Goal: Task Accomplishment & Management: Manage account settings

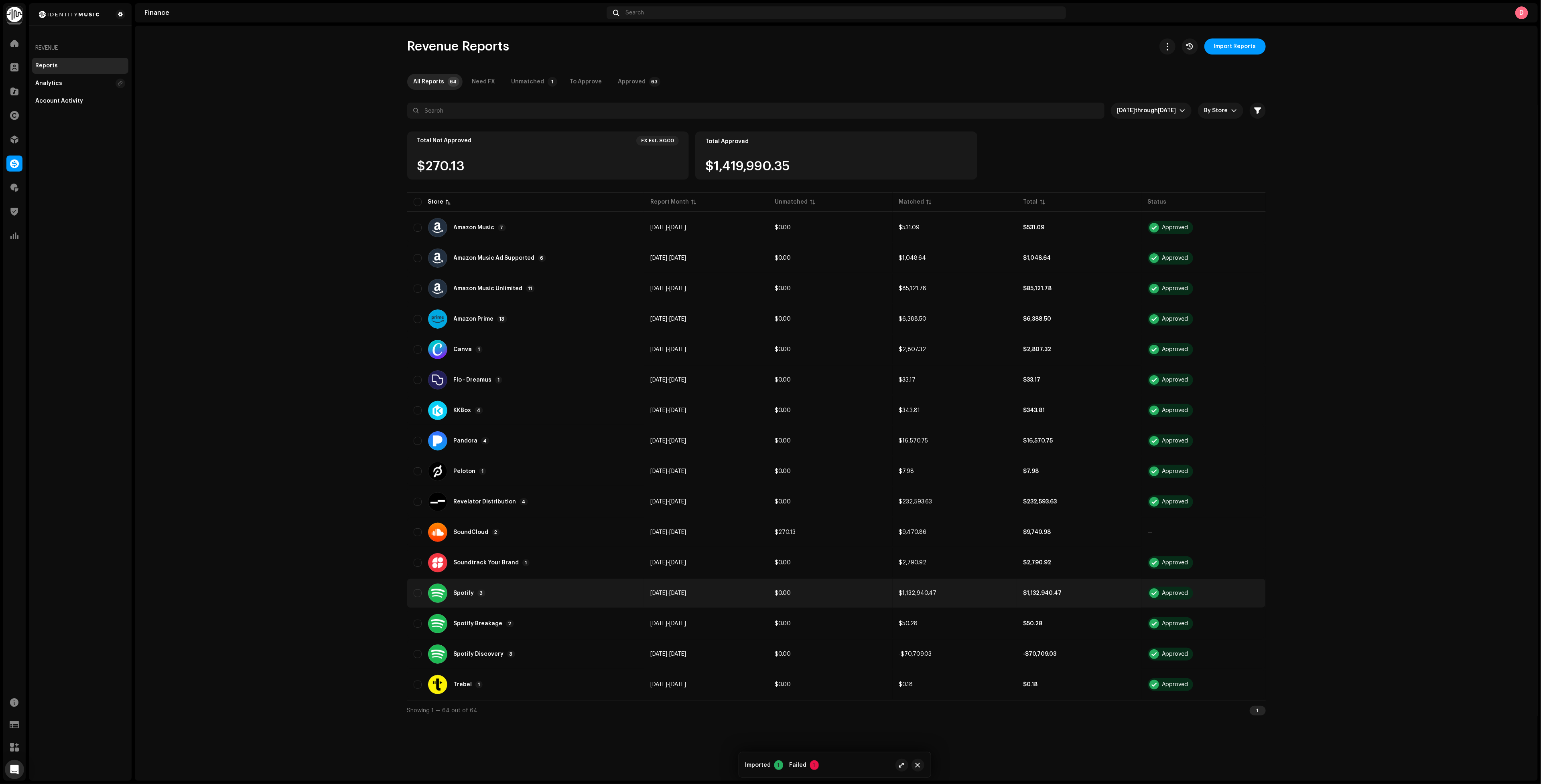
click at [578, 588] on div "Spotify 3" at bounding box center [525, 593] width 224 height 19
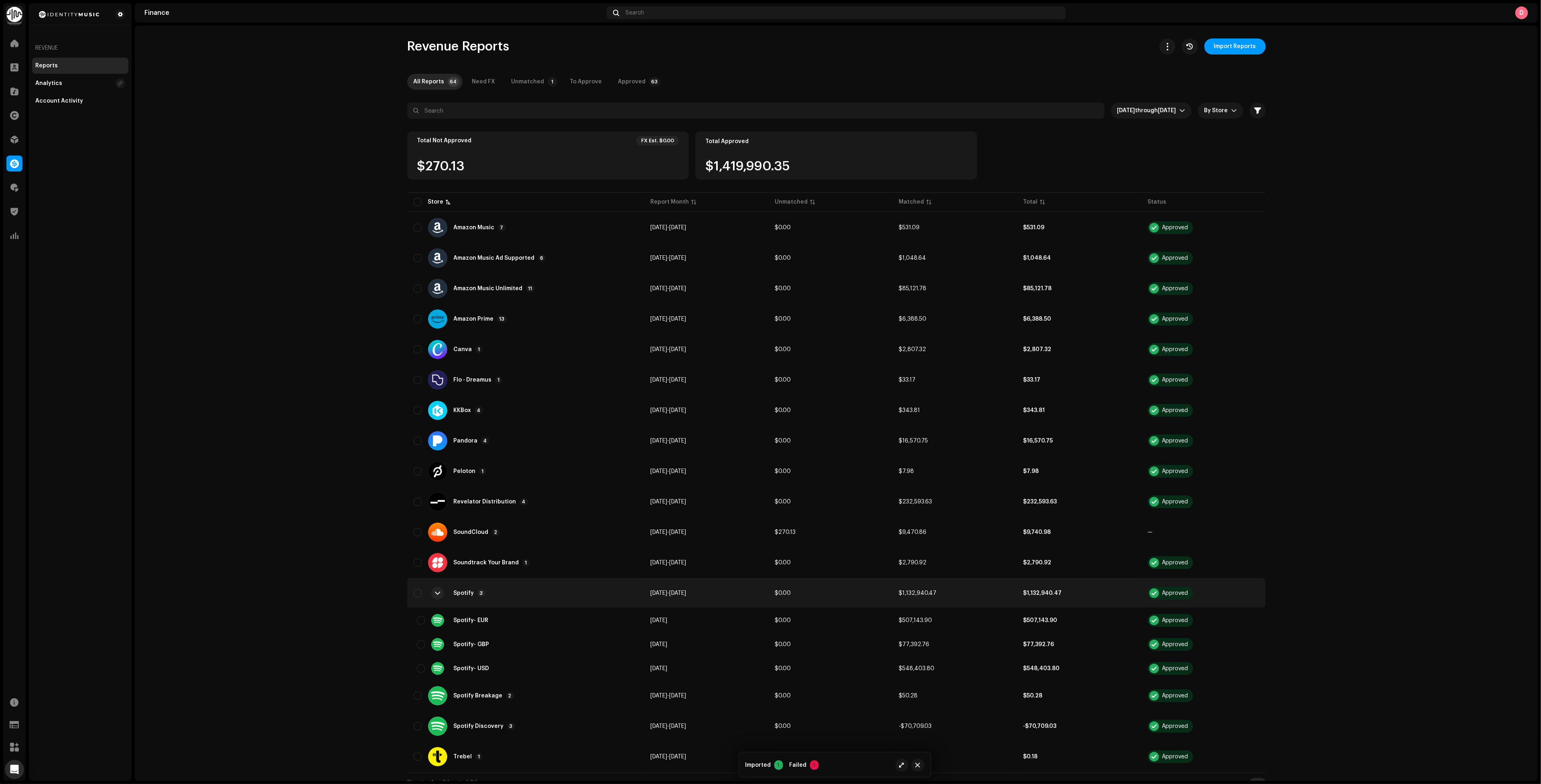
click at [578, 588] on div "Spotify 3" at bounding box center [525, 593] width 224 height 19
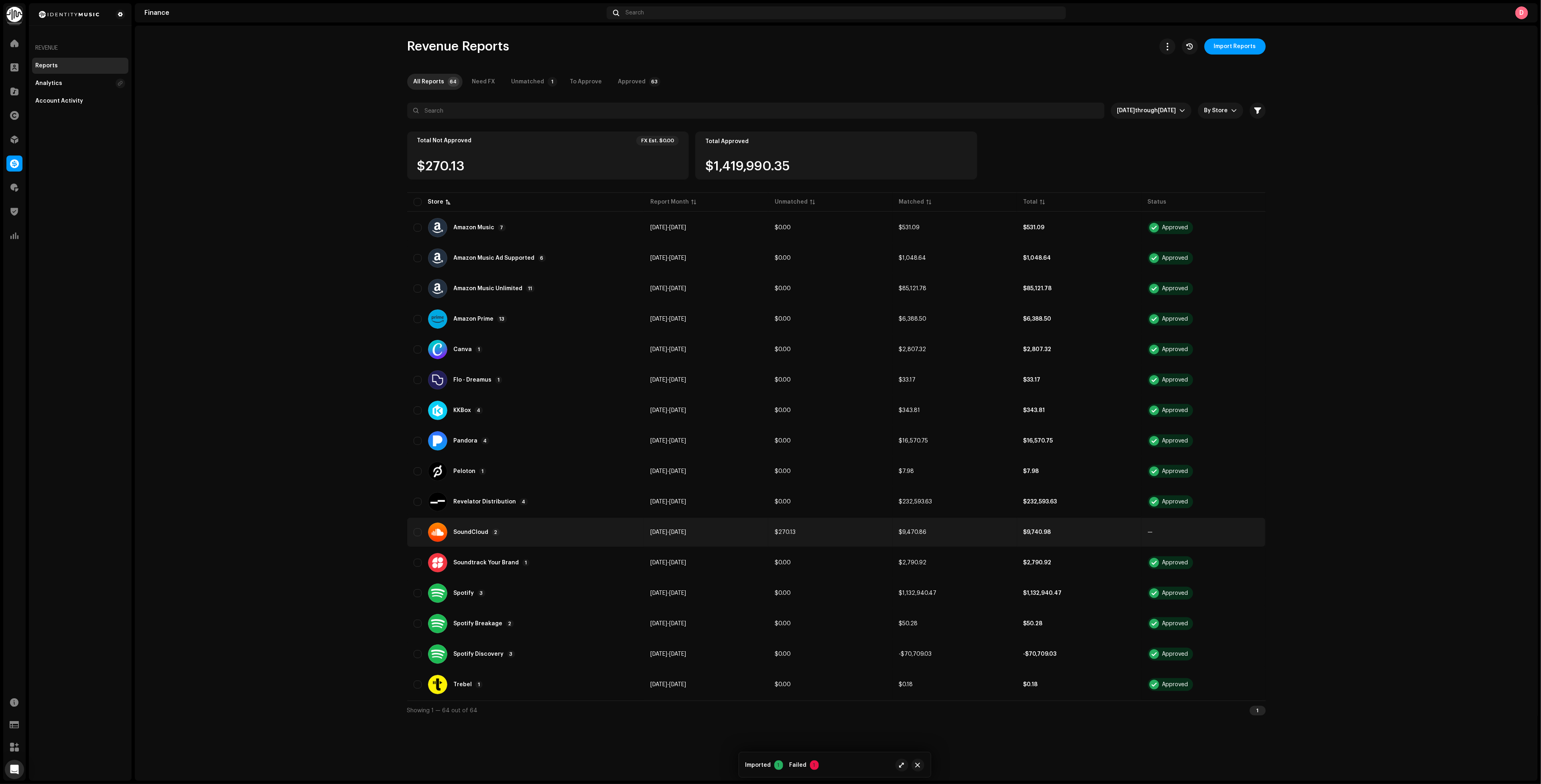
click at [541, 527] on div "SoundCloud 2" at bounding box center [525, 533] width 224 height 19
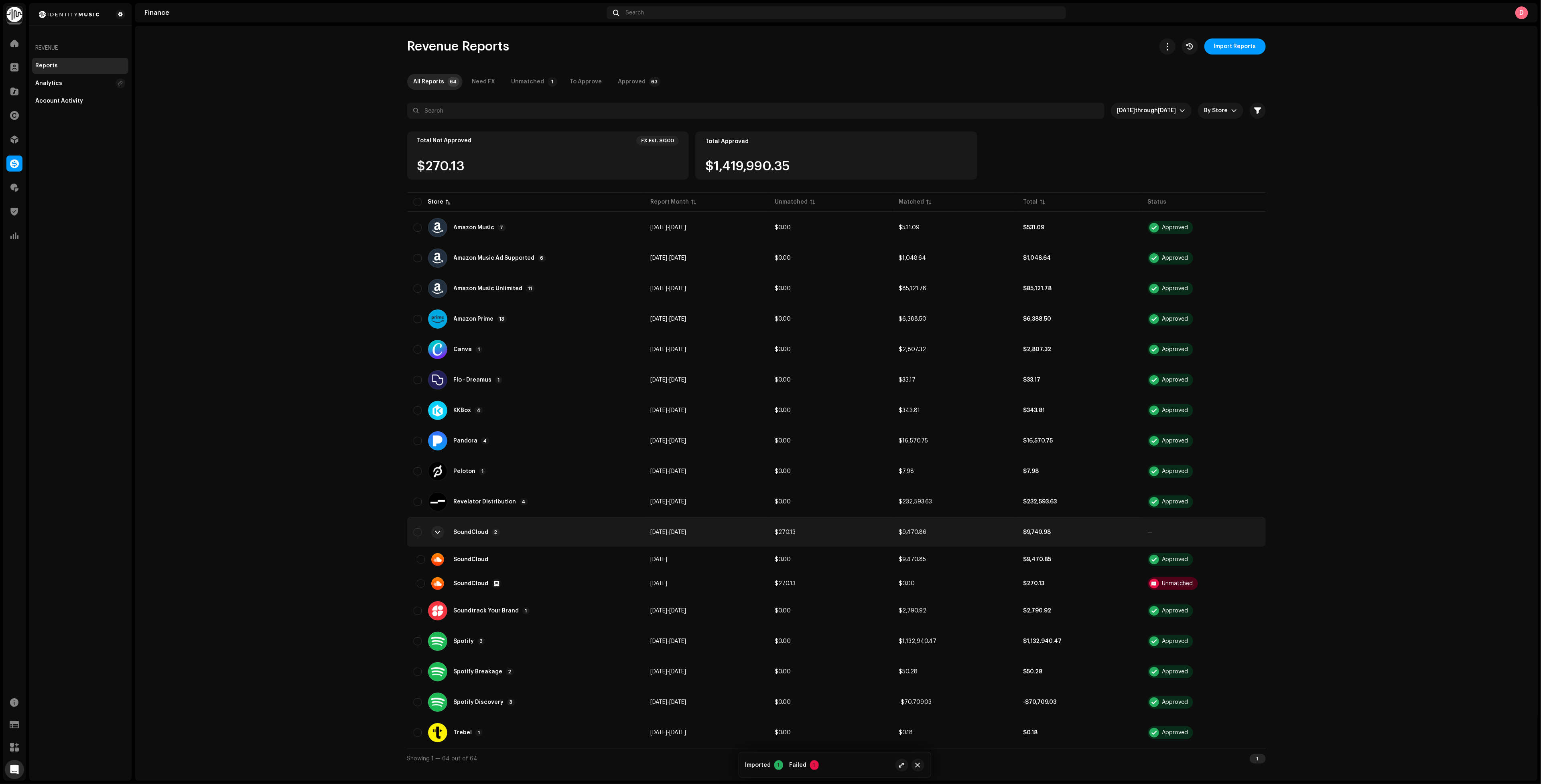
click at [541, 527] on div "SoundCloud 2" at bounding box center [525, 533] width 224 height 19
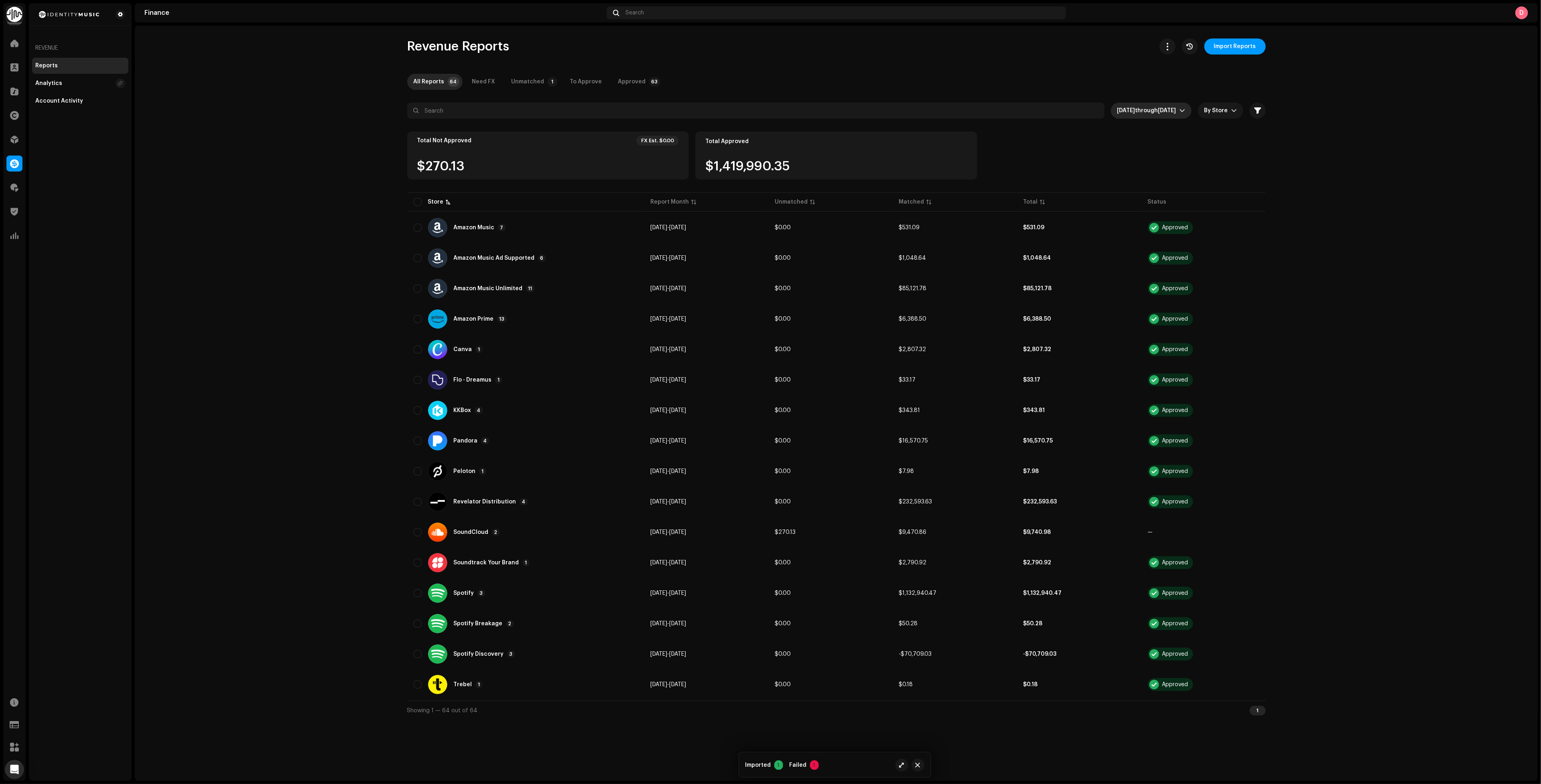
click at [1179, 109] on span "[DATE] through [DATE]" at bounding box center [1148, 111] width 63 height 16
click at [1170, 128] on li "All time" at bounding box center [1144, 130] width 90 height 16
click at [1190, 113] on div "All time By Store" at bounding box center [1196, 111] width 94 height 16
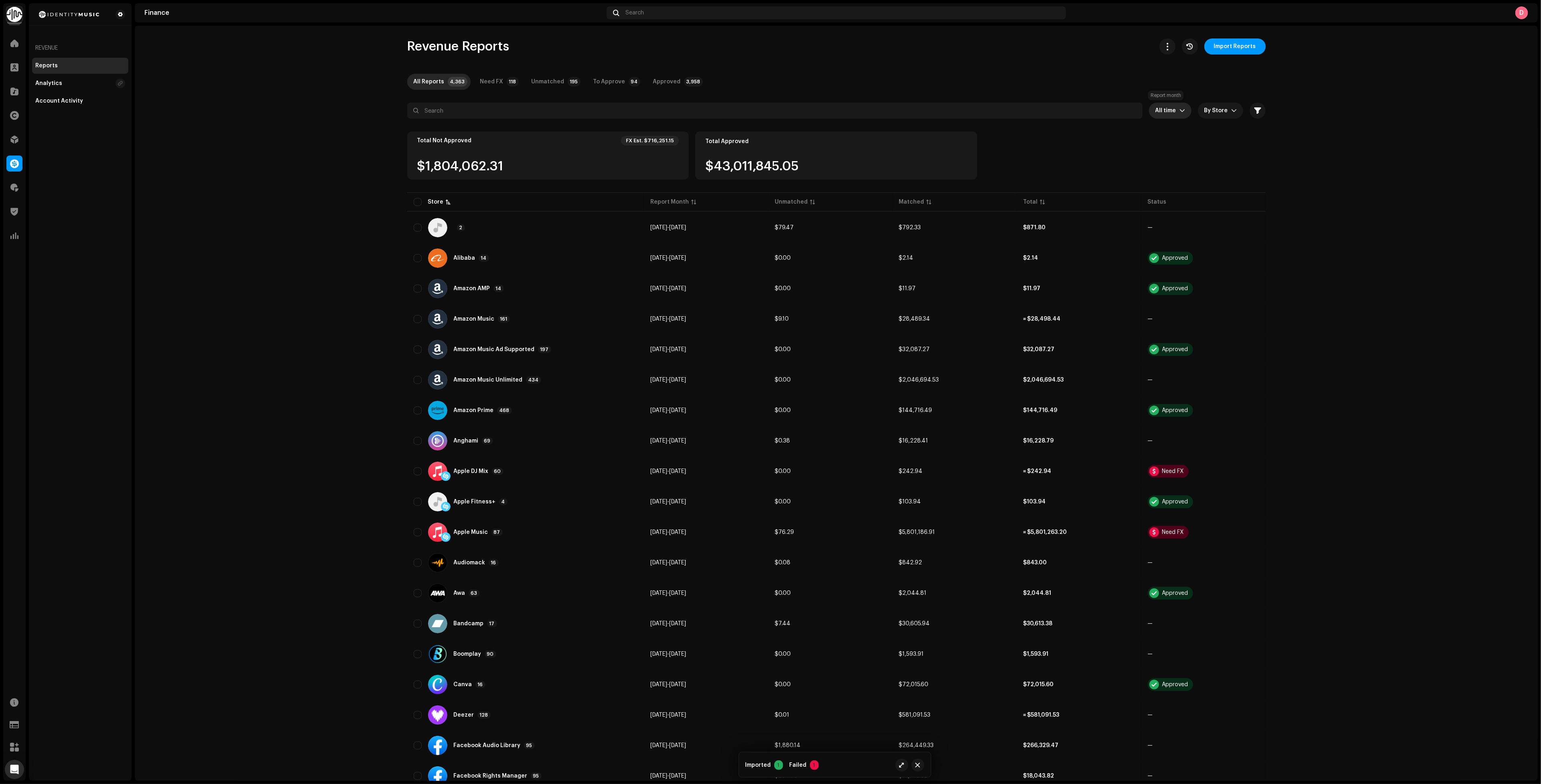
click at [1173, 115] on span "All time" at bounding box center [1167, 111] width 24 height 16
click at [1183, 217] on span "Custom Range" at bounding box center [1194, 217] width 41 height 16
click at [1177, 211] on span "[DATE]" at bounding box center [1171, 208] width 34 height 13
click at [1177, 211] on span "[DATE] [DATE]" at bounding box center [1171, 208] width 34 height 13
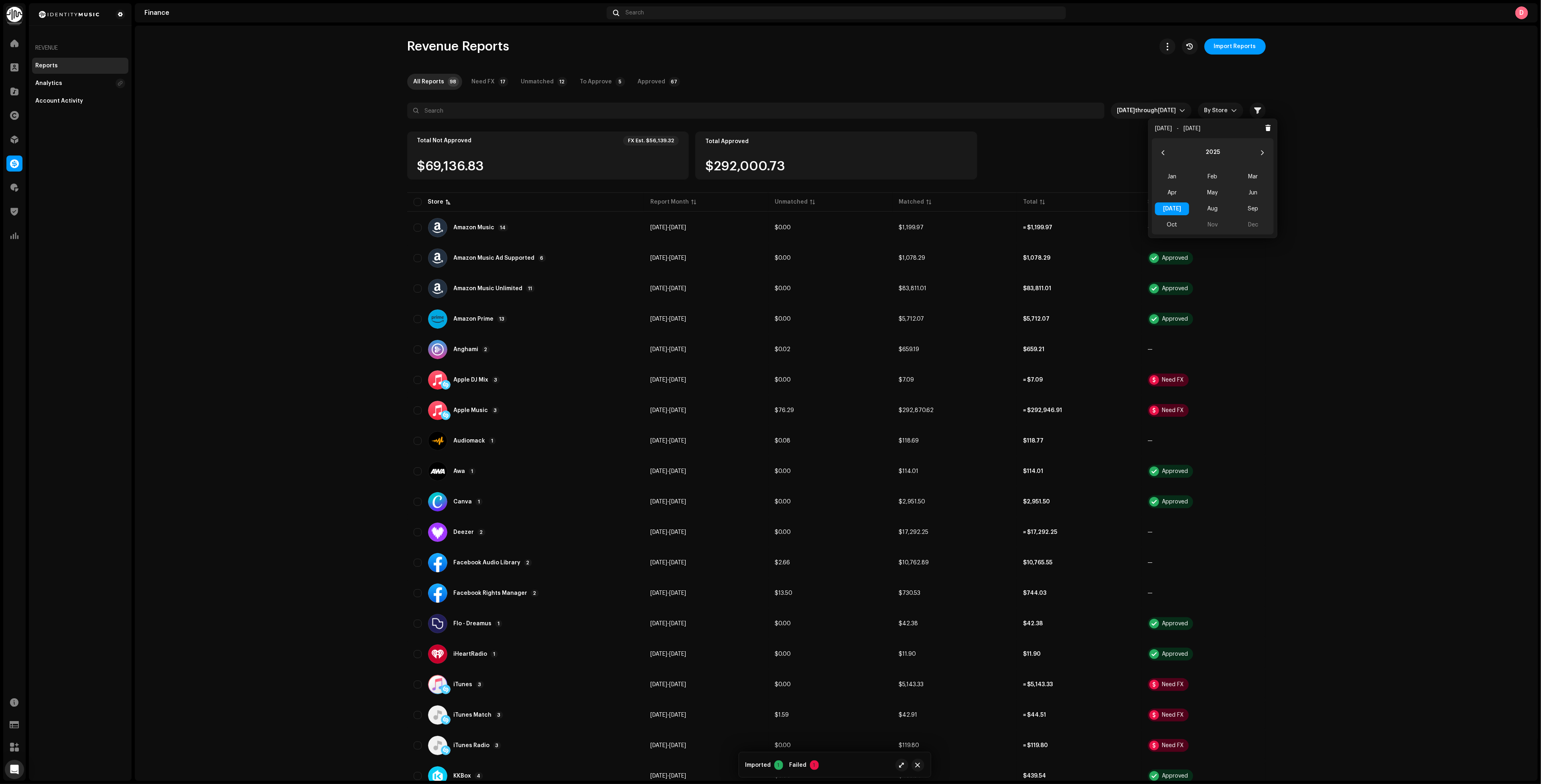
click at [1420, 105] on finance-reports-list "Revenue Reports Import Reports All Reports 98 Need FX 17 Unmatched 12 To Approv…" at bounding box center [837, 608] width 1403 height 1138
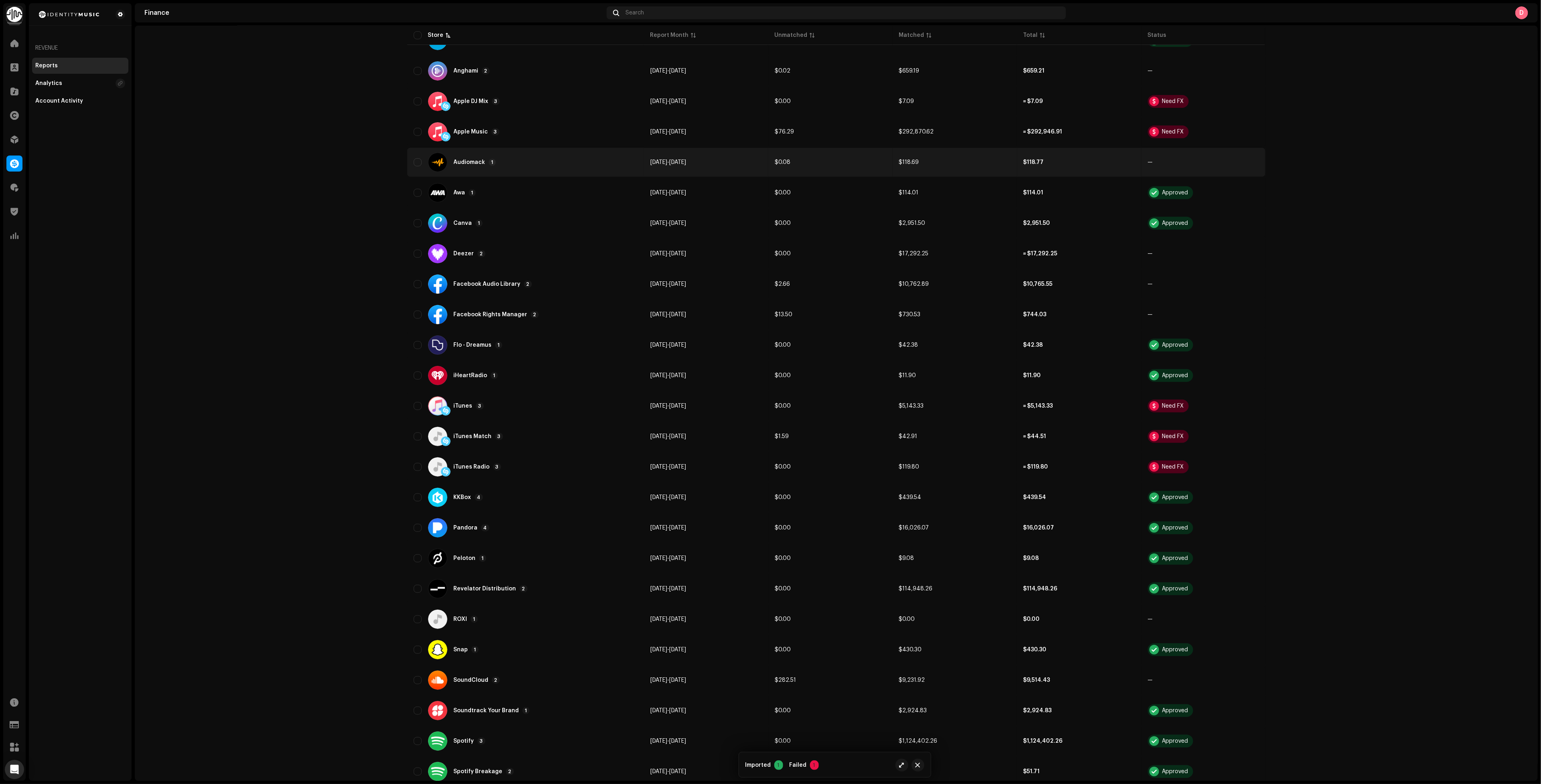
scroll to position [60, 0]
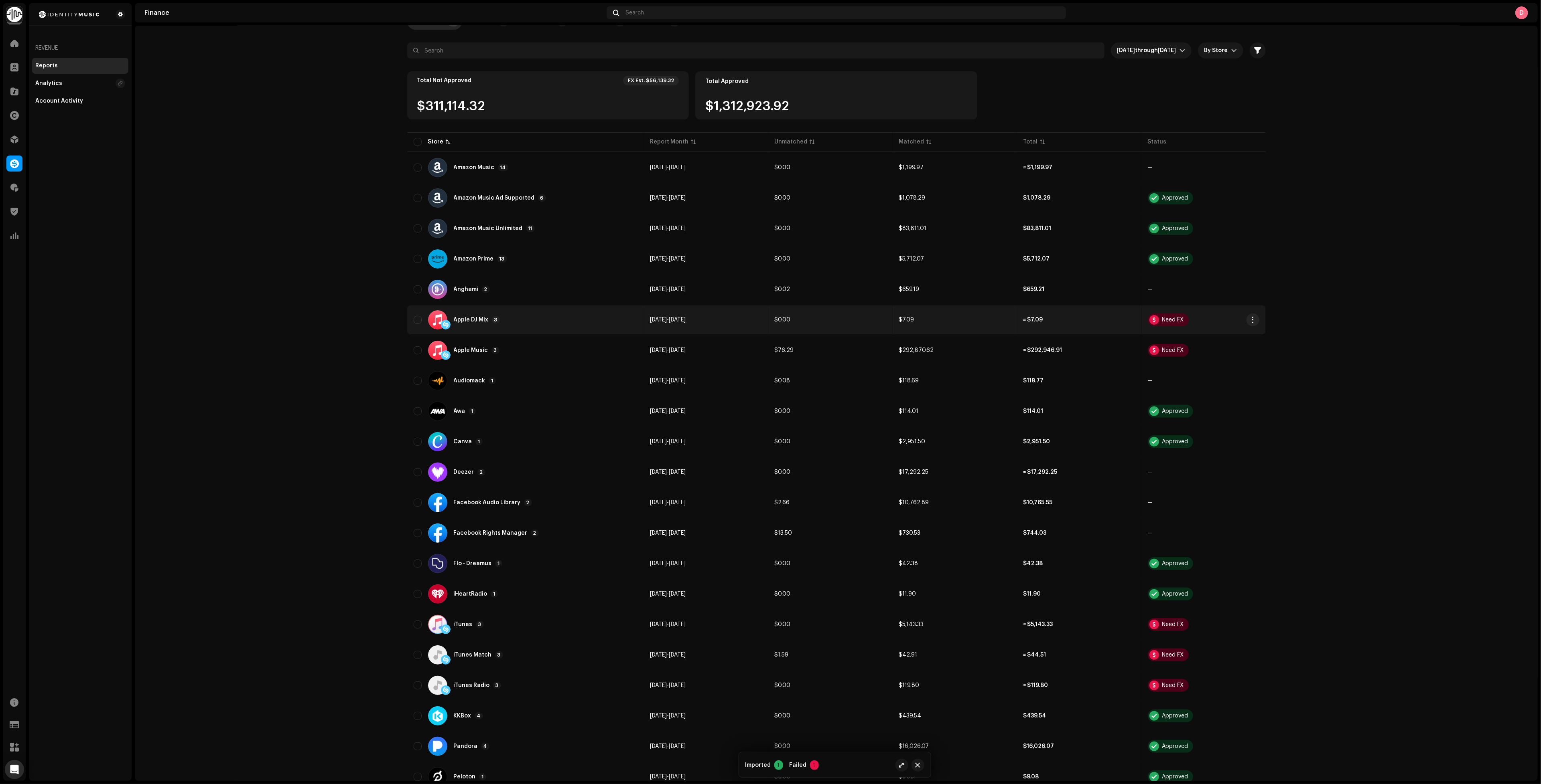
click at [619, 310] on div "Apple DJ Mix 3" at bounding box center [525, 320] width 224 height 19
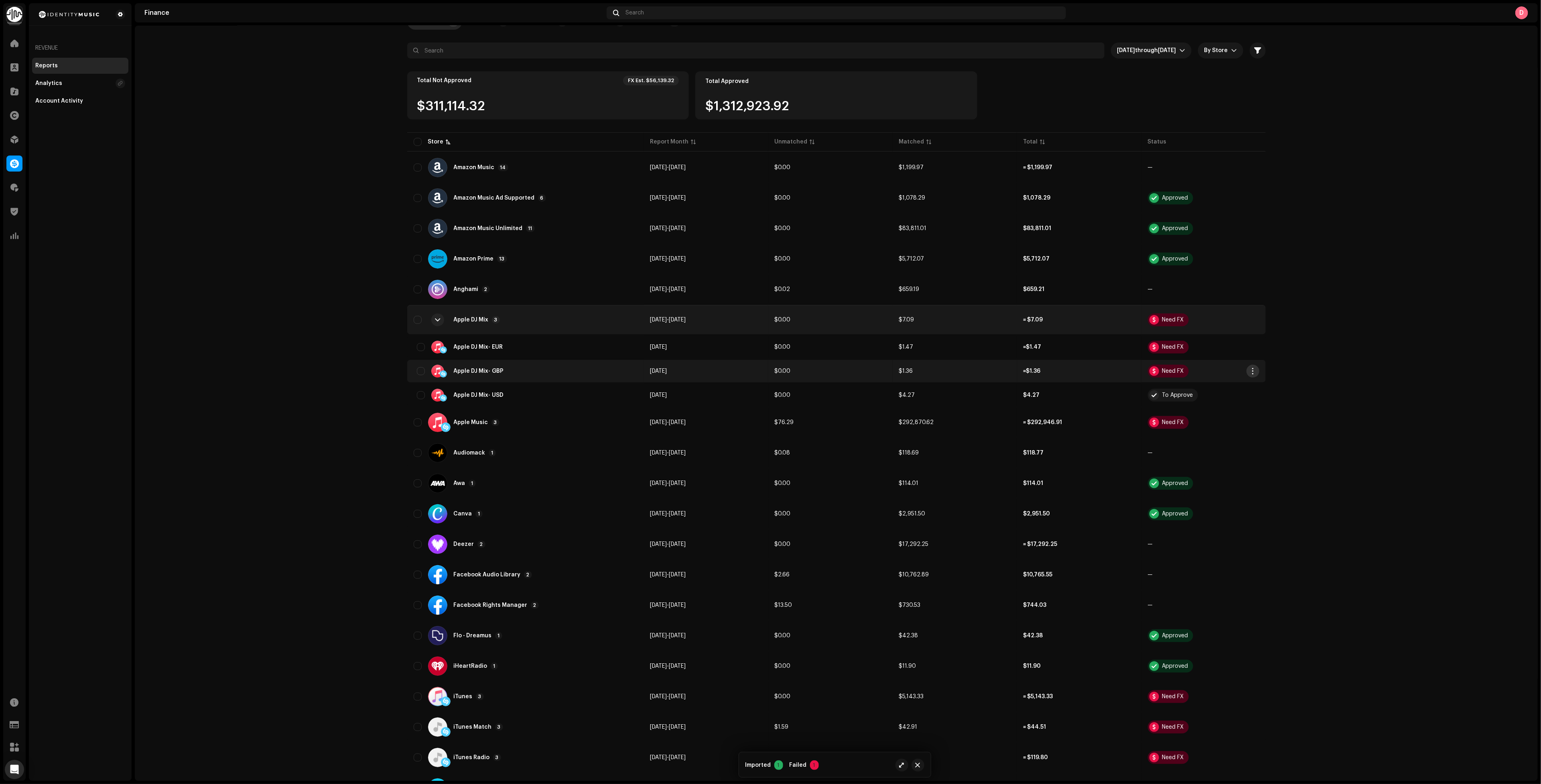
click at [1249, 372] on button "button" at bounding box center [1252, 371] width 13 height 13
click at [1303, 397] on div "Add FX & Tax" at bounding box center [1289, 402] width 81 height 16
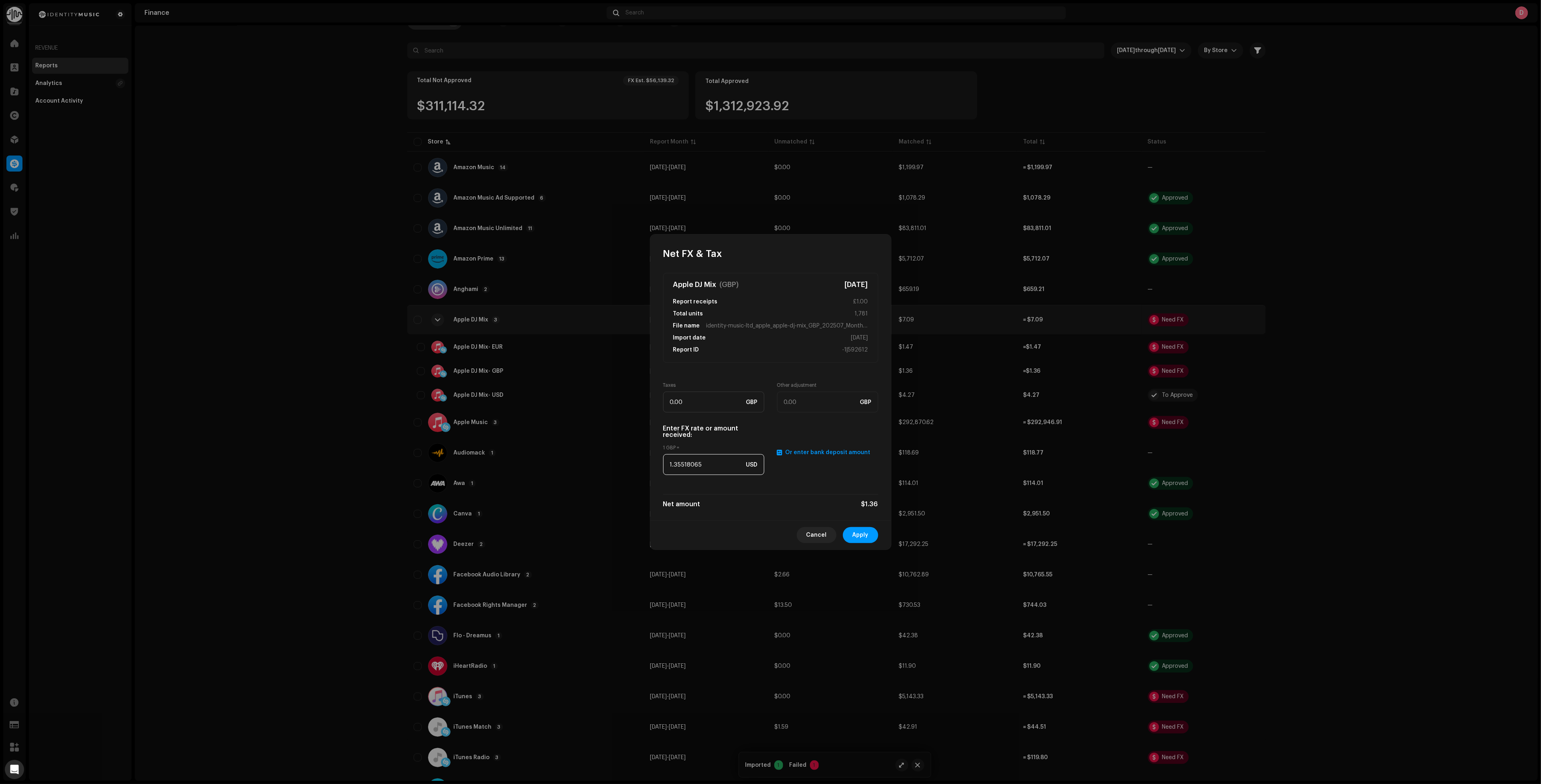
click at [701, 461] on input "1.35518065" at bounding box center [713, 465] width 101 height 21
paste input "2746"
type input "1.2746"
click at [870, 535] on button "Apply" at bounding box center [861, 535] width 36 height 16
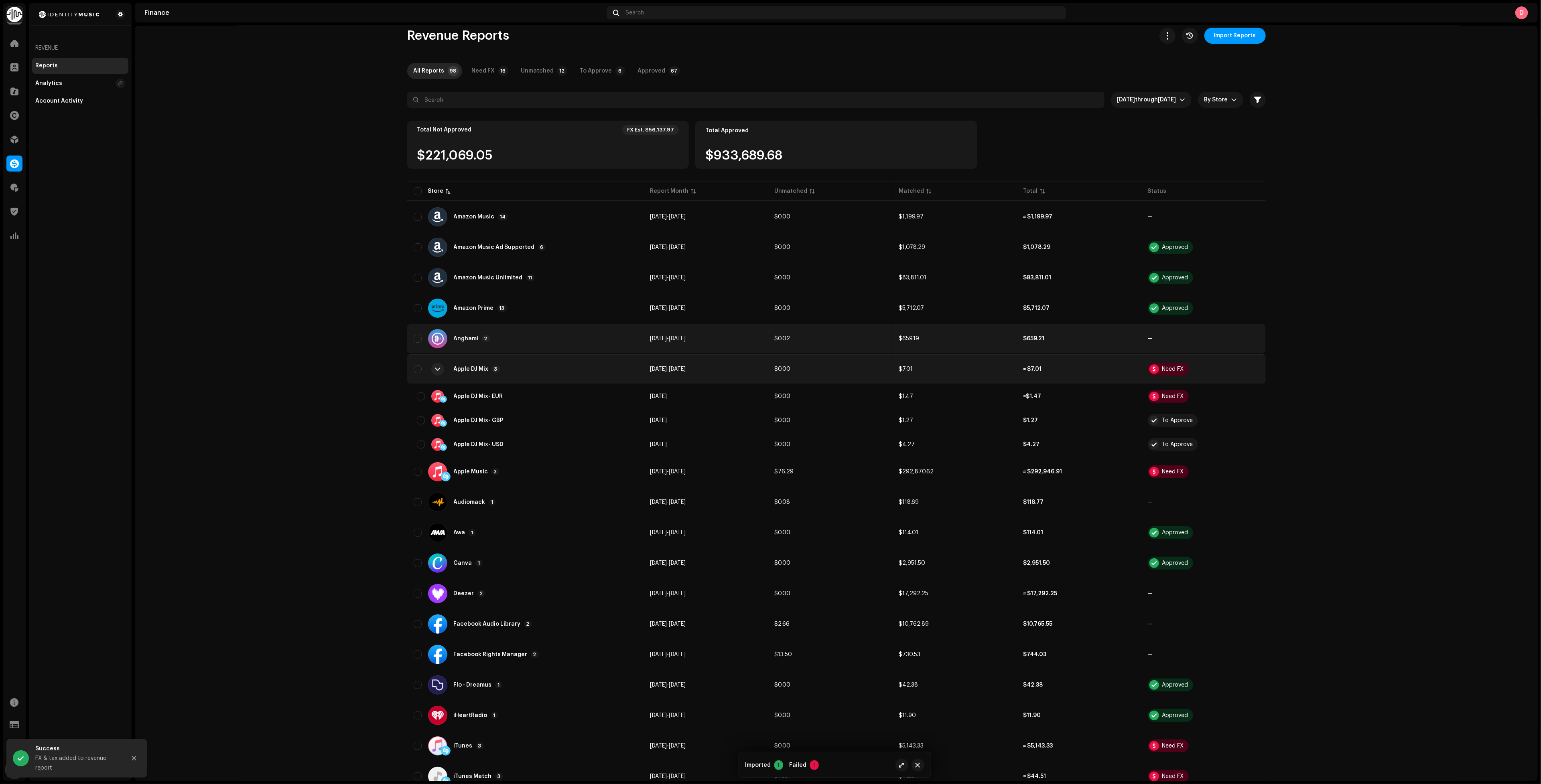
scroll to position [0, 0]
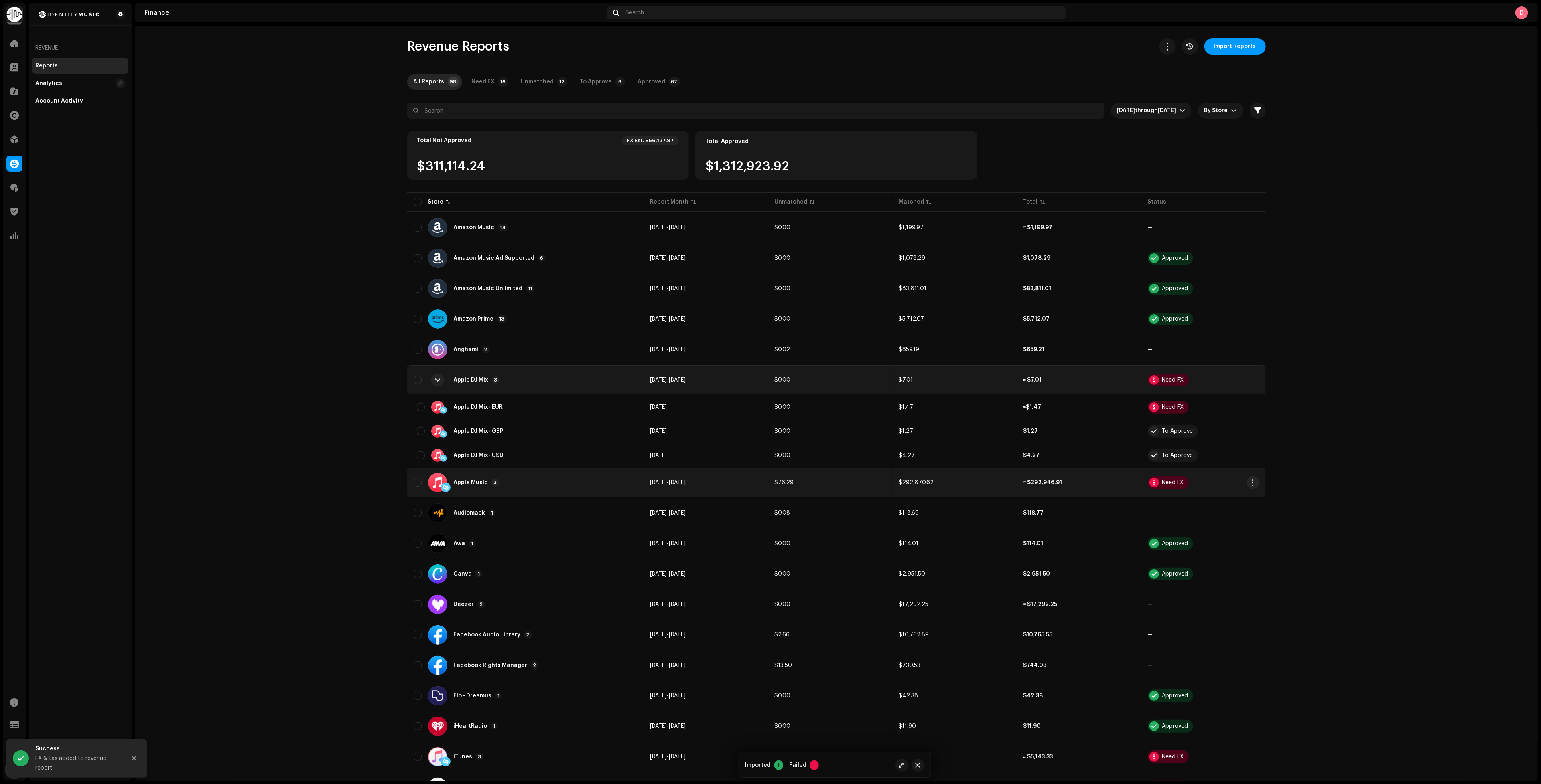
click at [1006, 491] on td "$292,870.62" at bounding box center [954, 483] width 124 height 29
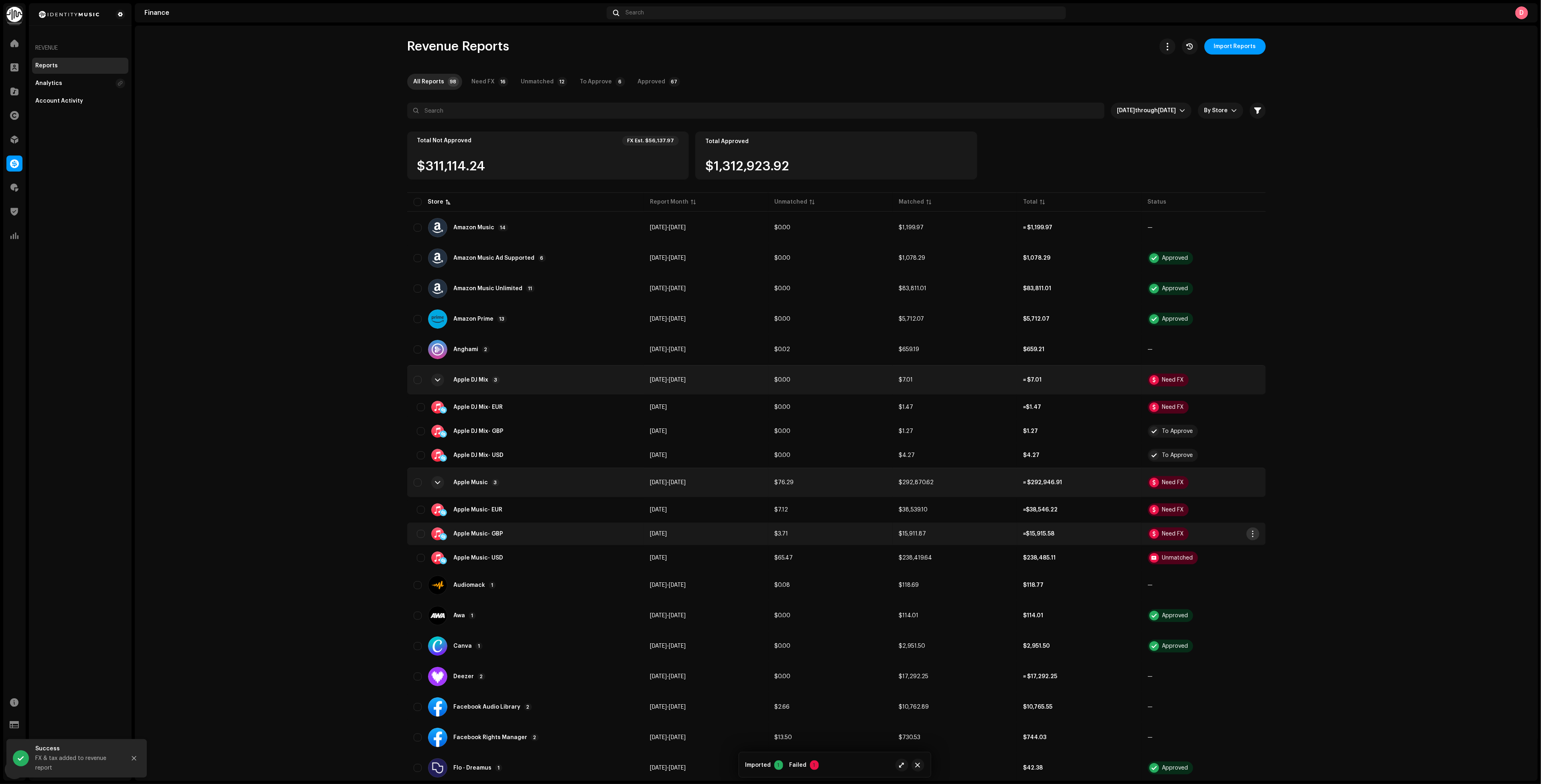
click at [1251, 531] on span "button" at bounding box center [1253, 534] width 6 height 7
click at [1265, 565] on span "Add FX & Tax" at bounding box center [1268, 563] width 36 height 7
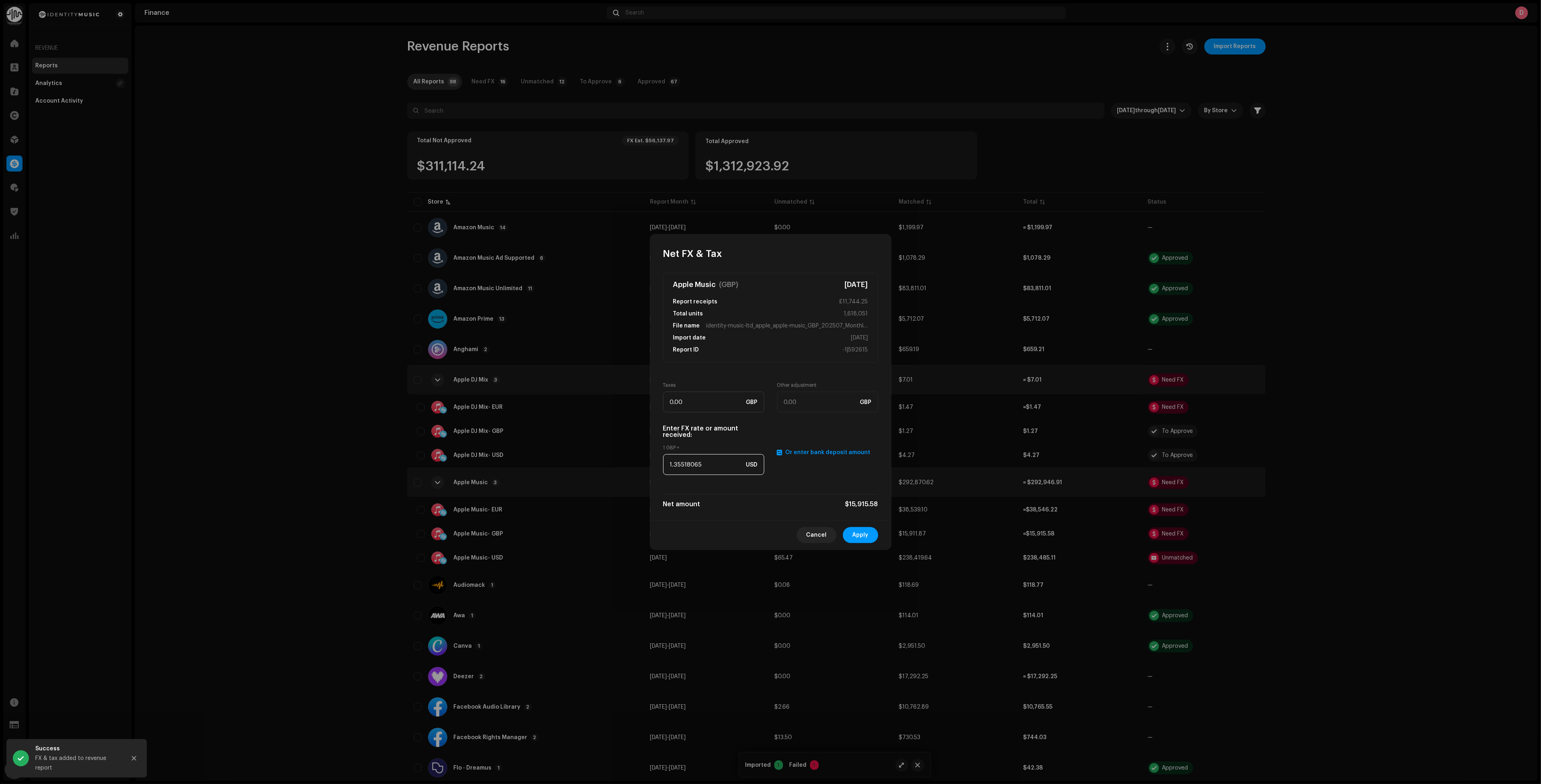
click at [703, 459] on input "1.35518065" at bounding box center [713, 465] width 101 height 21
paste input "2746"
type input "1.2746"
click at [863, 531] on span "Apply" at bounding box center [861, 535] width 16 height 16
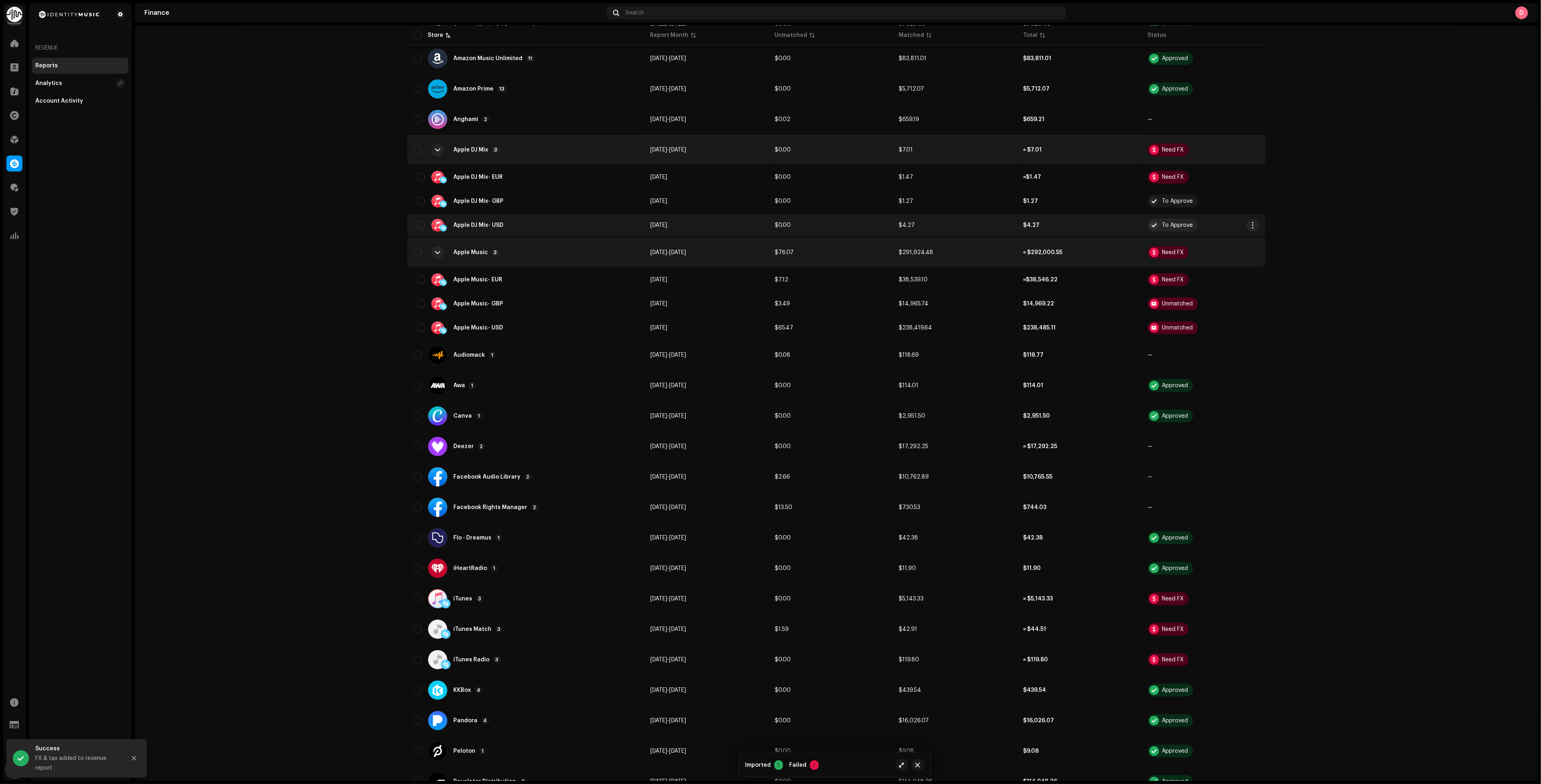
scroll to position [241, 0]
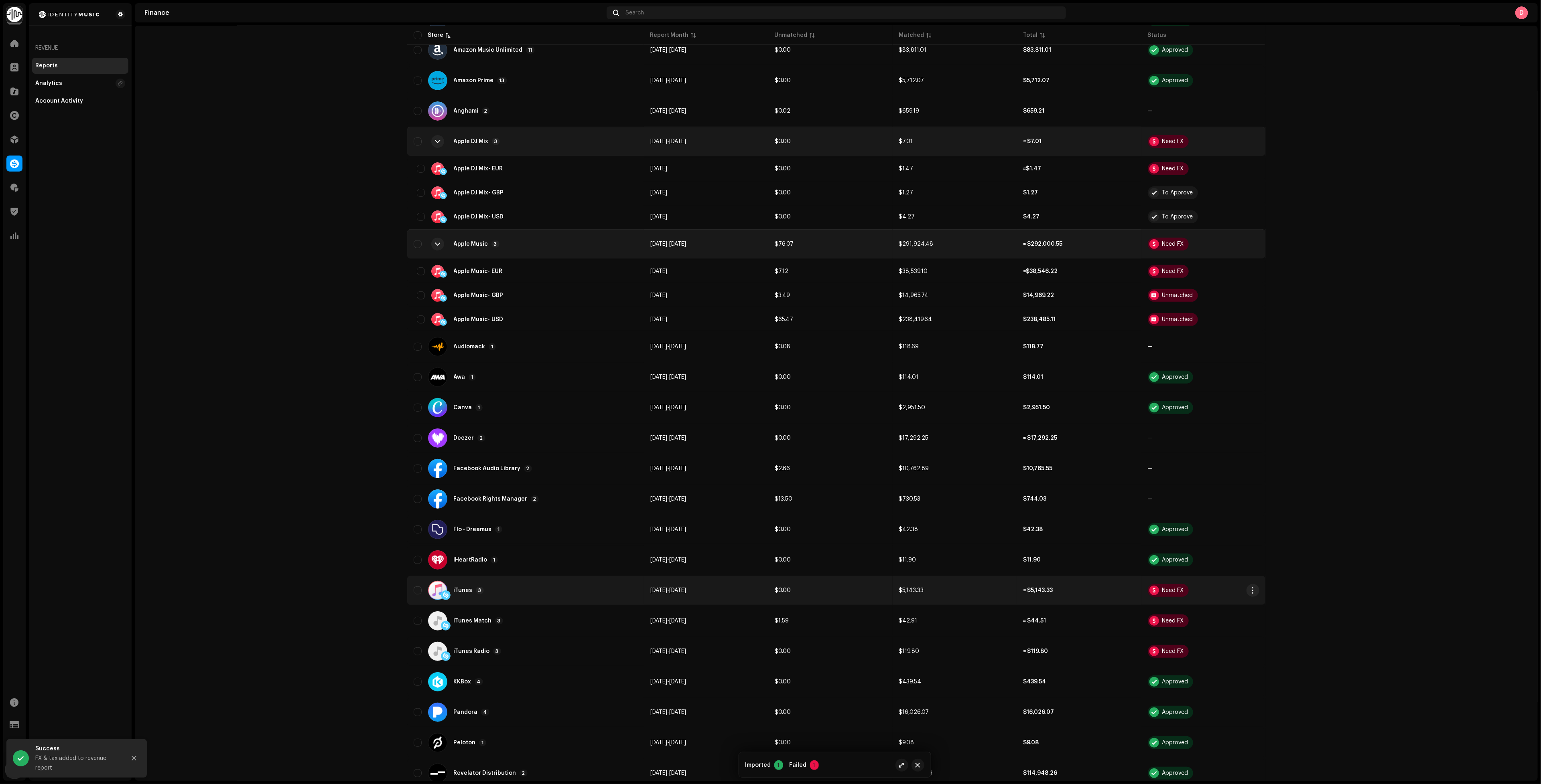
click at [553, 584] on div "iTunes 3" at bounding box center [525, 590] width 224 height 19
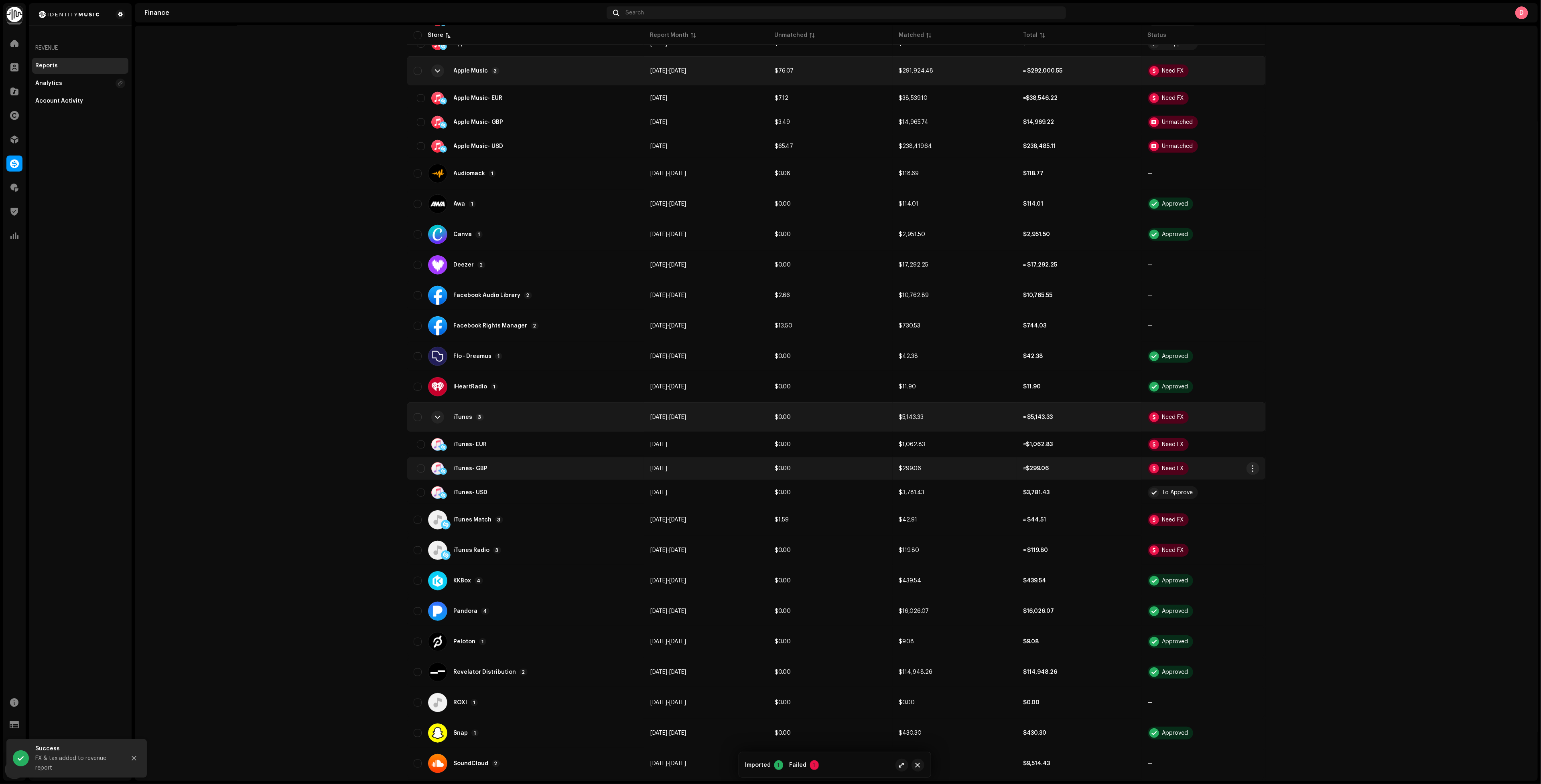
scroll to position [421, 0]
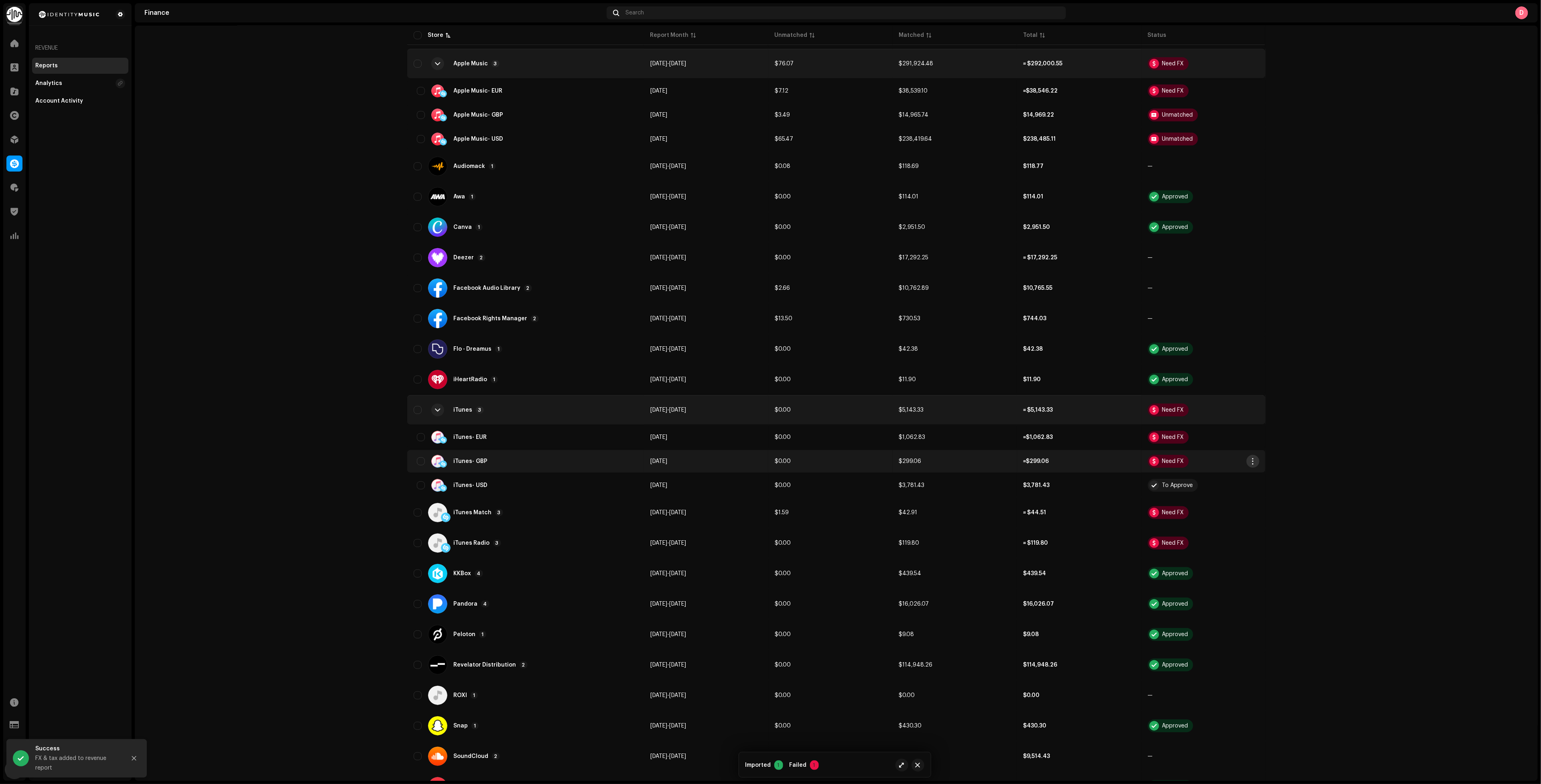
click at [1250, 458] on span "button" at bounding box center [1253, 461] width 6 height 7
click at [1259, 482] on div "Add FX & Tax" at bounding box center [1289, 484] width 81 height 16
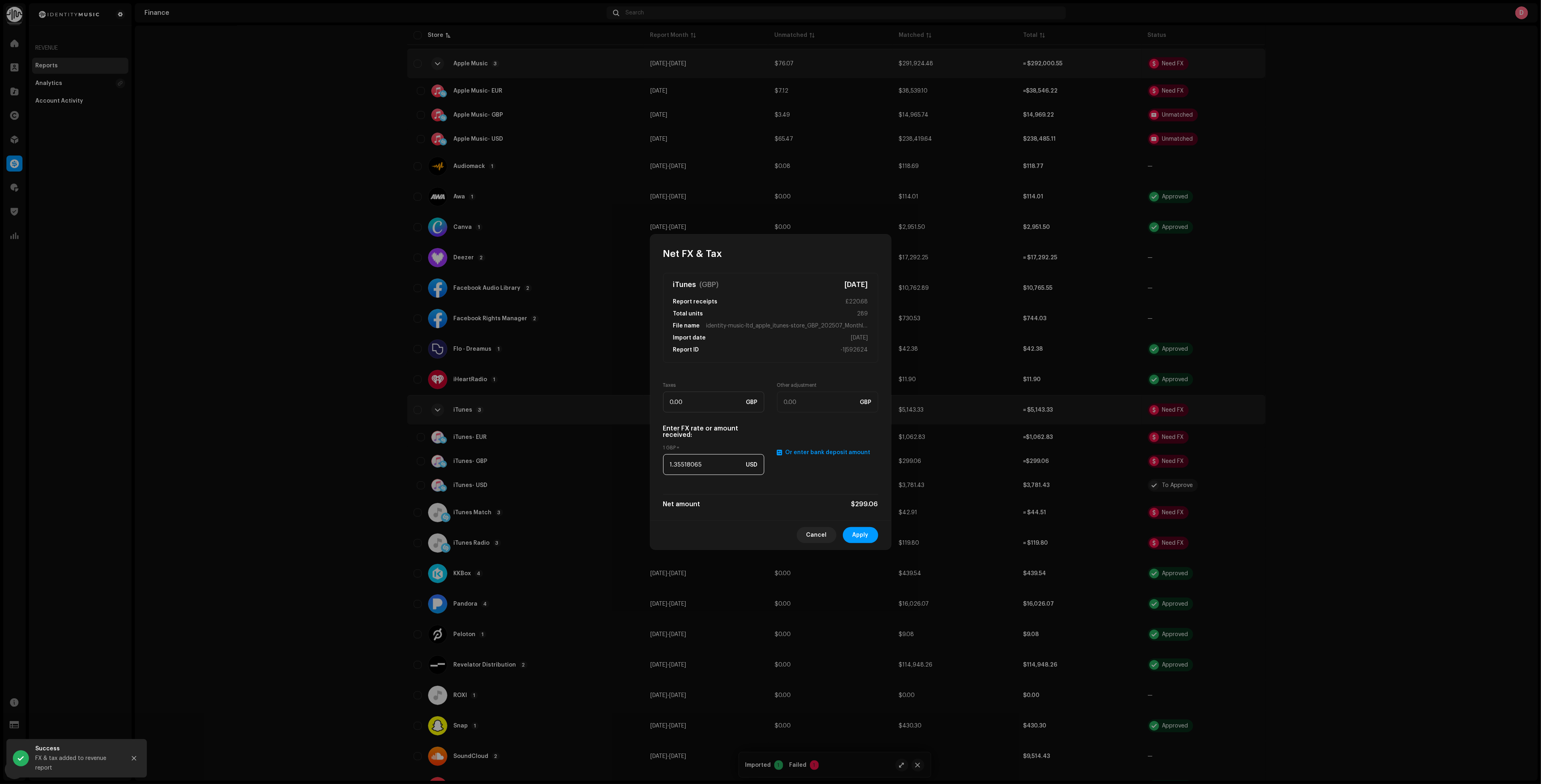
click at [719, 467] on input "1.35518065" at bounding box center [713, 465] width 101 height 21
paste input "2746"
type input "1.2746"
click at [852, 535] on button "Apply" at bounding box center [861, 535] width 36 height 16
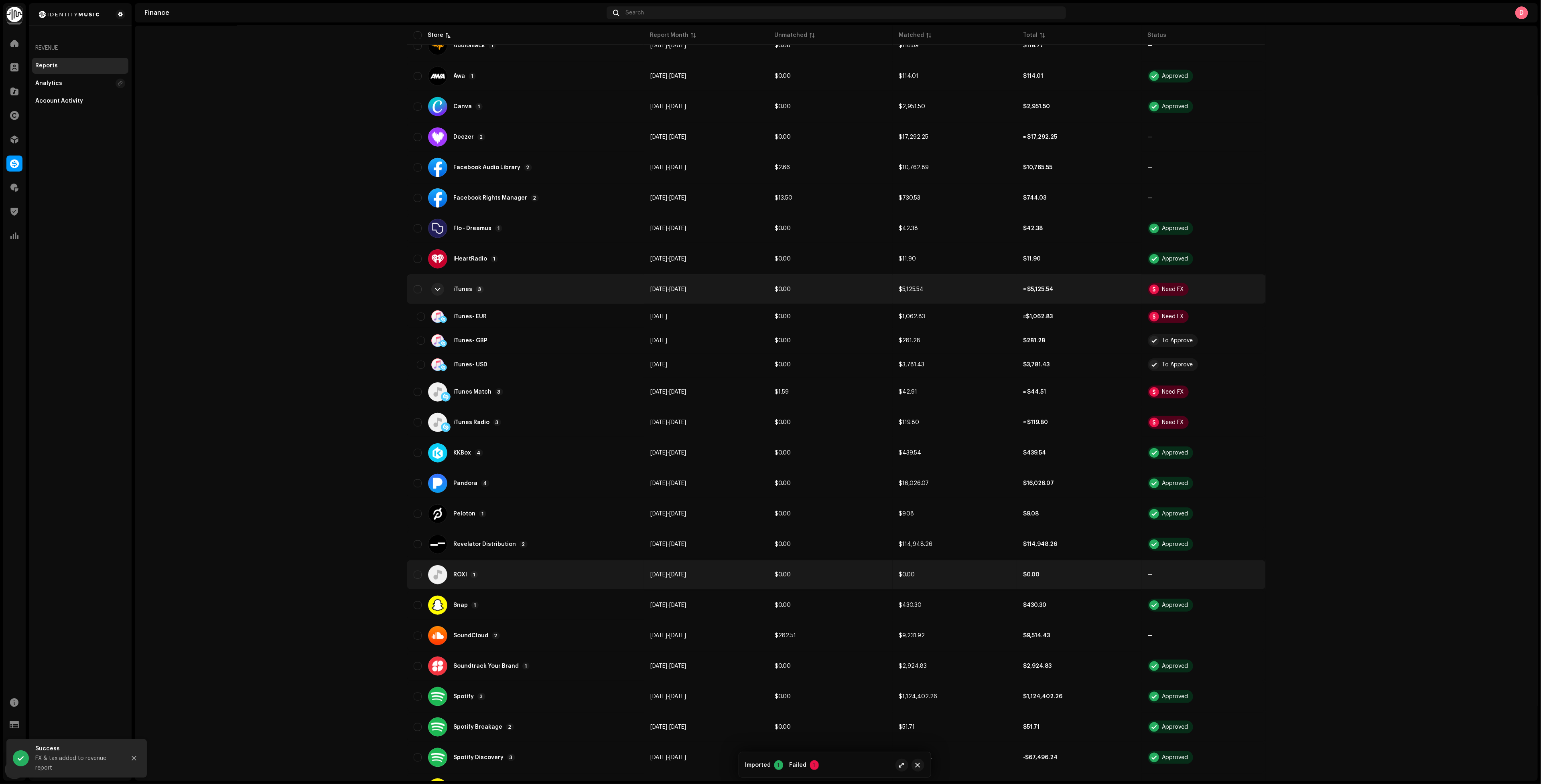
scroll to position [597, 0]
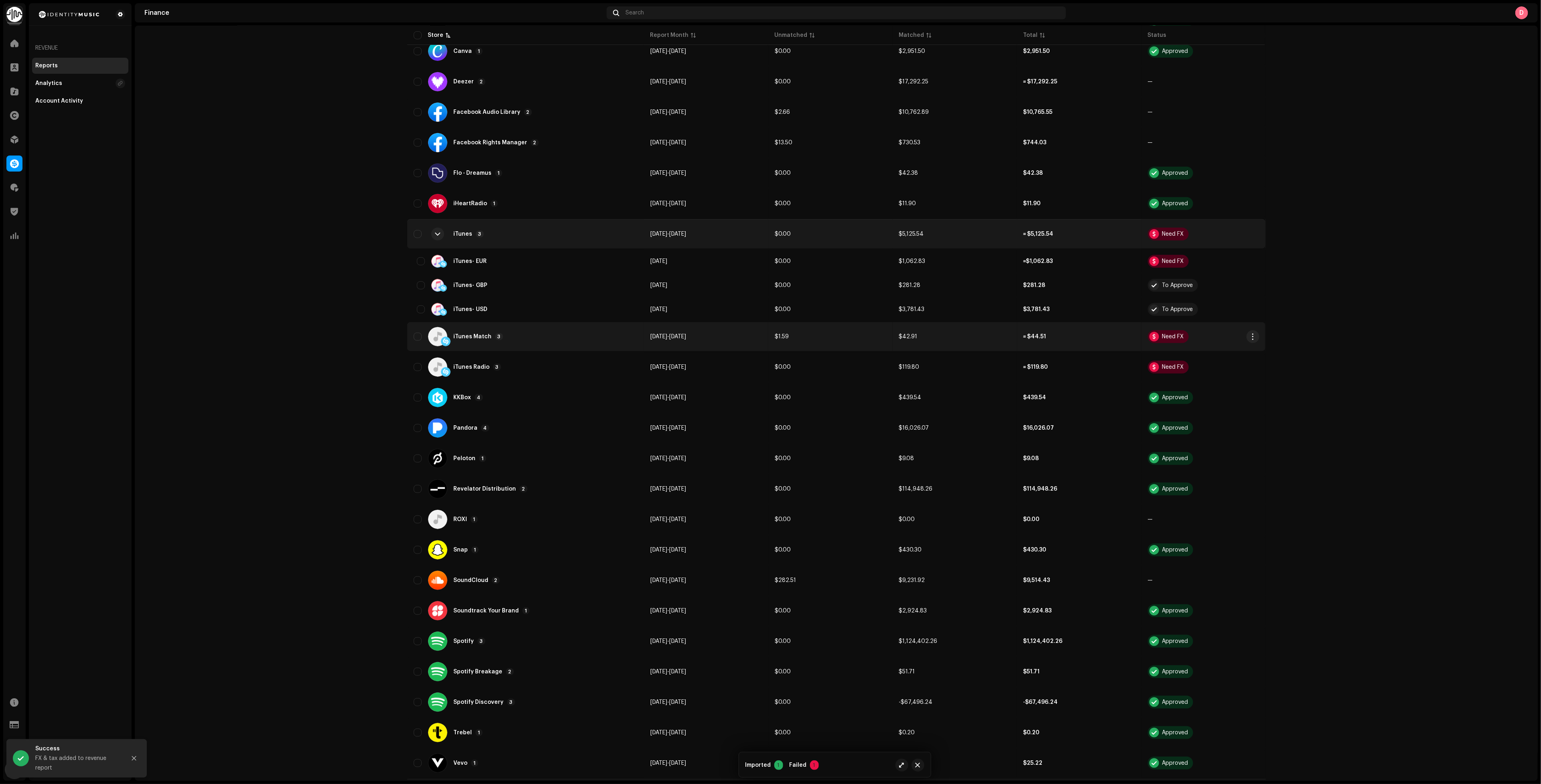
click at [583, 328] on div "iTunes Match 3" at bounding box center [525, 337] width 224 height 19
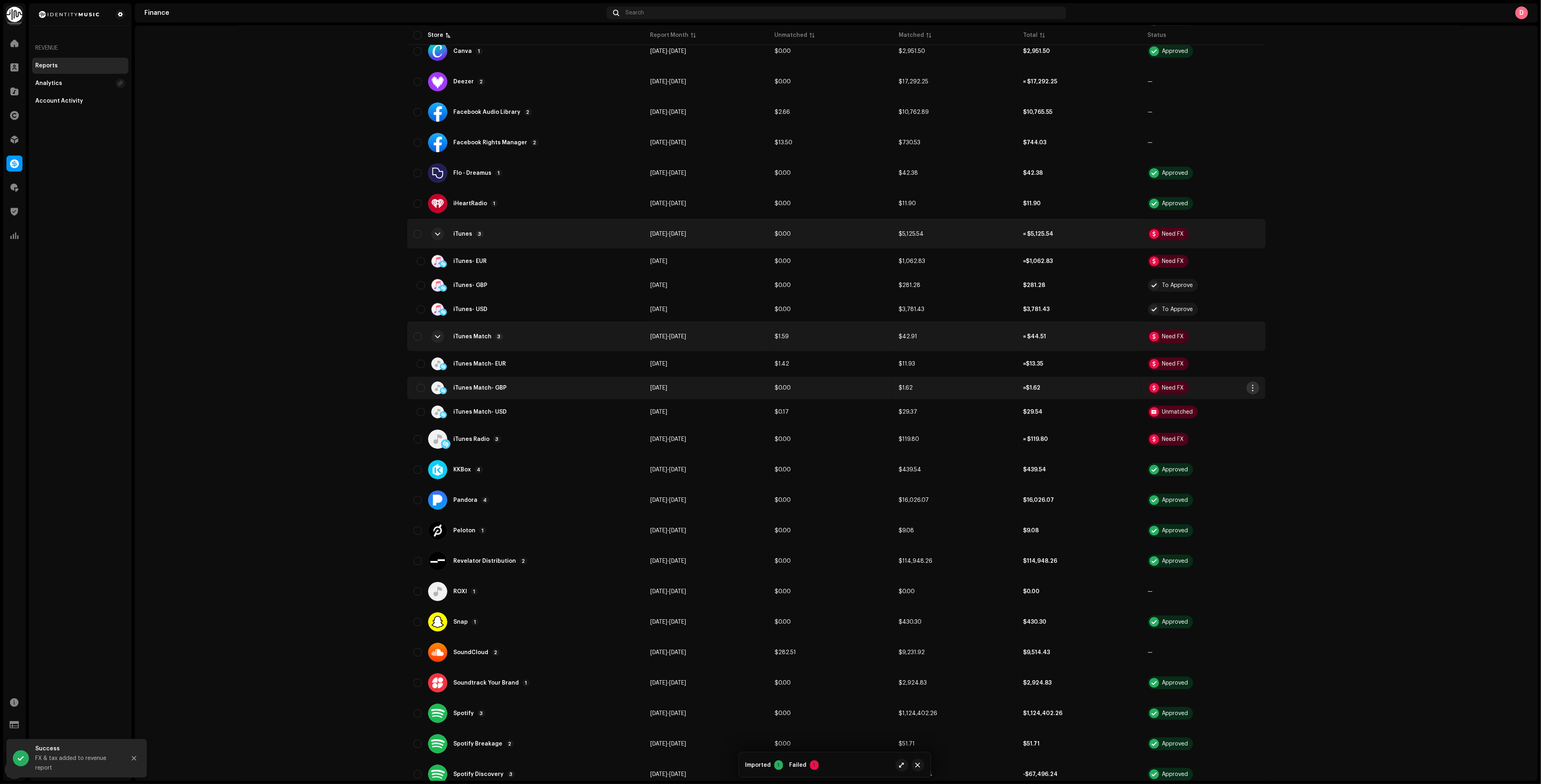
click at [1250, 385] on span "button" at bounding box center [1253, 388] width 6 height 7
click at [1265, 405] on div "Add FX & Tax" at bounding box center [1289, 409] width 81 height 16
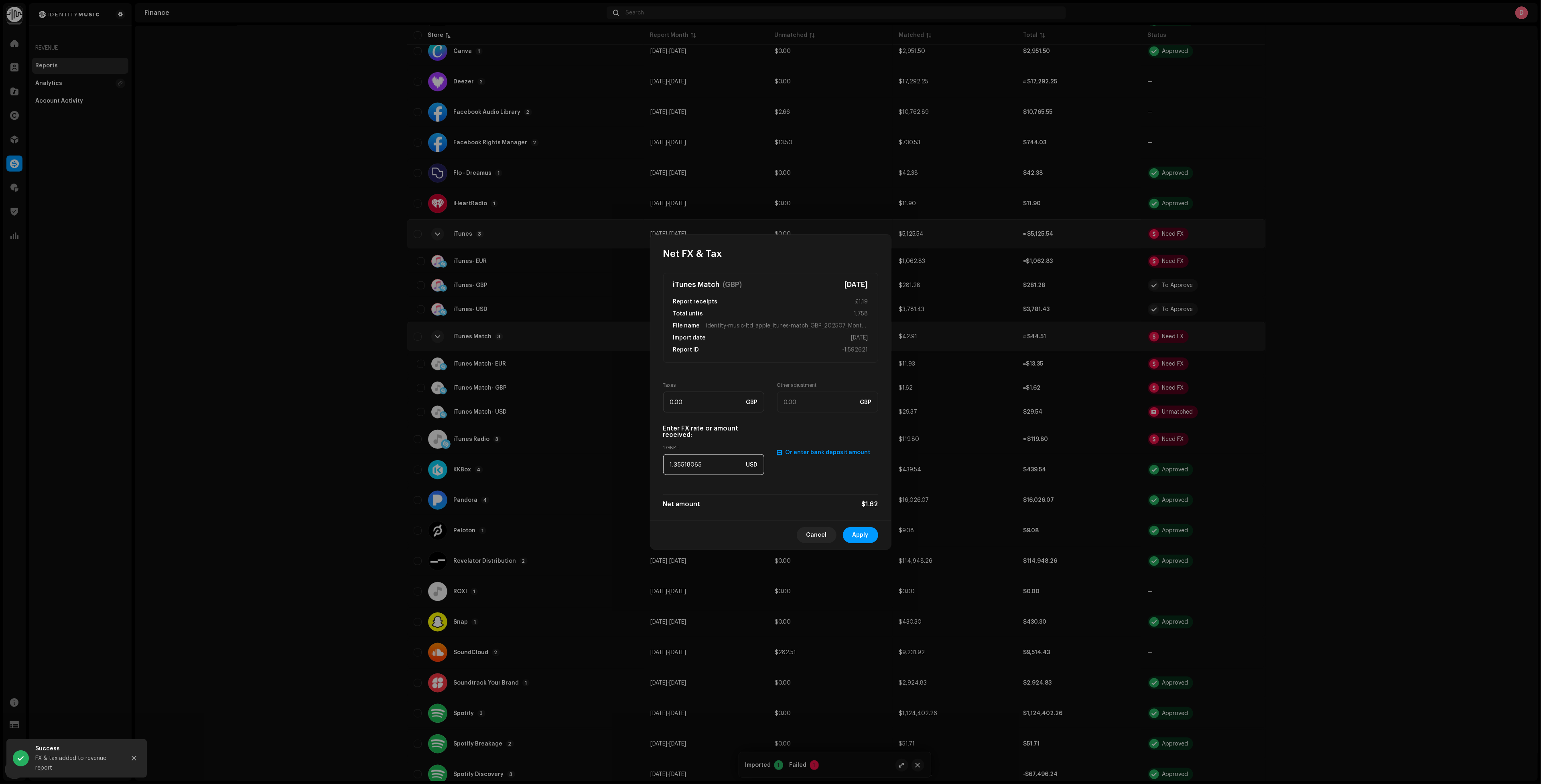
click at [696, 469] on input "1.35518065" at bounding box center [713, 465] width 101 height 21
paste input "2746"
type input "1.2746"
click at [859, 532] on span "Apply" at bounding box center [861, 535] width 16 height 16
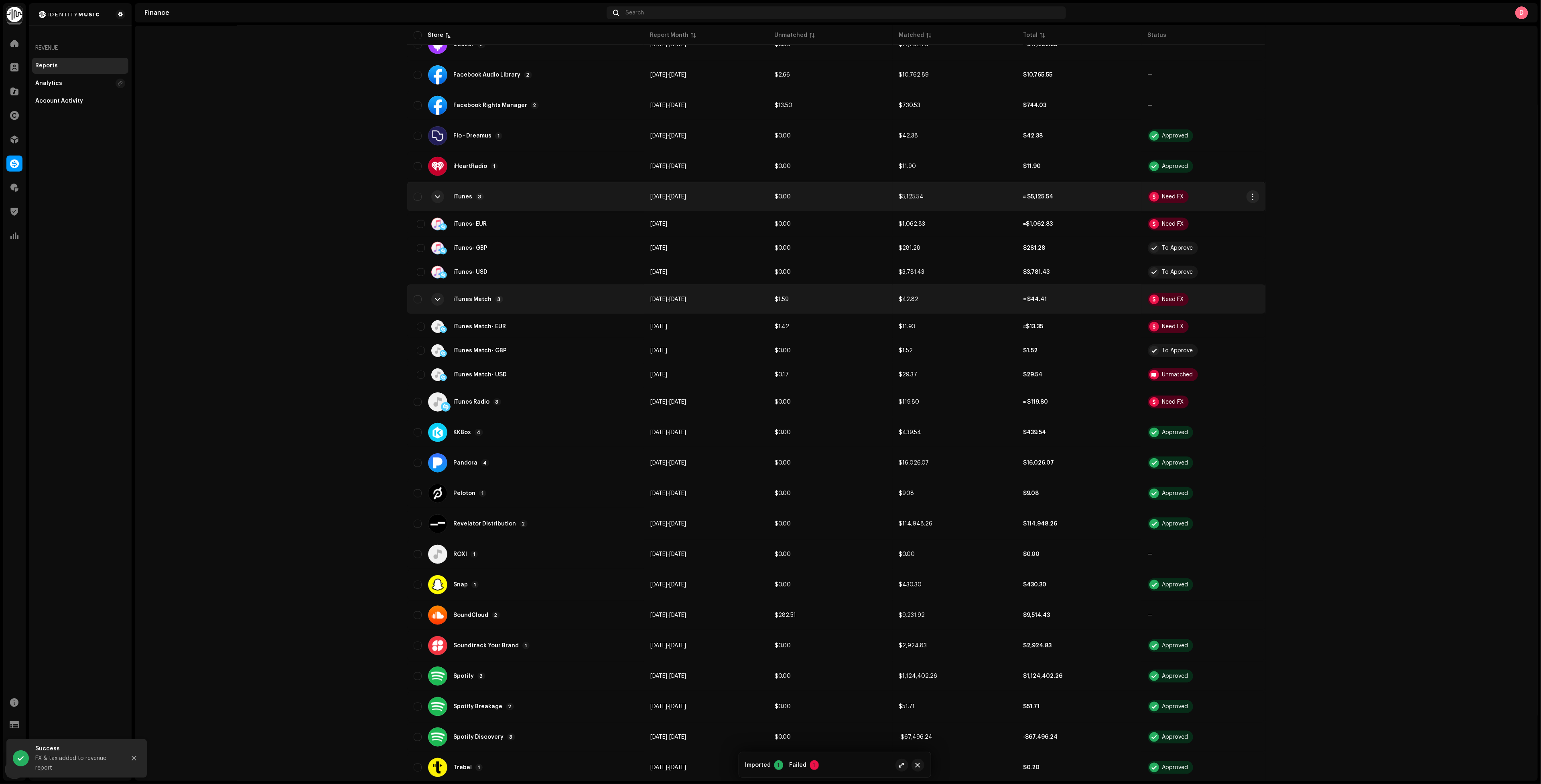
scroll to position [662, 0]
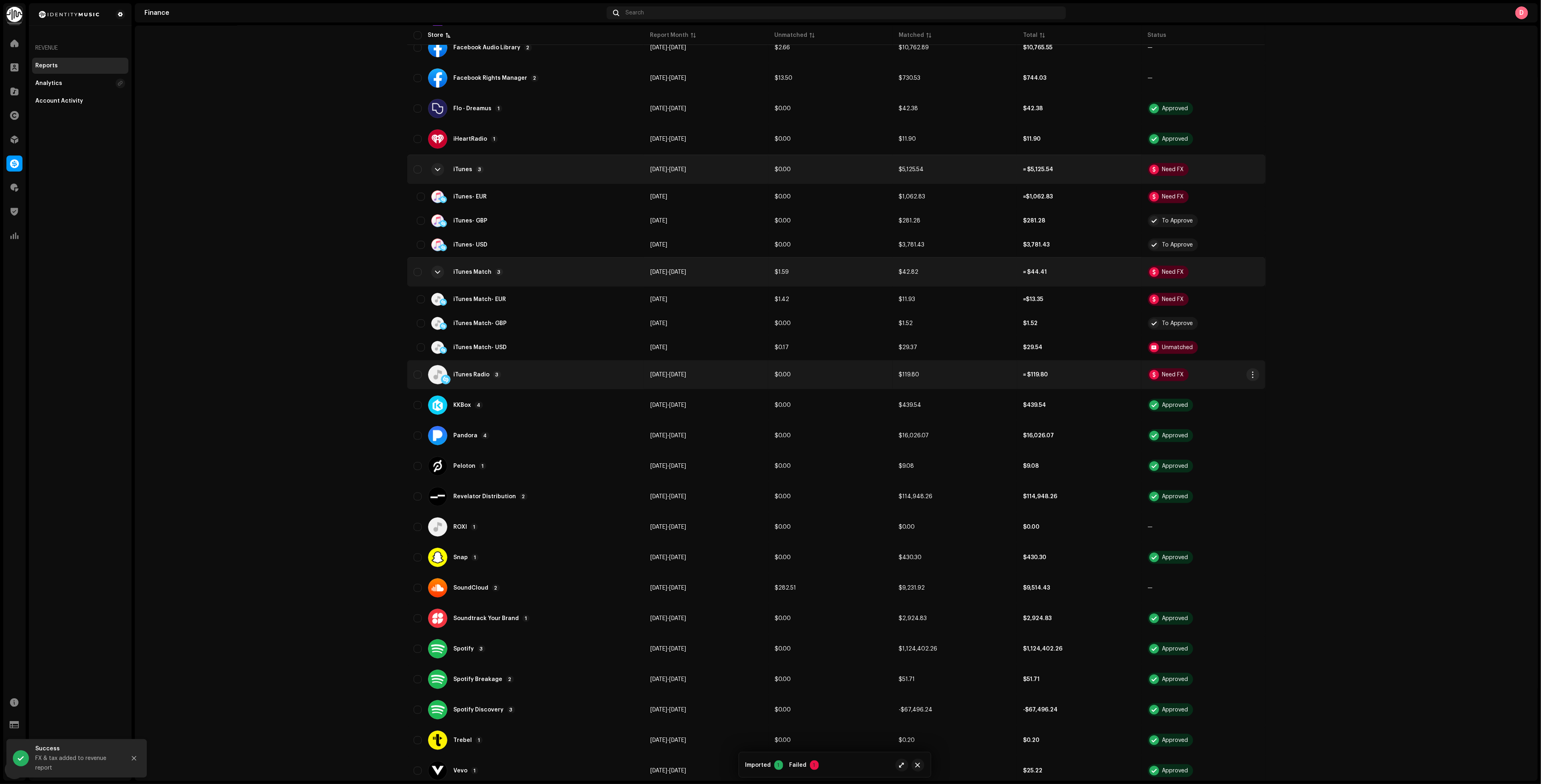
click at [530, 365] on div "iTunes Radio 3" at bounding box center [525, 375] width 224 height 19
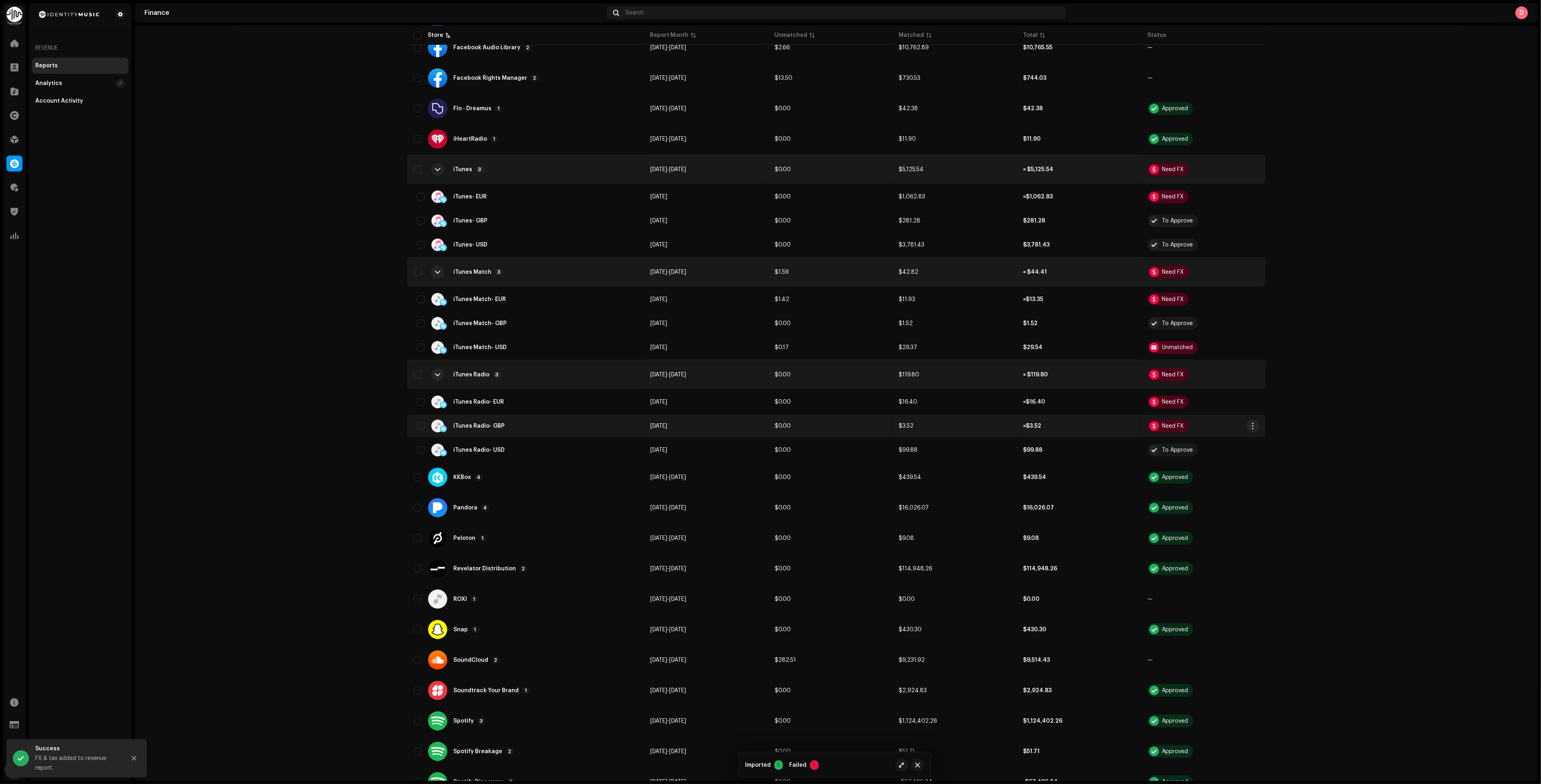
click at [1259, 415] on td "Need FX" at bounding box center [1203, 426] width 124 height 22
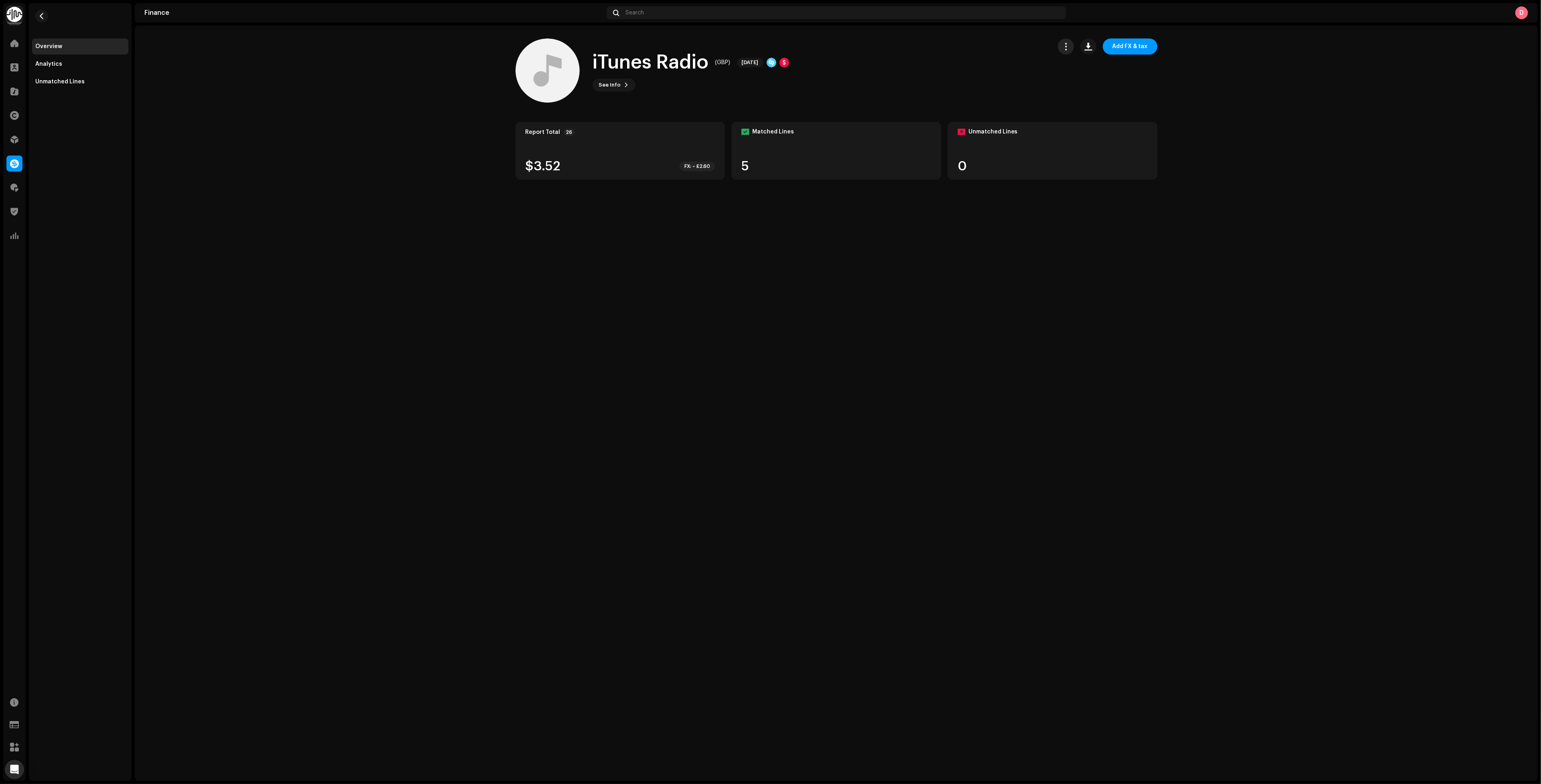
click at [1066, 48] on span "button" at bounding box center [1066, 46] width 8 height 7
click at [1071, 67] on span "Add Adjustment" at bounding box center [1088, 65] width 45 height 7
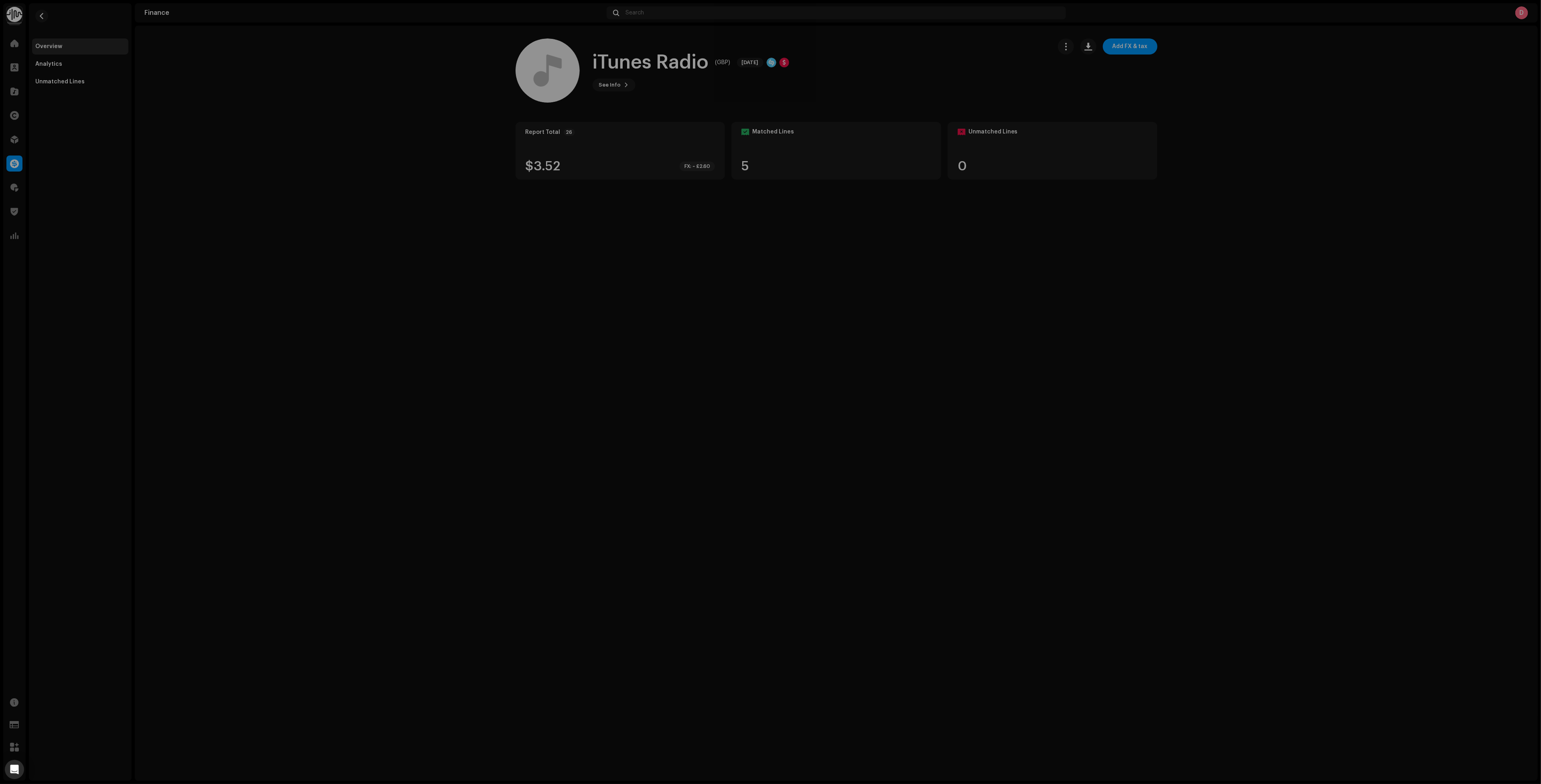
click at [878, 47] on div "Apply adjustment iTunes Radio (GBP) [DATE] Report receipts £2.60 Total units 26…" at bounding box center [770, 392] width 1541 height 784
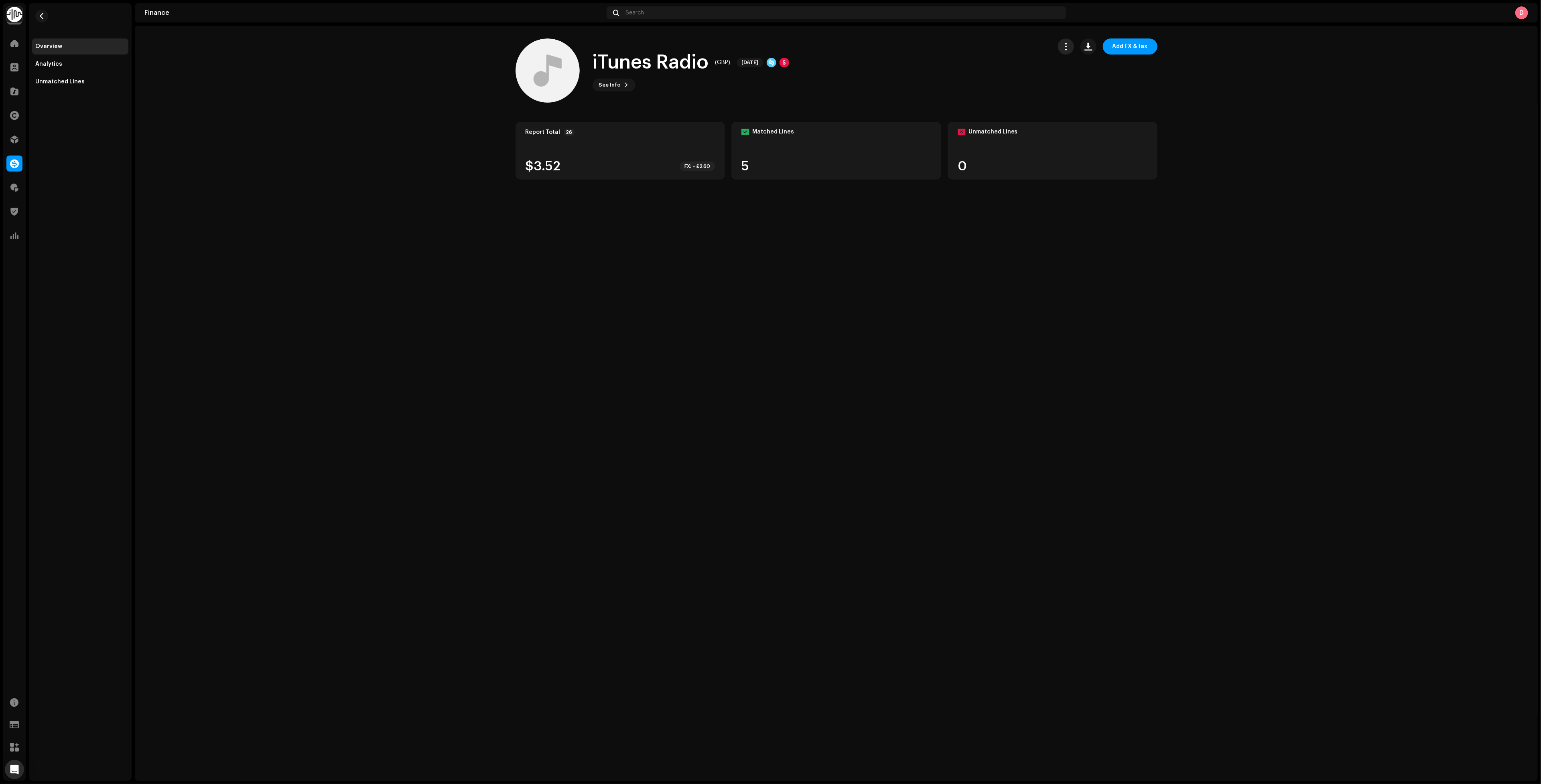
click at [1070, 48] on span "button" at bounding box center [1066, 46] width 8 height 7
click at [938, 63] on div "iTunes Radio (GBP) [DATE] See Info Add FX & tax" at bounding box center [780, 70] width 529 height 65
click at [47, 18] on button "button" at bounding box center [41, 15] width 13 height 13
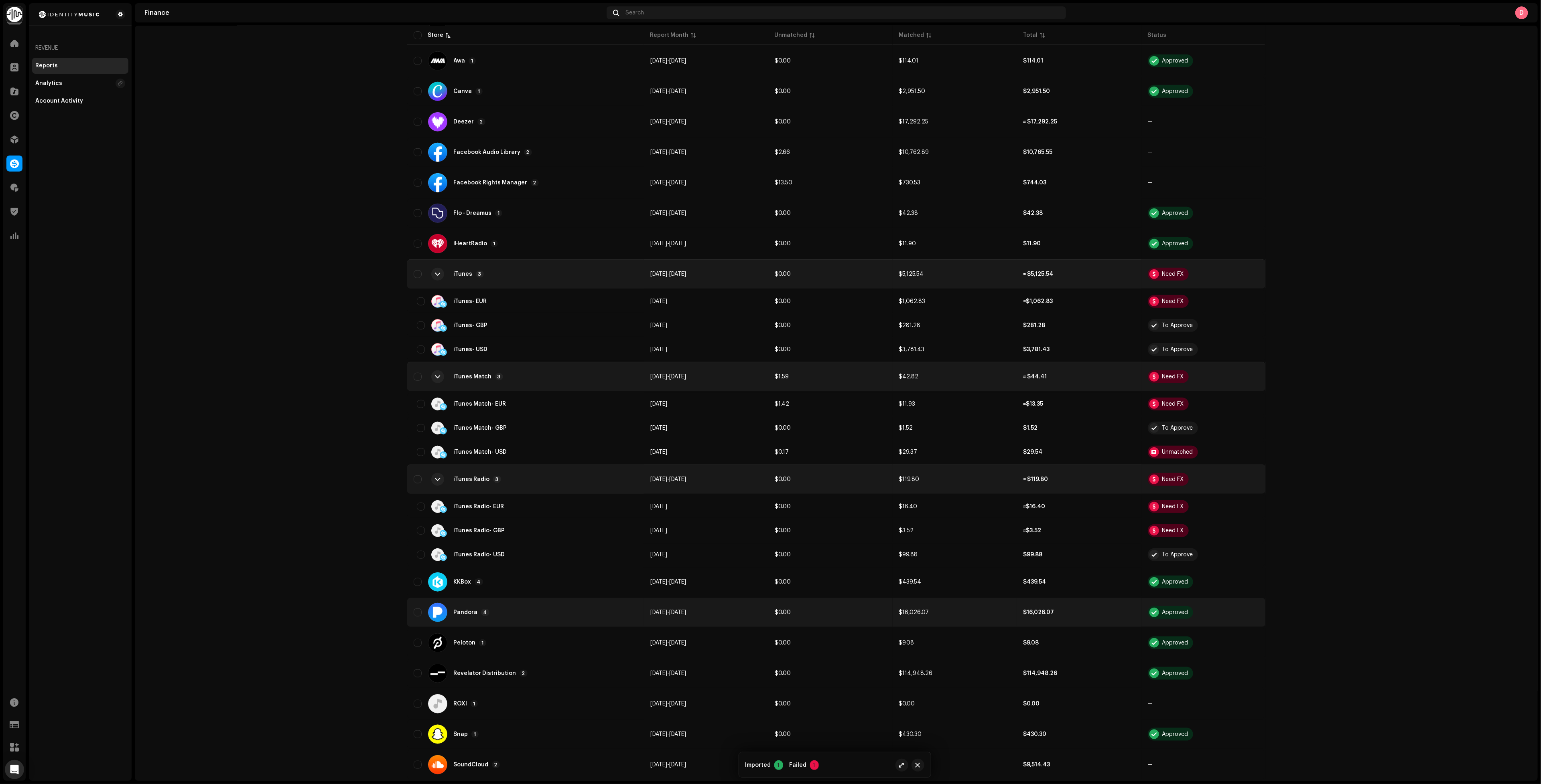
scroll to position [601, 0]
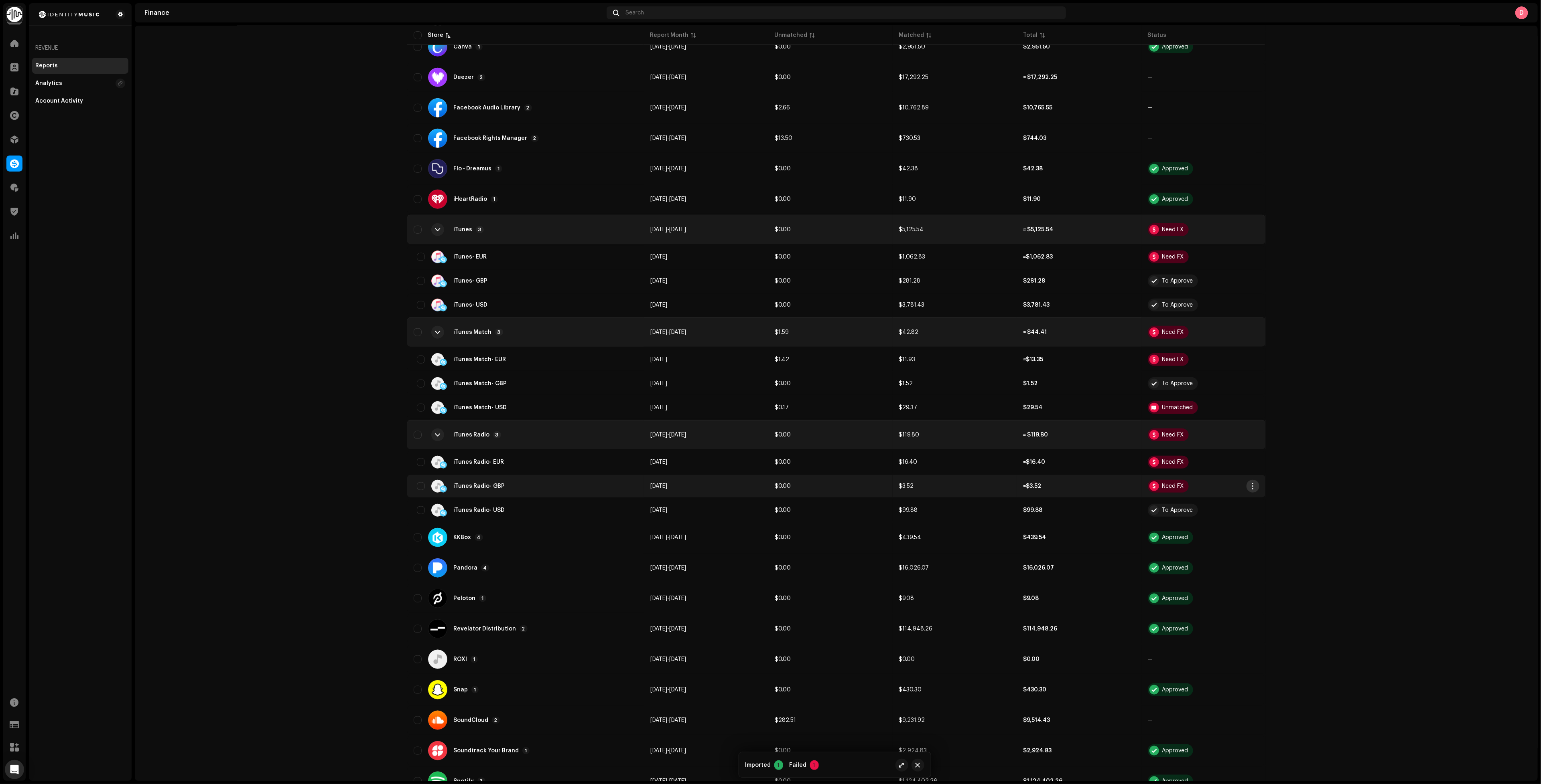
click at [1251, 483] on span "button" at bounding box center [1253, 486] width 6 height 7
click at [1300, 510] on div "Add FX & Tax" at bounding box center [1288, 507] width 74 height 7
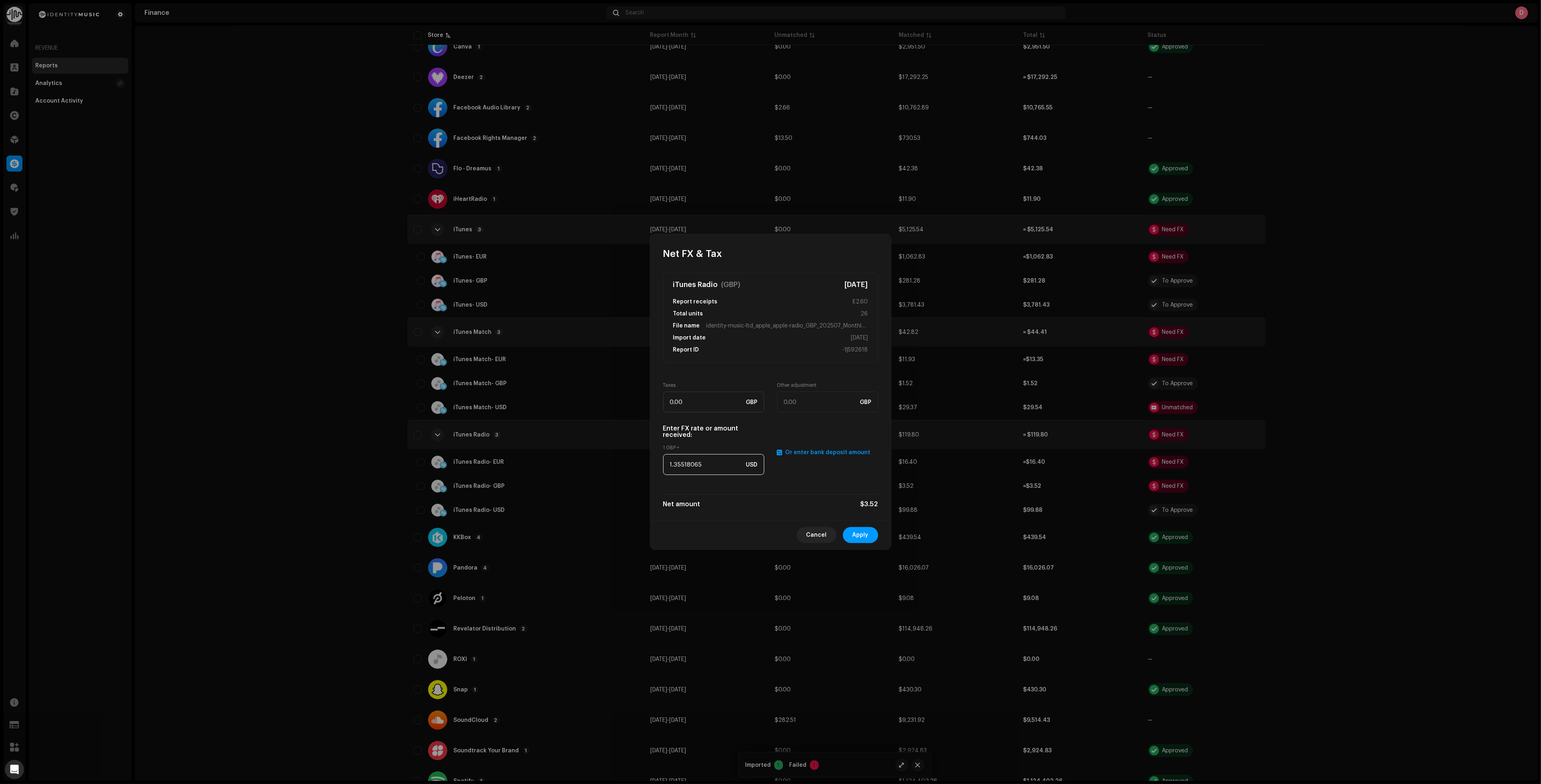
click at [700, 468] on input "1.35518065" at bounding box center [713, 465] width 101 height 21
paste input "2746"
type input "1.2746"
click at [863, 537] on span "Apply" at bounding box center [861, 535] width 16 height 16
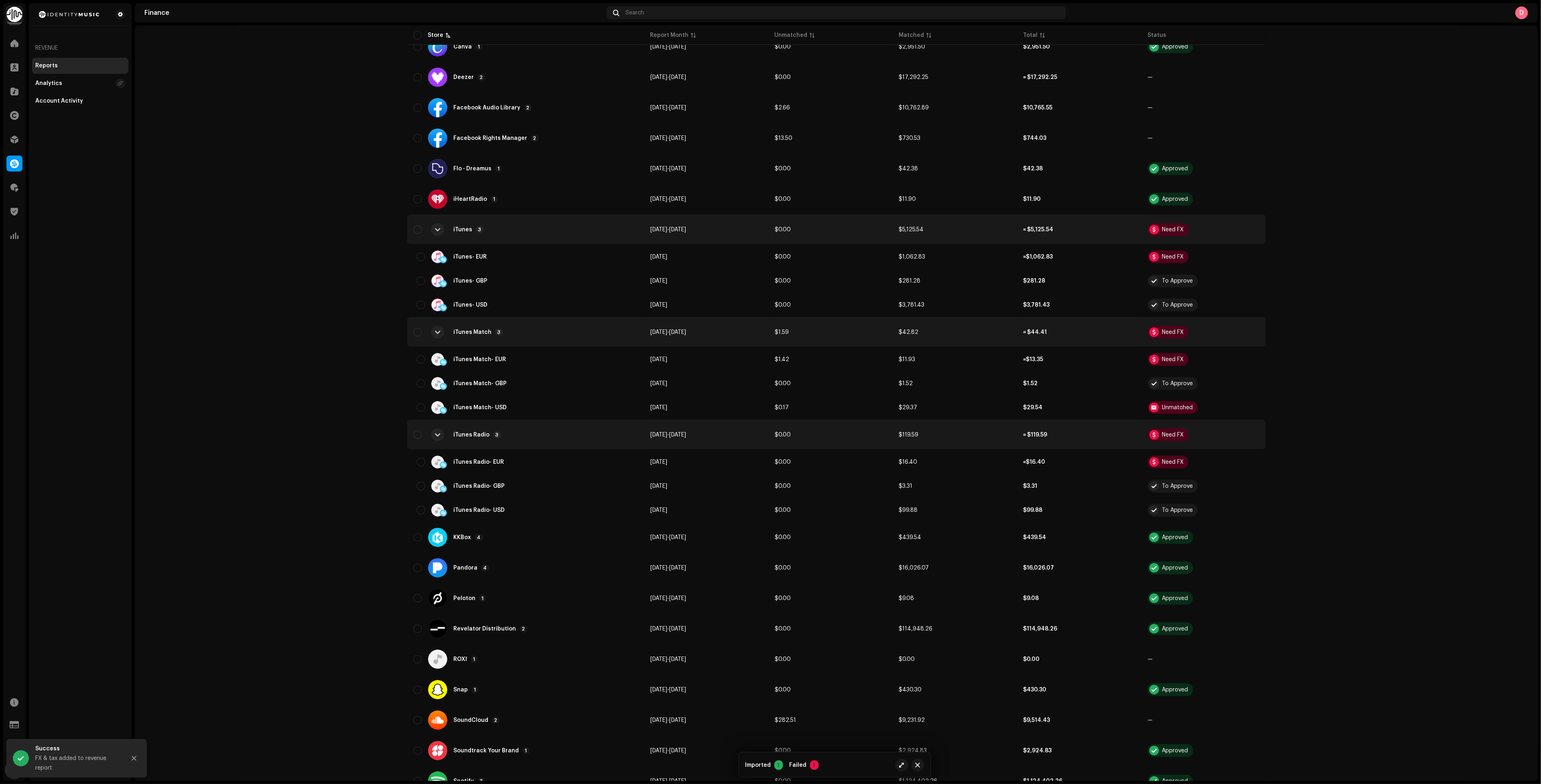
scroll to position [0, 0]
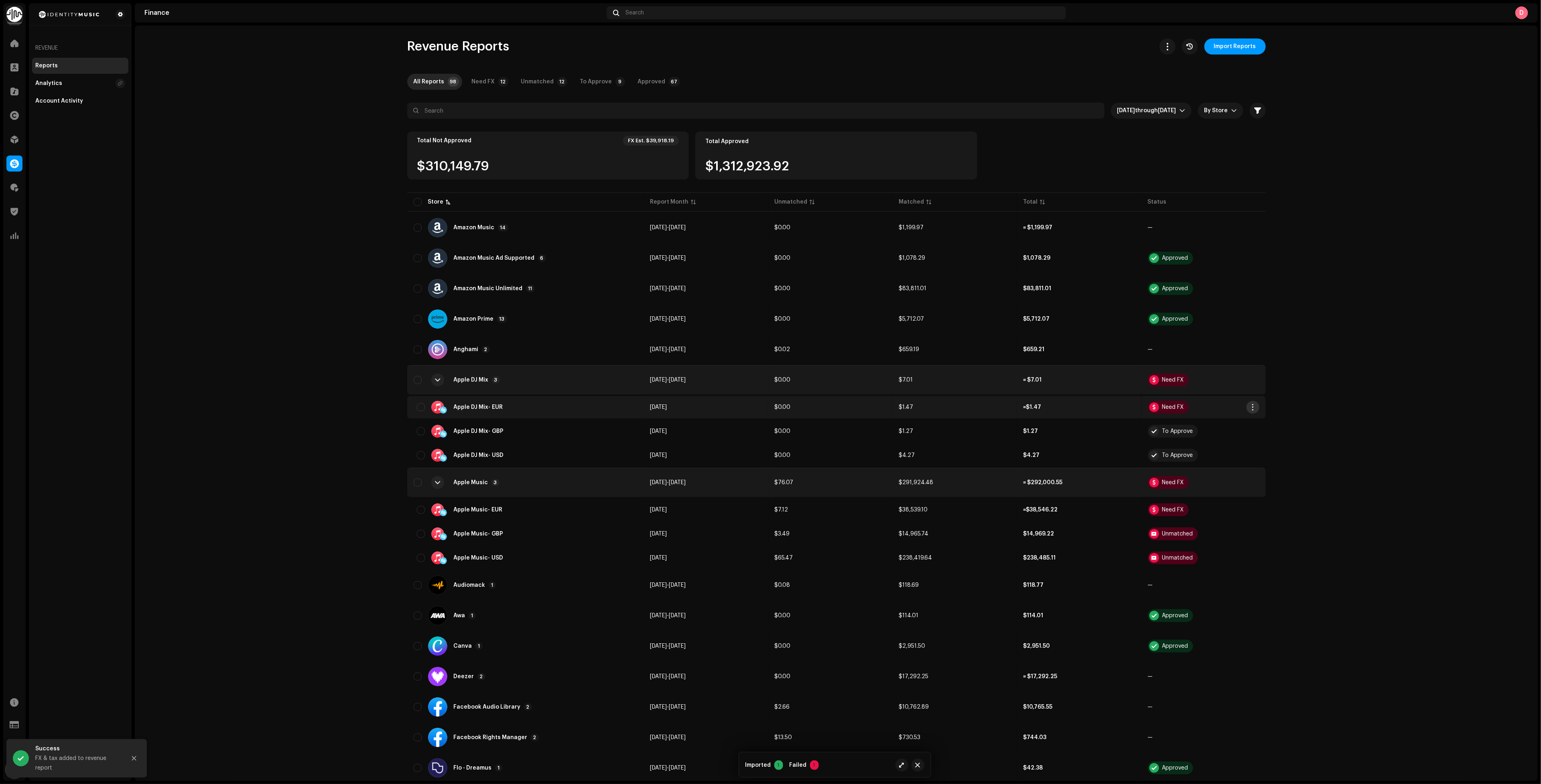
click at [1252, 405] on span "button" at bounding box center [1253, 407] width 6 height 7
click at [1267, 439] on span "Add FX & Tax" at bounding box center [1268, 438] width 36 height 7
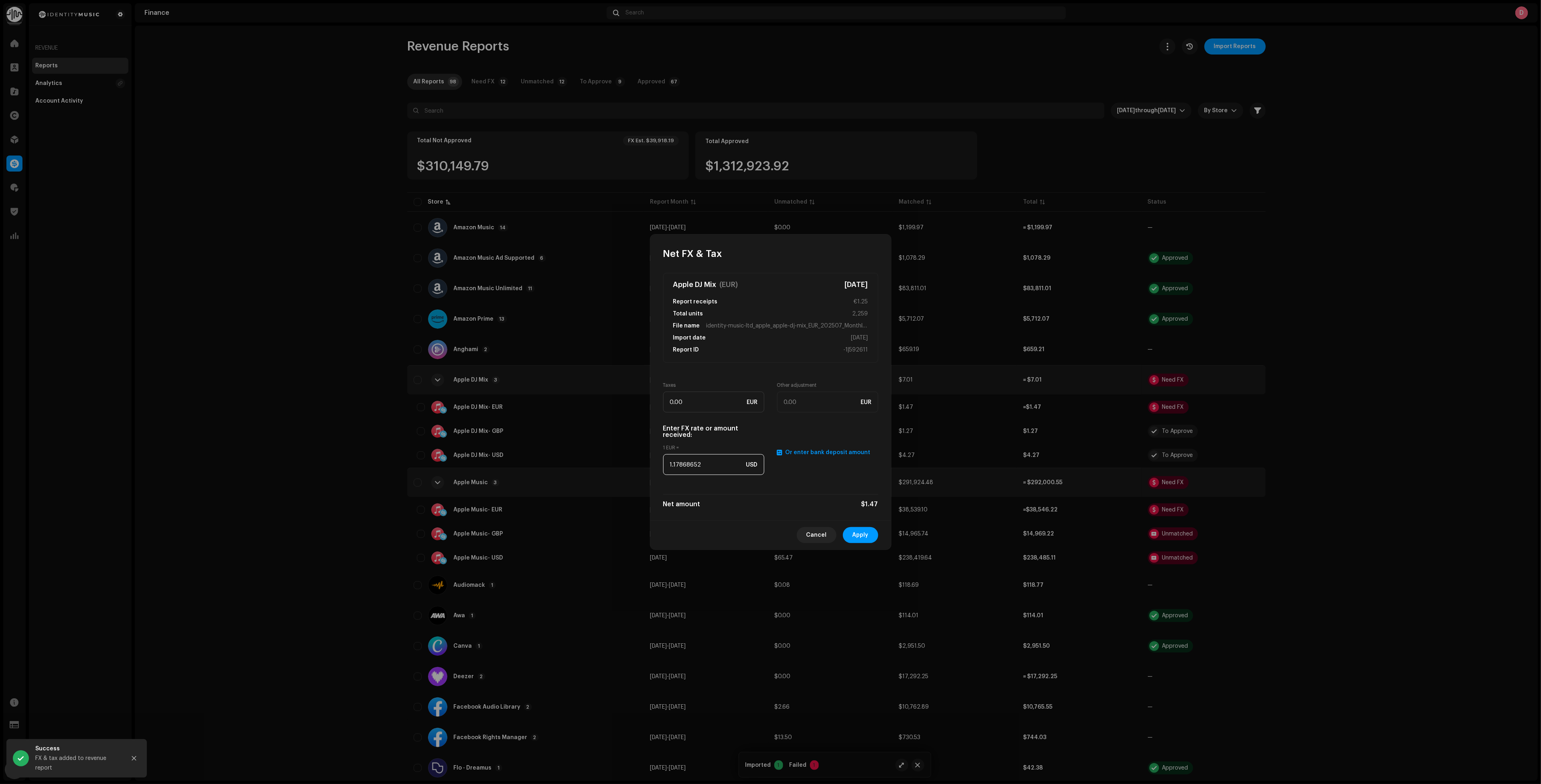
click at [707, 469] on input "1.17868652" at bounding box center [713, 465] width 101 height 21
paste input "079"
type input "1.1079"
click at [867, 534] on span "Apply" at bounding box center [861, 535] width 16 height 16
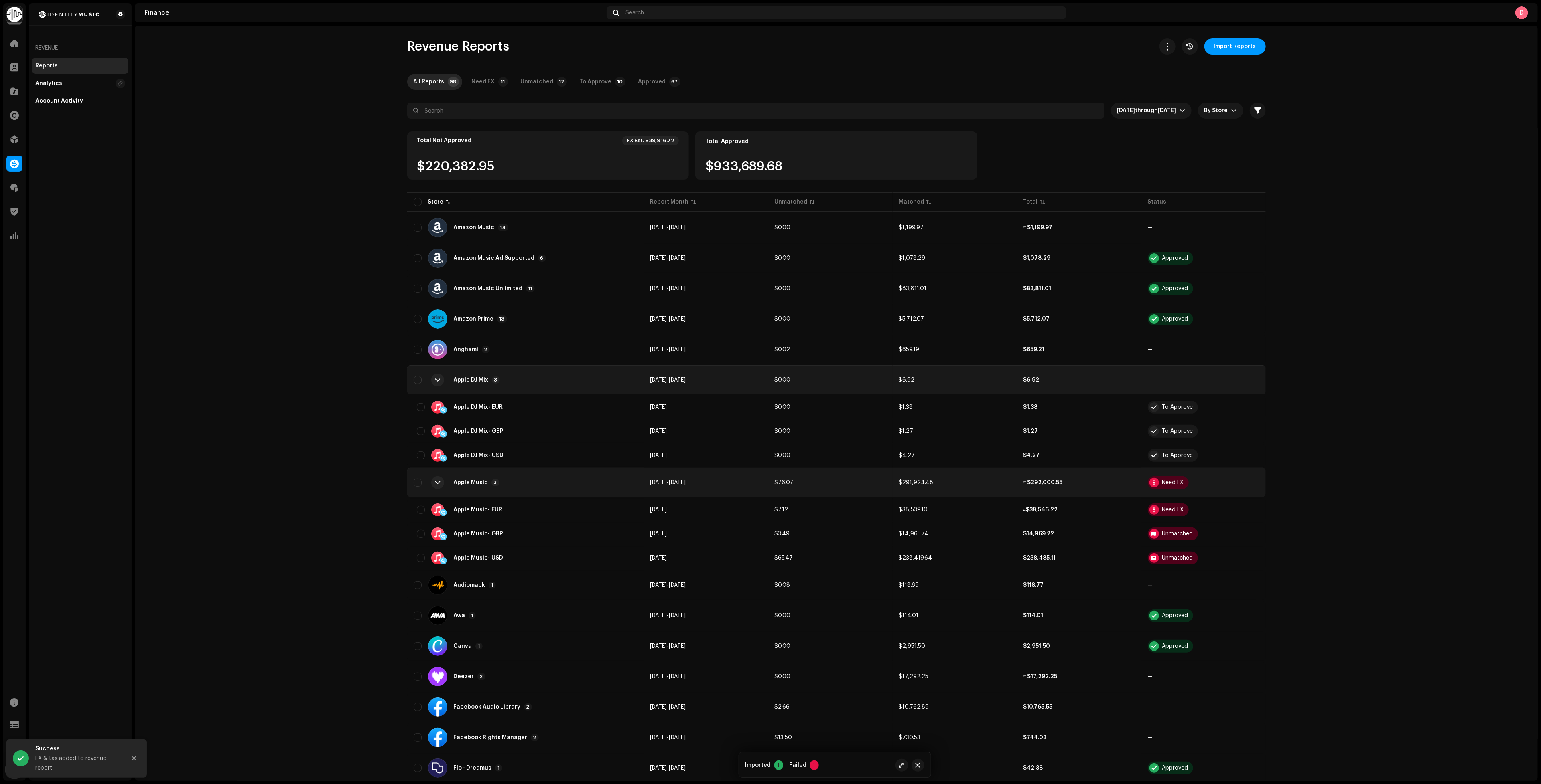
scroll to position [60, 0]
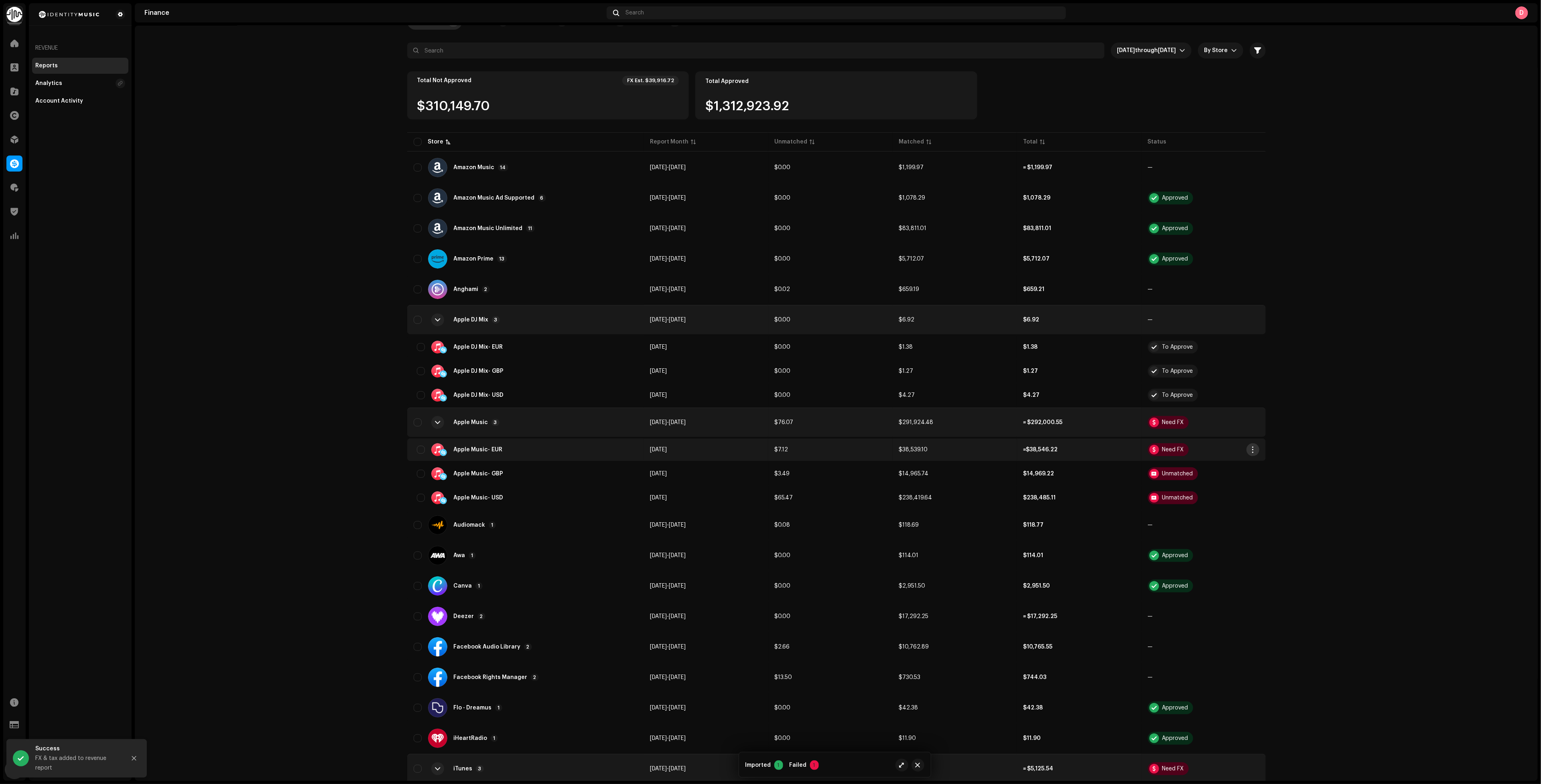
click at [1251, 447] on span "button" at bounding box center [1253, 450] width 6 height 7
click at [1264, 476] on div "Add FX & Tax" at bounding box center [1289, 480] width 81 height 16
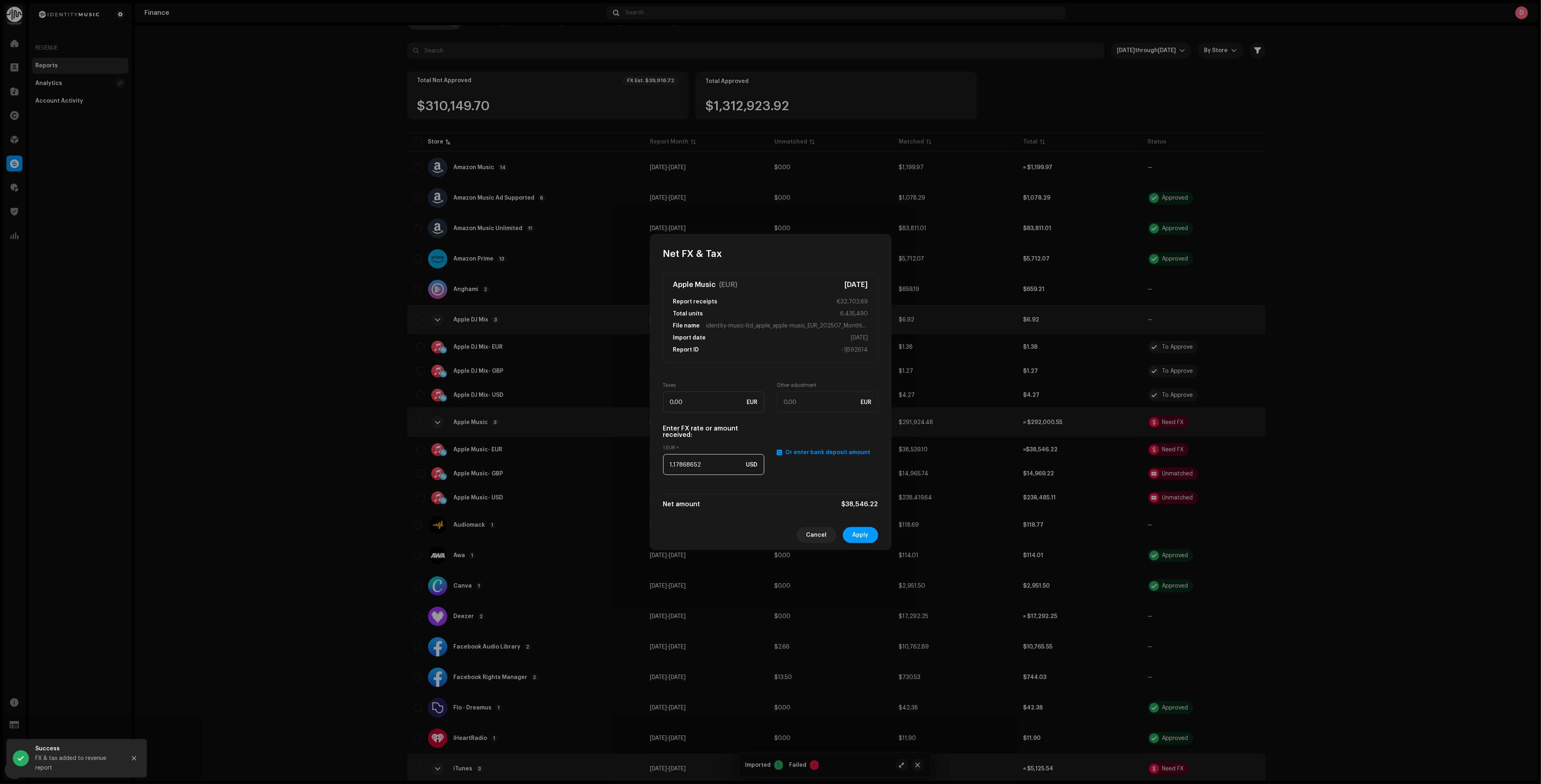
click at [702, 472] on input "1.17868652" at bounding box center [713, 465] width 101 height 21
paste input "079"
type input "1.1079"
click at [872, 538] on button "Apply" at bounding box center [861, 535] width 36 height 16
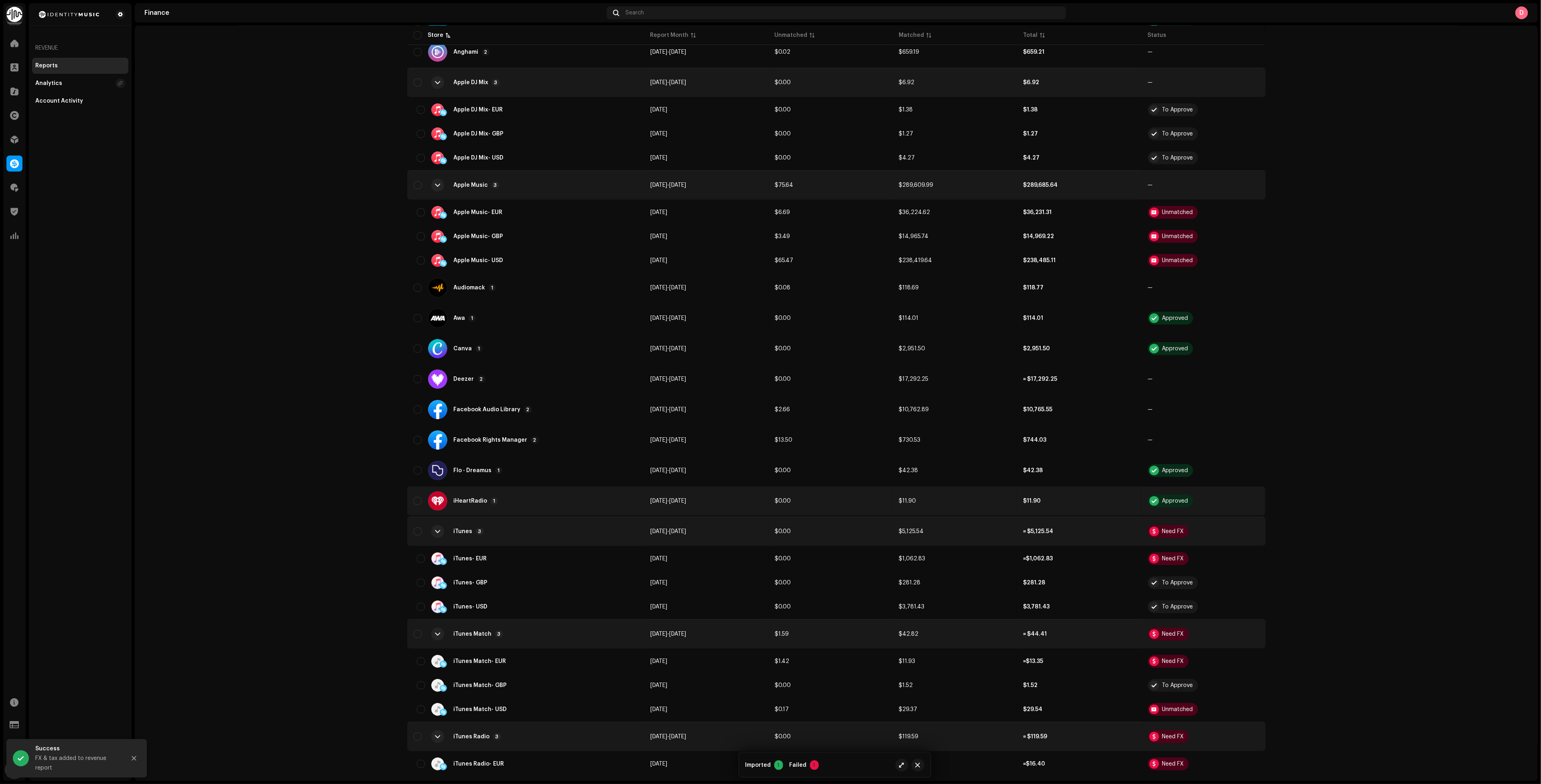
scroll to position [301, 0]
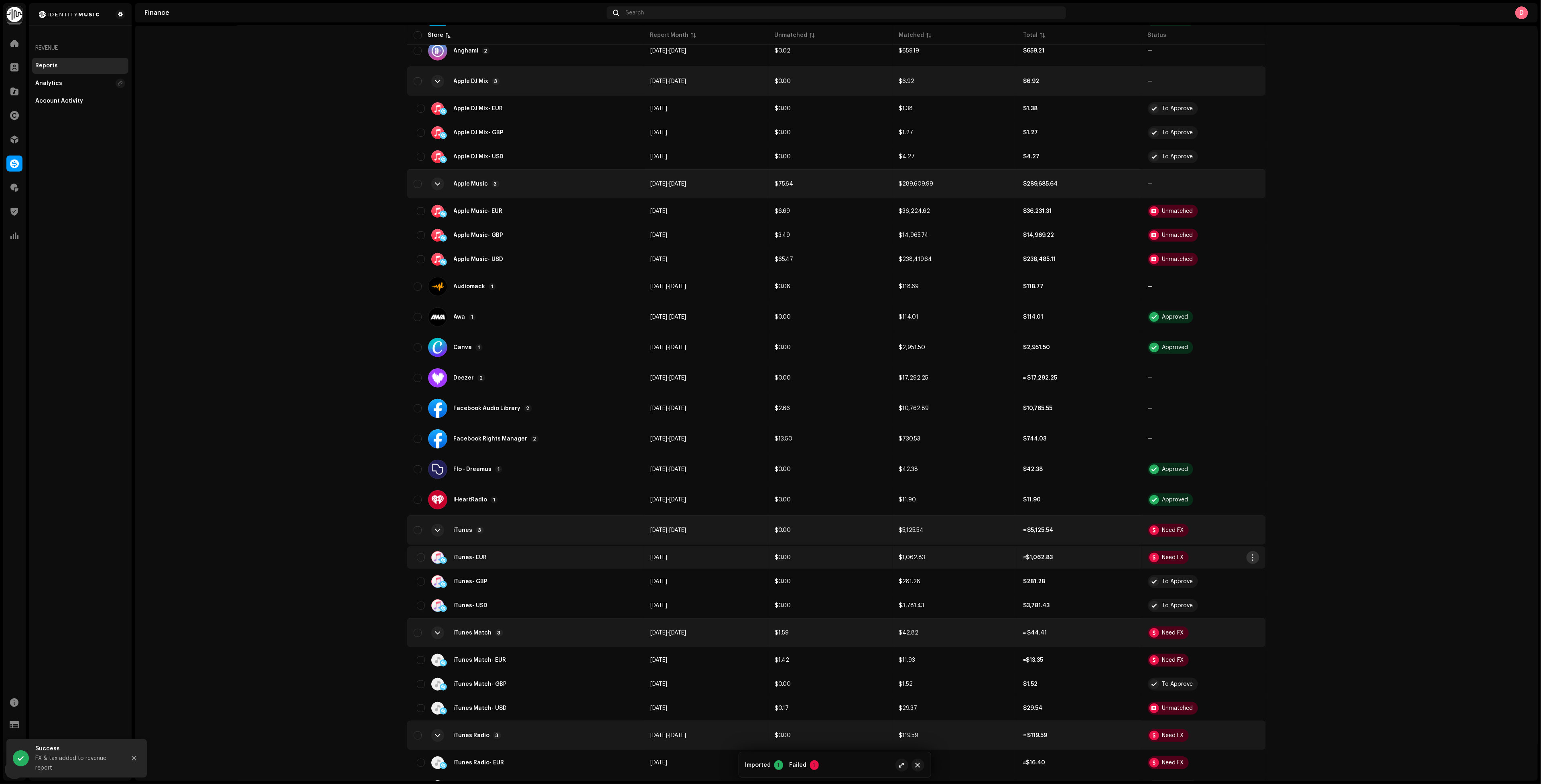
click at [1250, 555] on span "button" at bounding box center [1253, 558] width 6 height 7
click at [1262, 578] on div "Add FX & Tax" at bounding box center [1289, 582] width 81 height 16
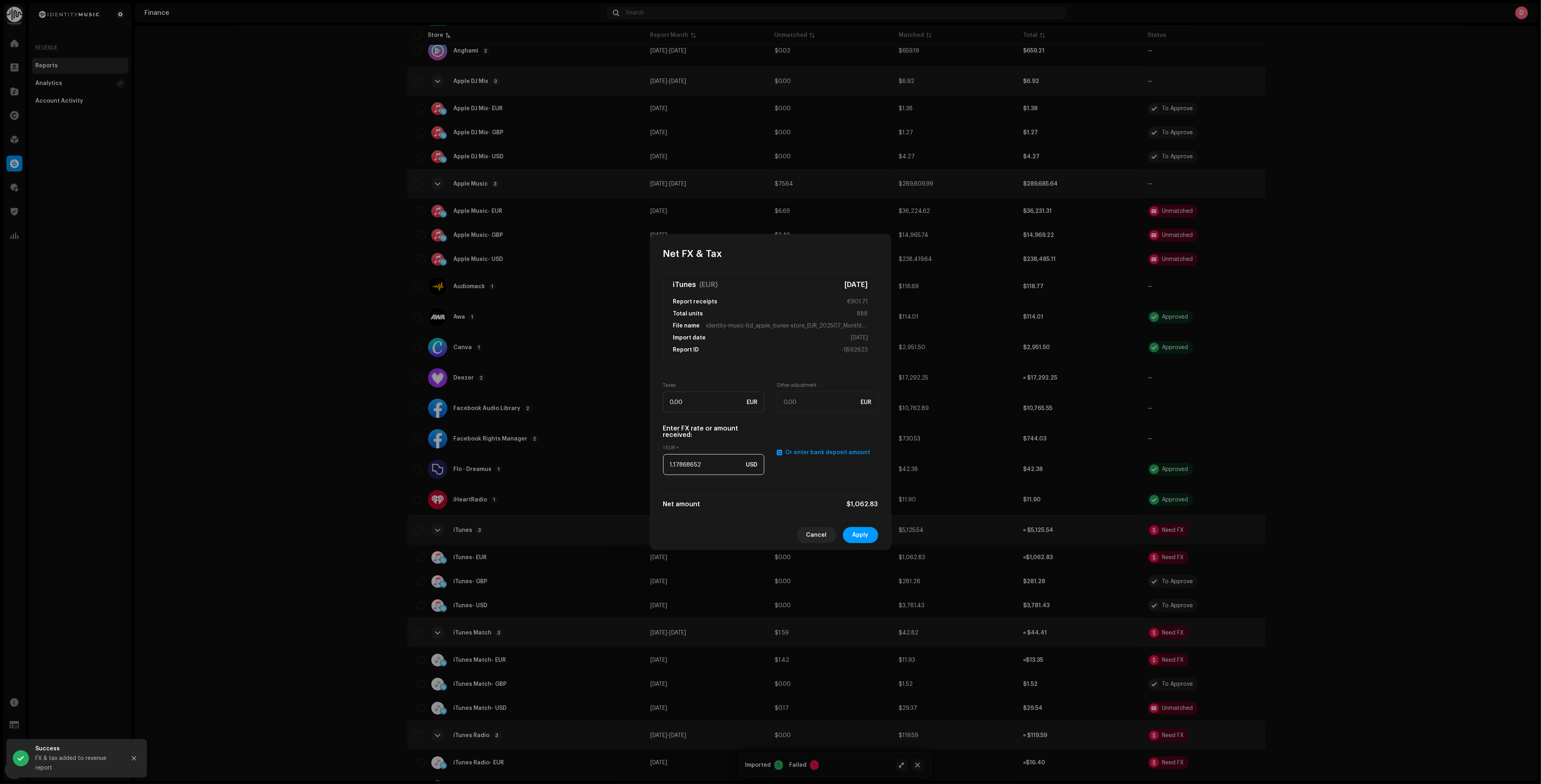
click at [686, 463] on input "1.17868652" at bounding box center [713, 465] width 101 height 21
paste input "079"
type input "1.1079"
click at [855, 539] on span "Apply" at bounding box center [861, 535] width 16 height 16
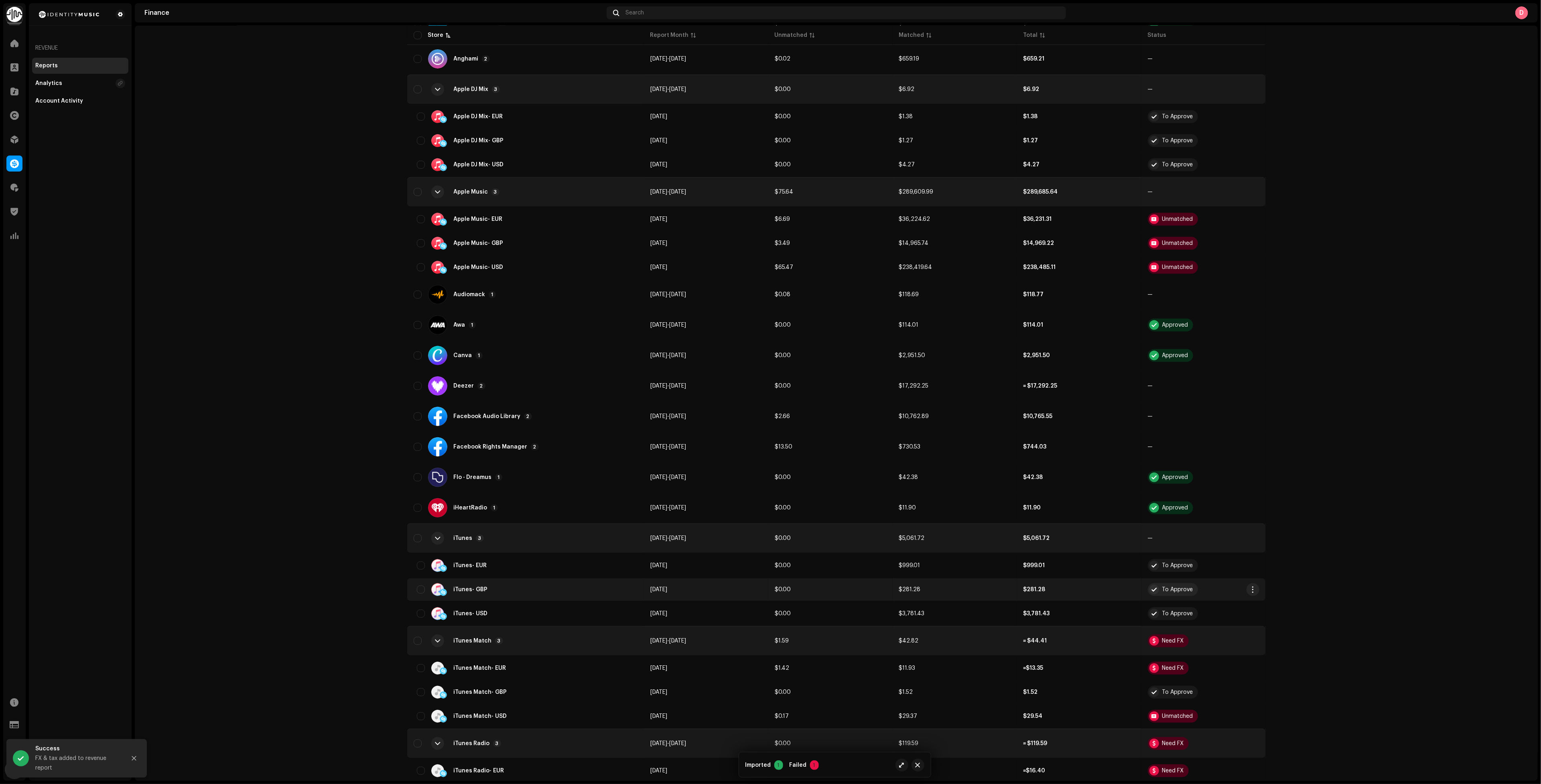
scroll to position [361, 0]
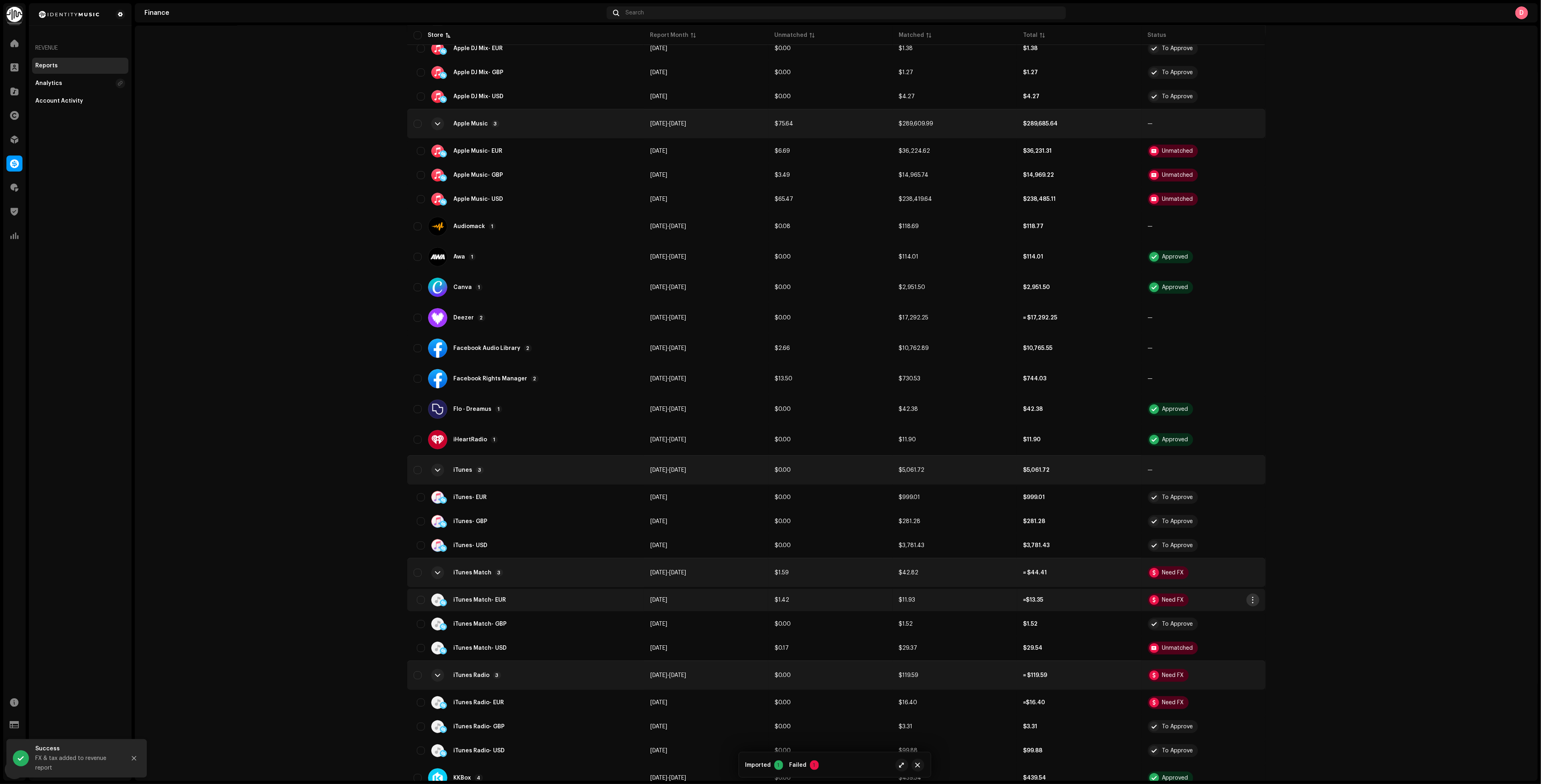
click at [1251, 597] on span "button" at bounding box center [1253, 600] width 6 height 7
click at [1264, 623] on span "Add FX & Tax" at bounding box center [1268, 622] width 36 height 7
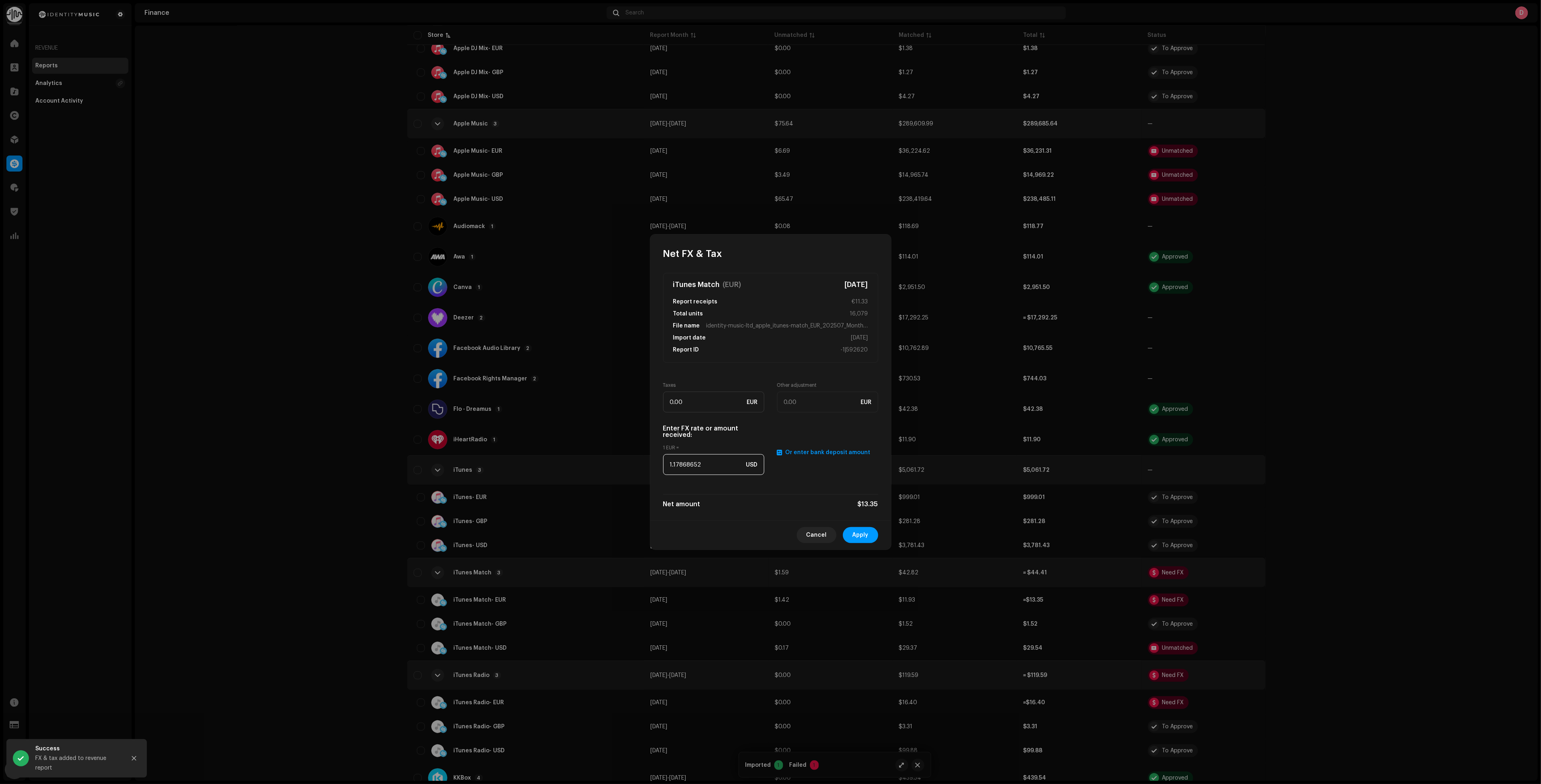
click at [686, 466] on input "1.17868652" at bounding box center [713, 465] width 101 height 21
click at [688, 464] on input "1.17868652" at bounding box center [713, 465] width 101 height 21
click at [698, 465] on input "1.17868652" at bounding box center [713, 465] width 101 height 21
paste input "079"
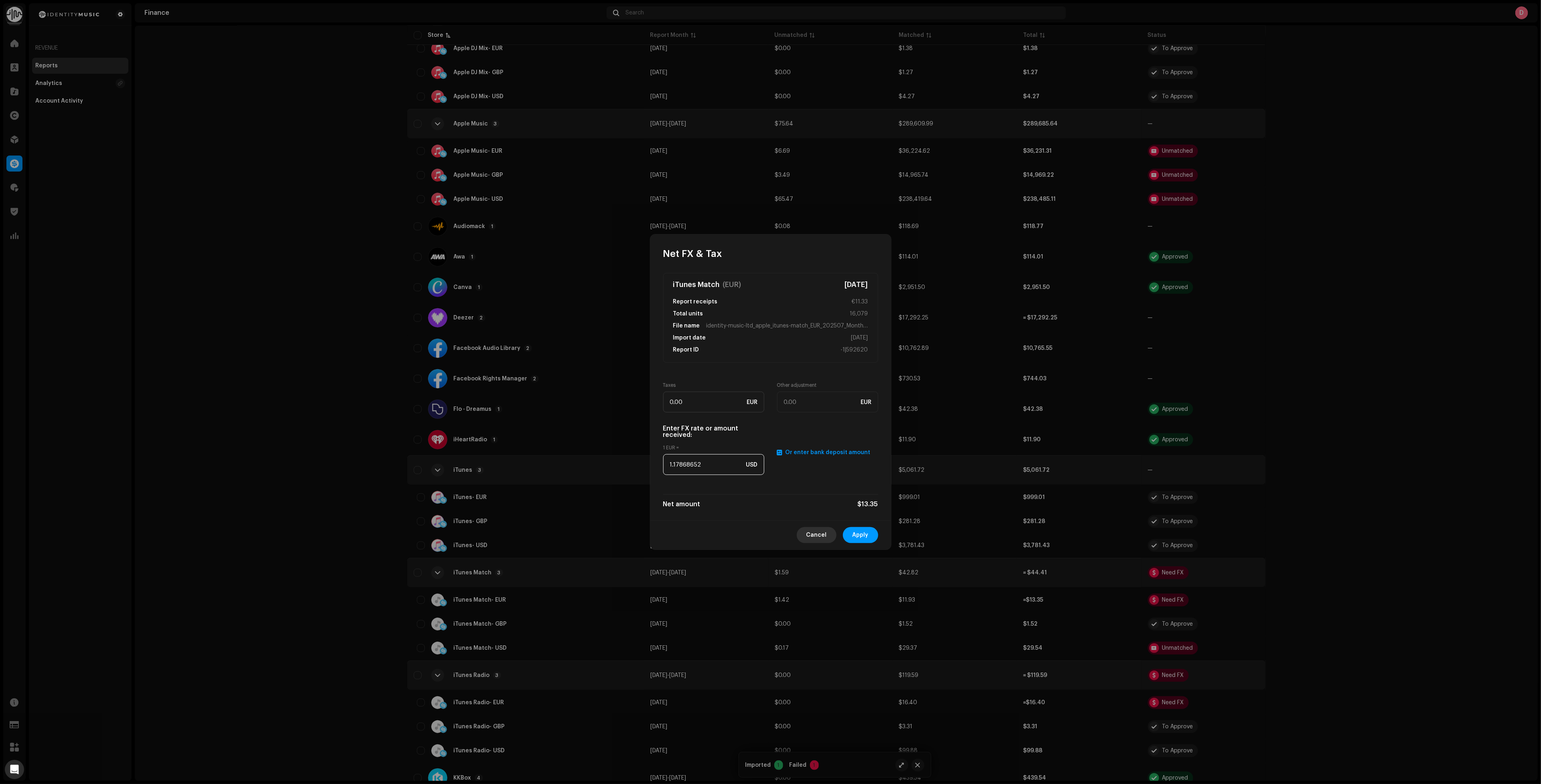
type input "1.1079"
click at [861, 534] on span "Apply" at bounding box center [861, 535] width 16 height 16
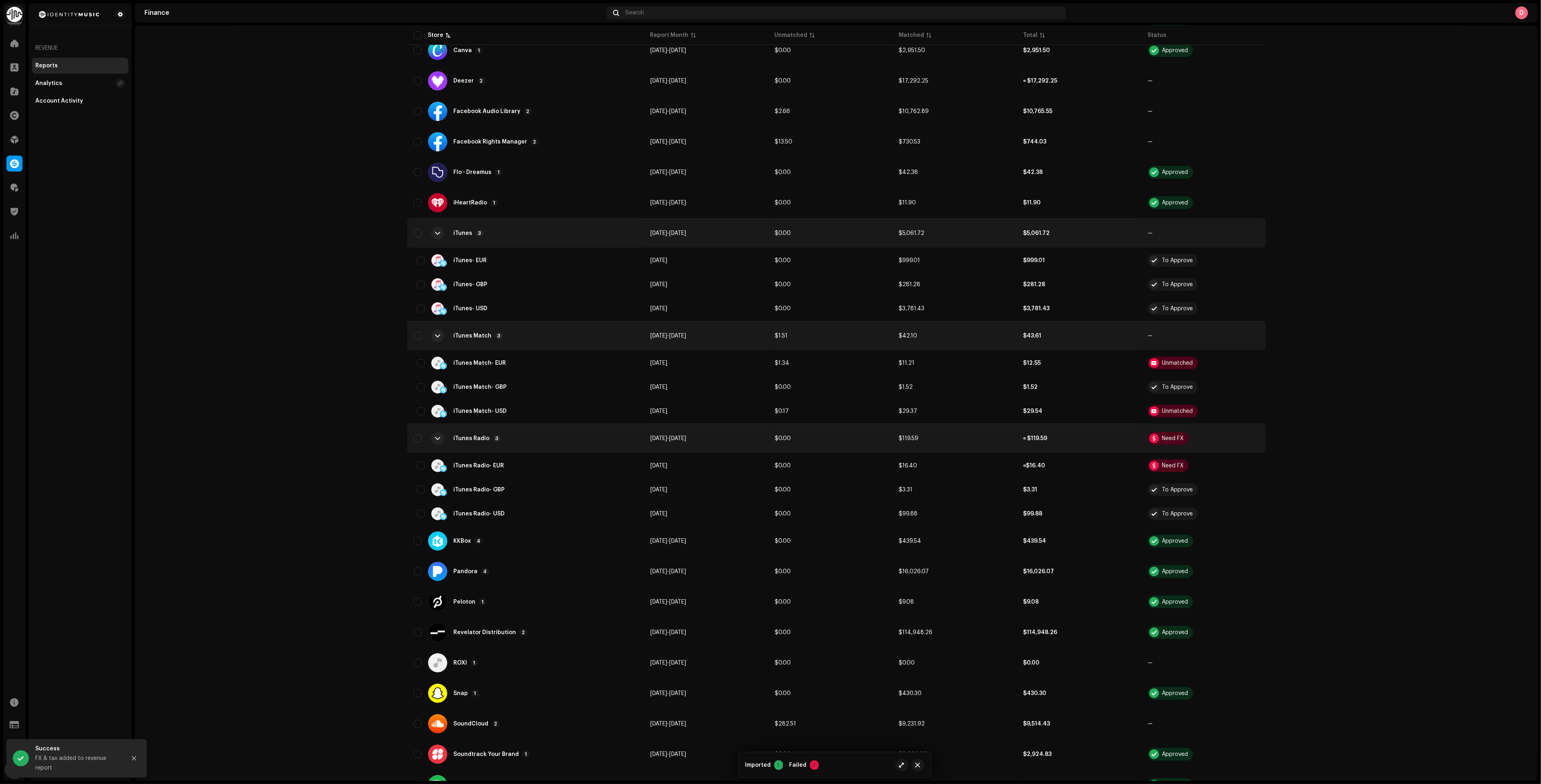
scroll to position [721, 0]
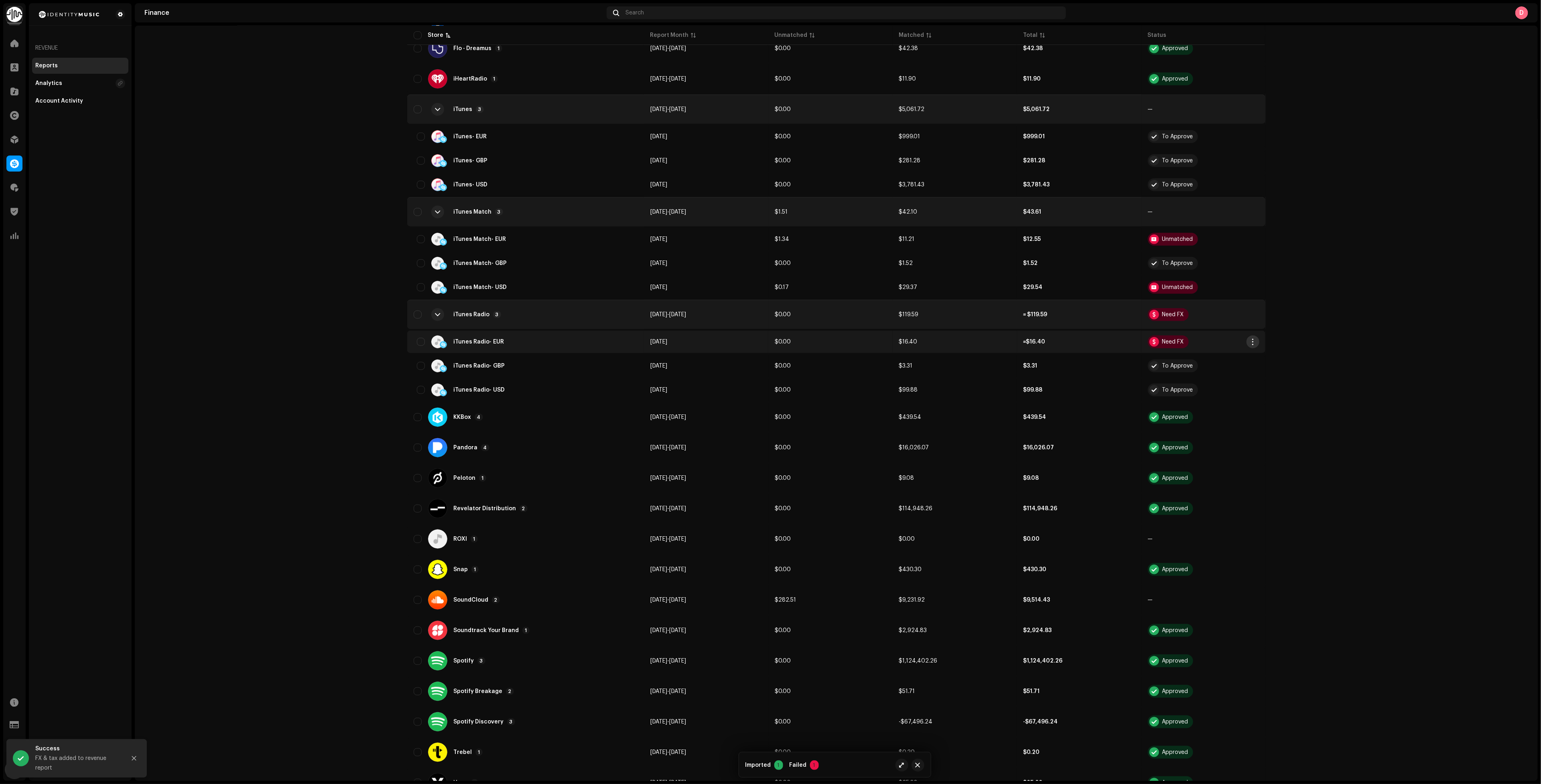
click at [1250, 339] on span "button" at bounding box center [1253, 342] width 6 height 7
click at [1265, 359] on div "Add FX & Tax" at bounding box center [1289, 362] width 81 height 16
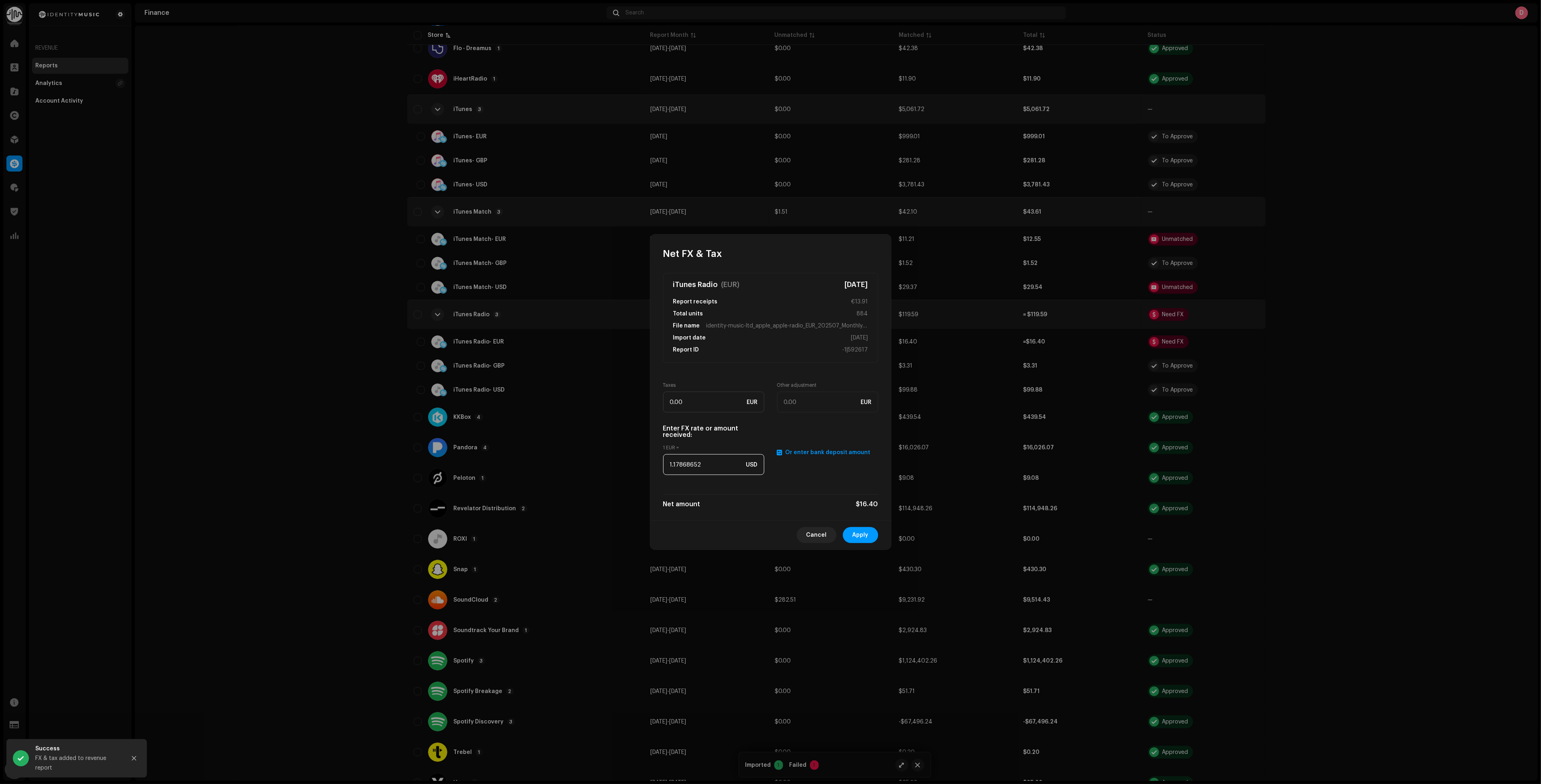
click at [705, 459] on input "1.17868652" at bounding box center [713, 465] width 101 height 21
paste input "079"
type input "1.1079"
click at [858, 532] on span "Apply" at bounding box center [861, 535] width 16 height 16
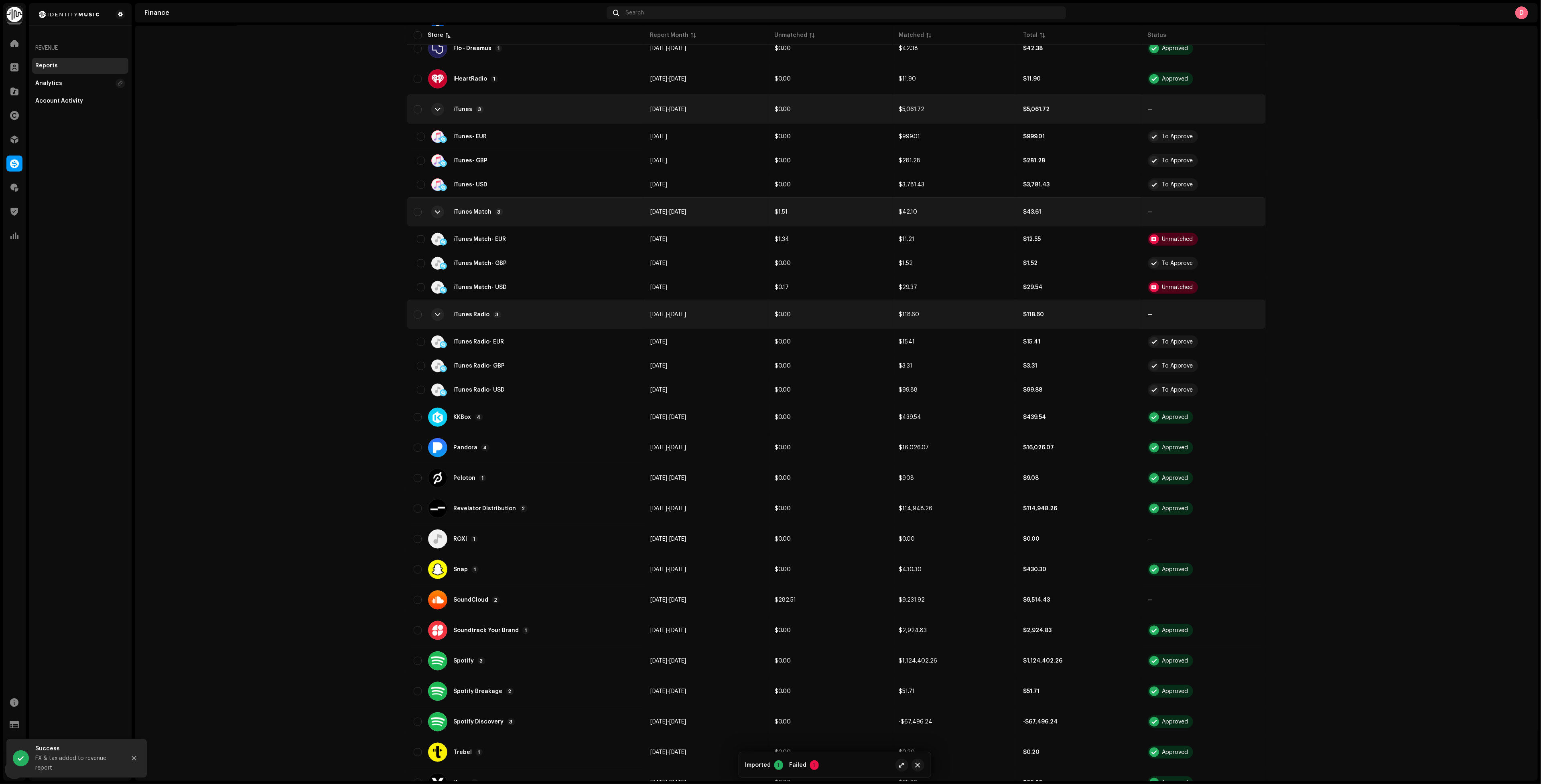
scroll to position [0, 0]
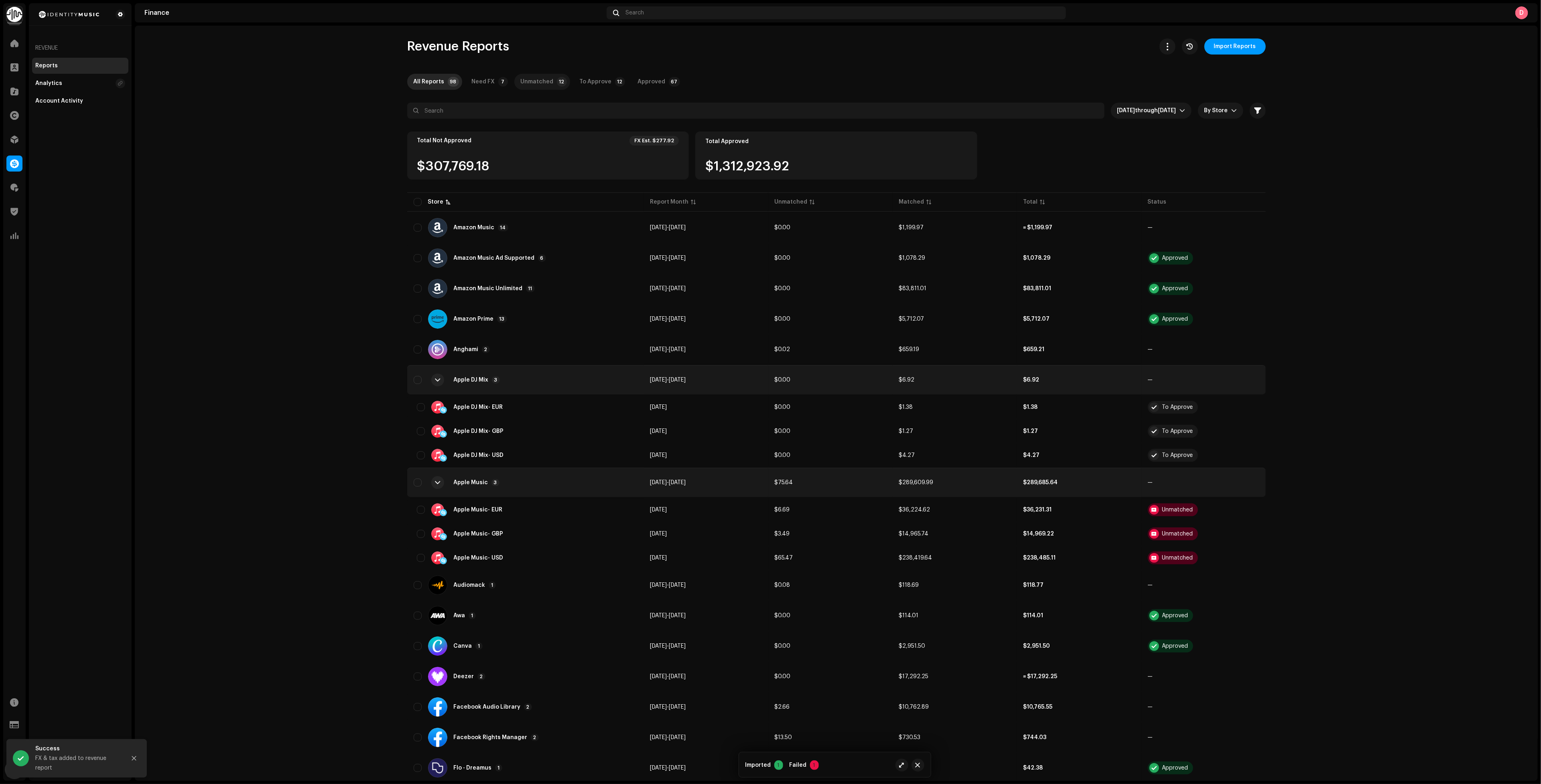
click at [544, 83] on div "Unmatched" at bounding box center [537, 82] width 33 height 16
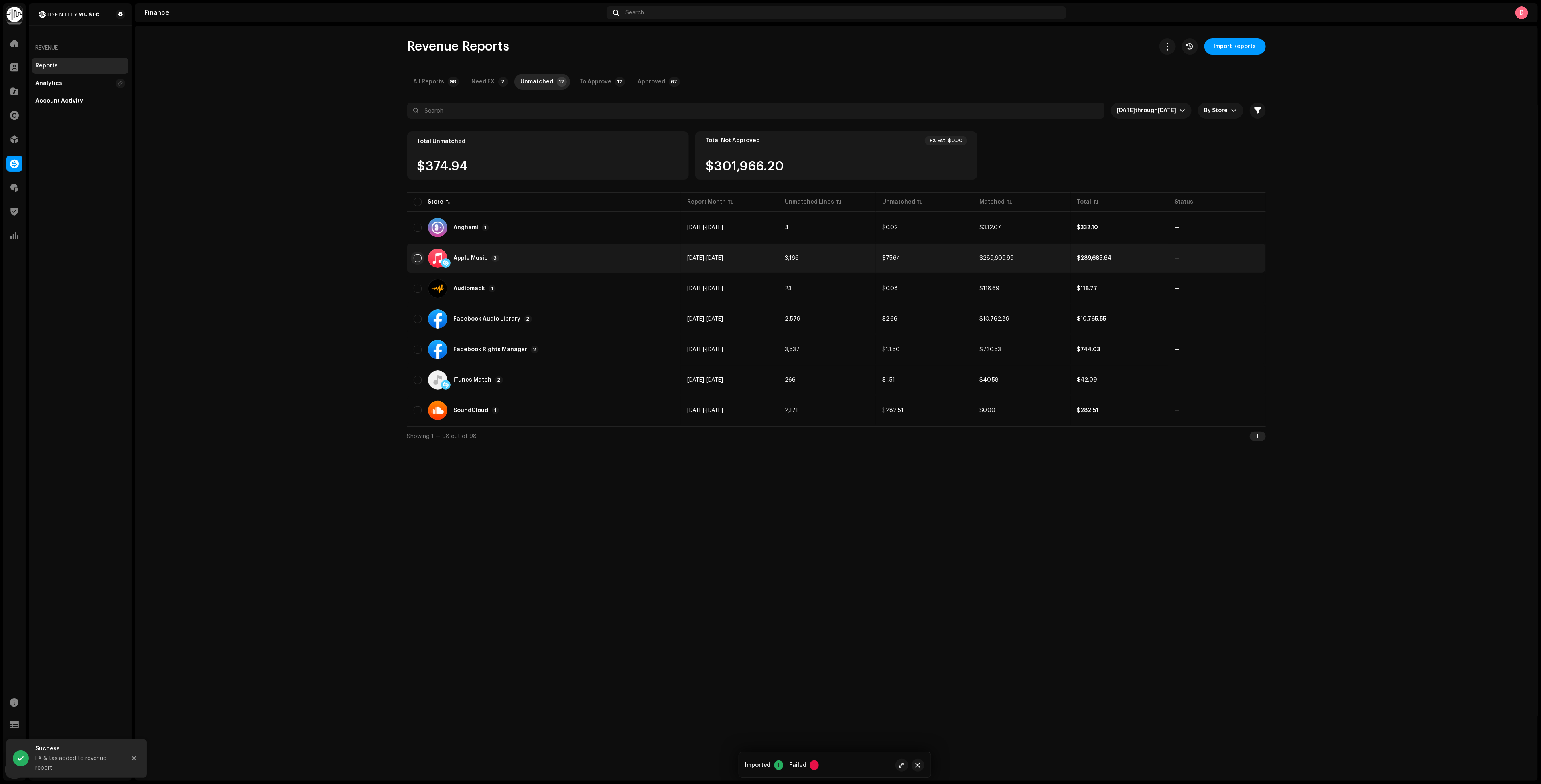
click at [417, 255] on input "checkbox" at bounding box center [417, 258] width 8 height 8
checkbox input "true"
click at [420, 378] on input "Row Unselected" at bounding box center [417, 379] width 8 height 8
checkbox input "true"
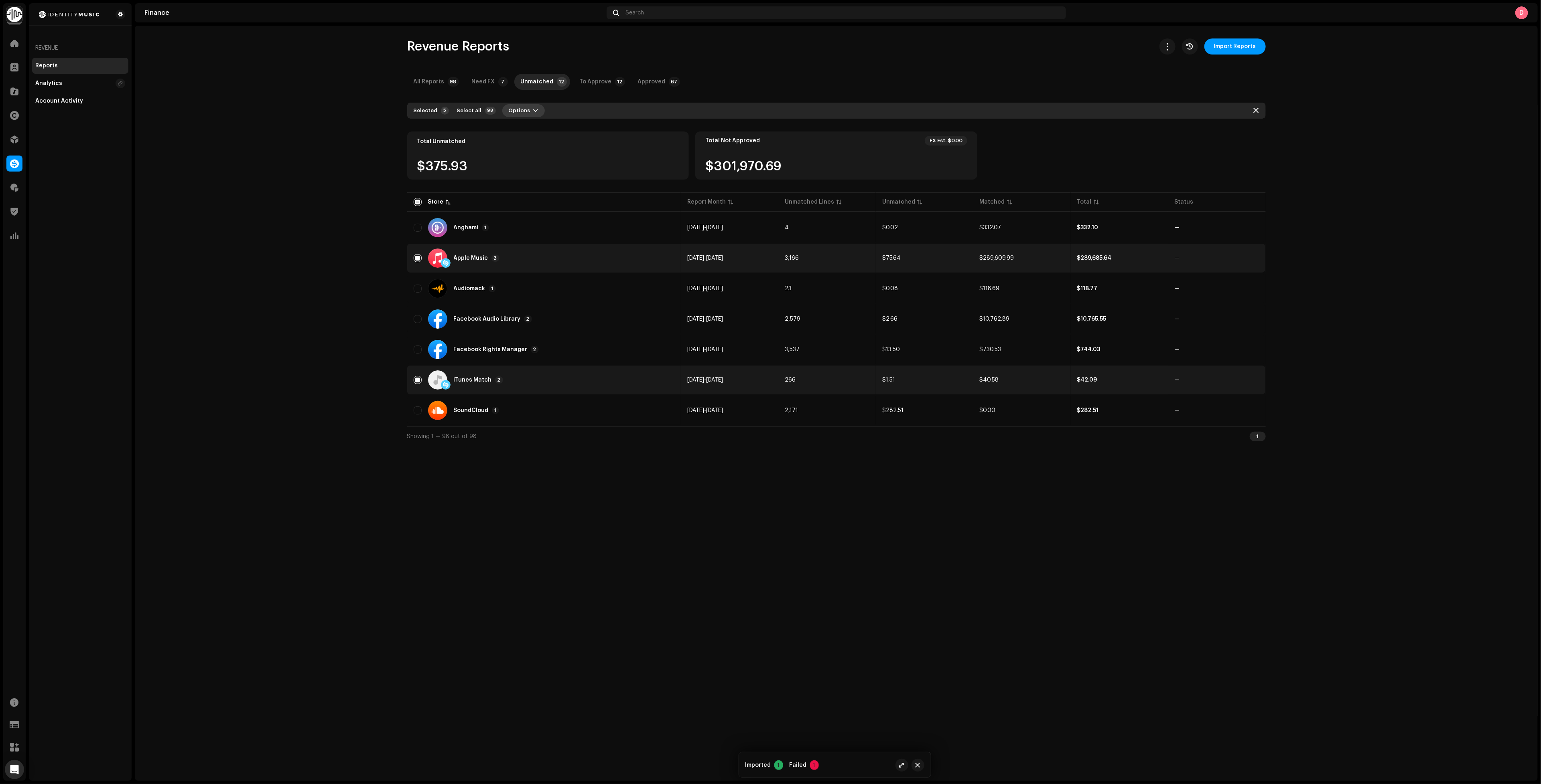
click at [518, 113] on span "Options" at bounding box center [519, 111] width 21 height 16
click at [526, 130] on span "Reprocess Unmatched" at bounding box center [536, 128] width 65 height 7
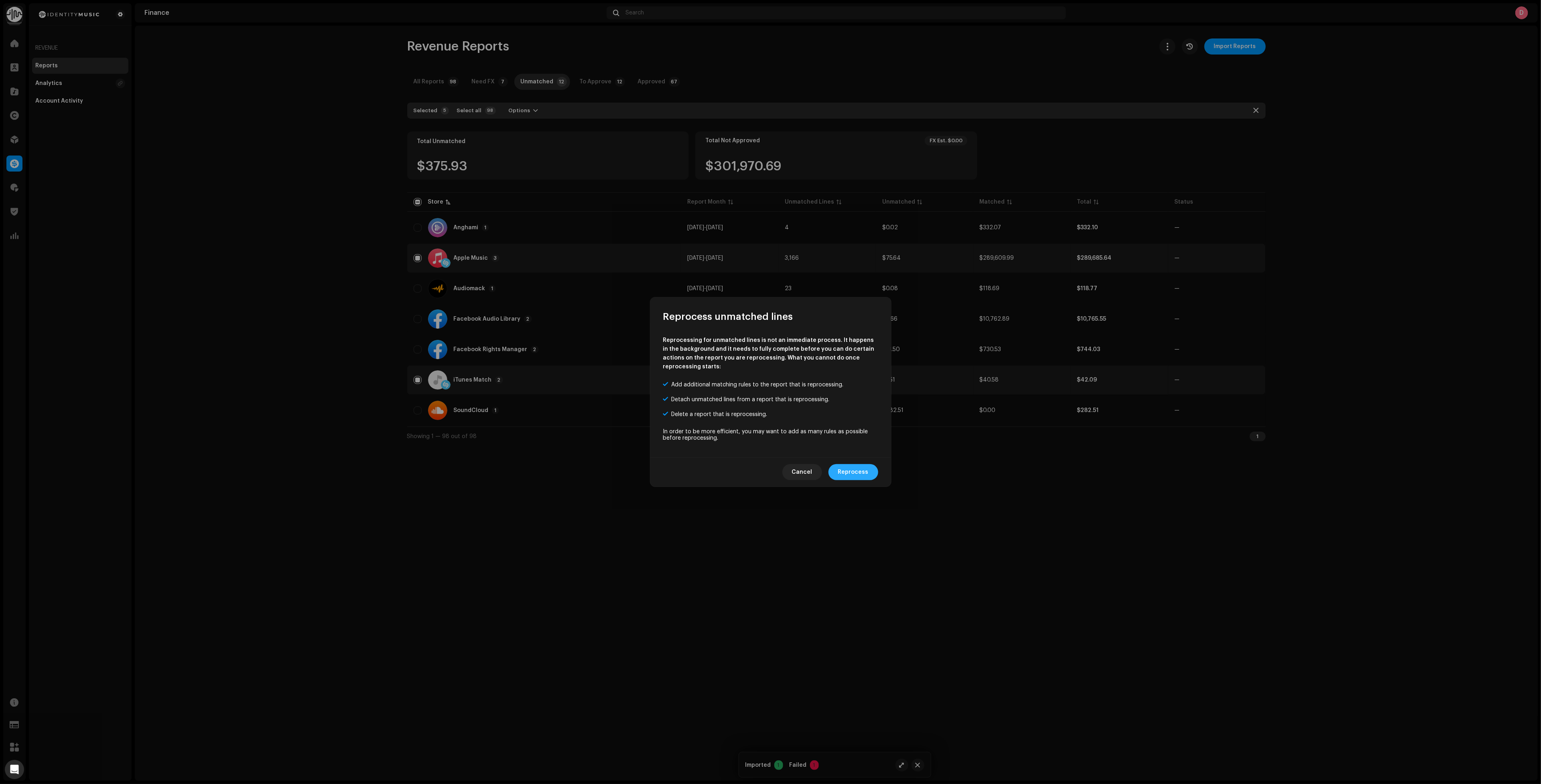
click at [861, 464] on span "Reprocess" at bounding box center [854, 472] width 31 height 16
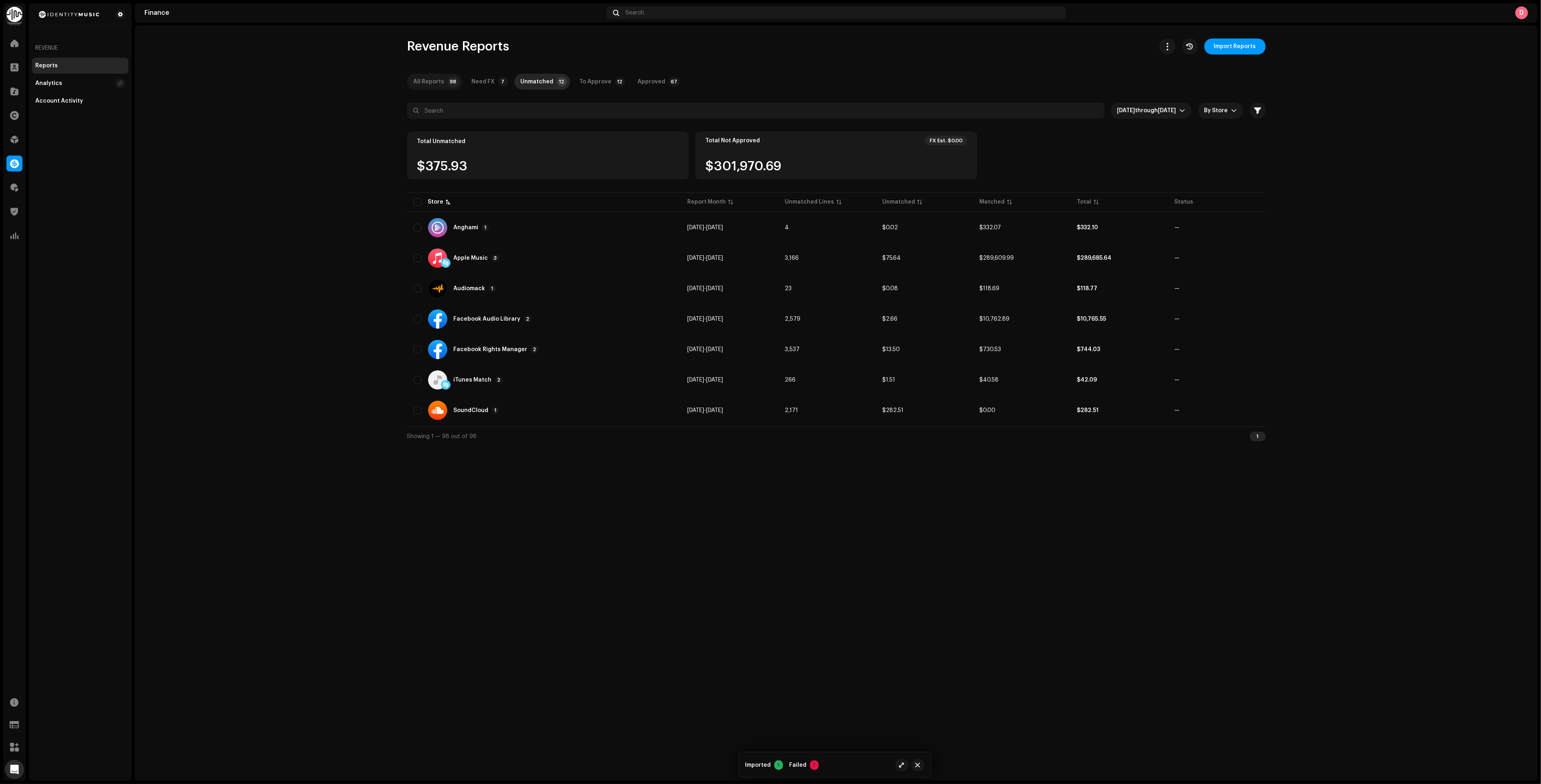
click at [436, 79] on div "All Reports" at bounding box center [429, 82] width 31 height 16
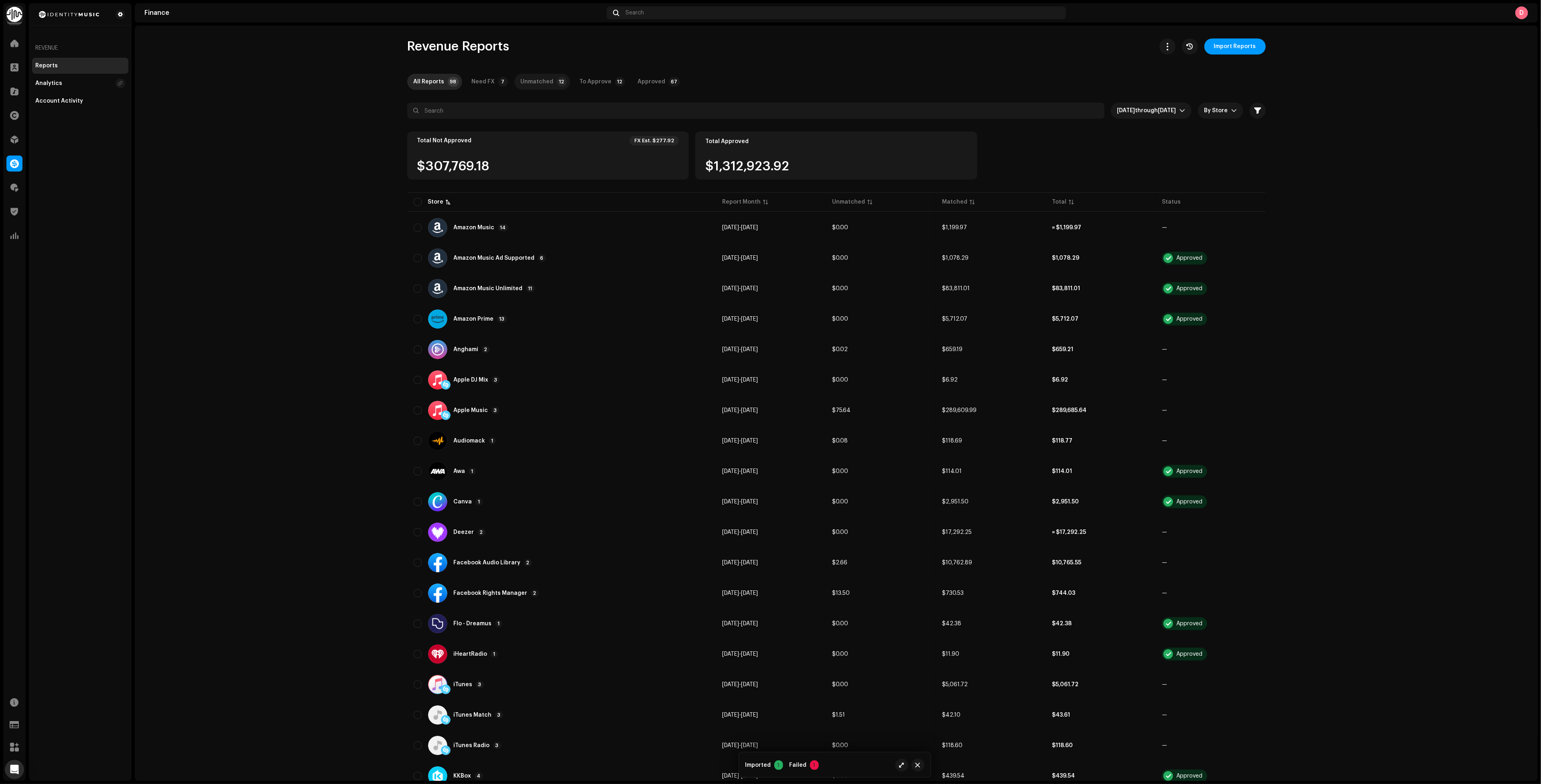
click at [520, 86] on div "Unmatched" at bounding box center [537, 82] width 33 height 16
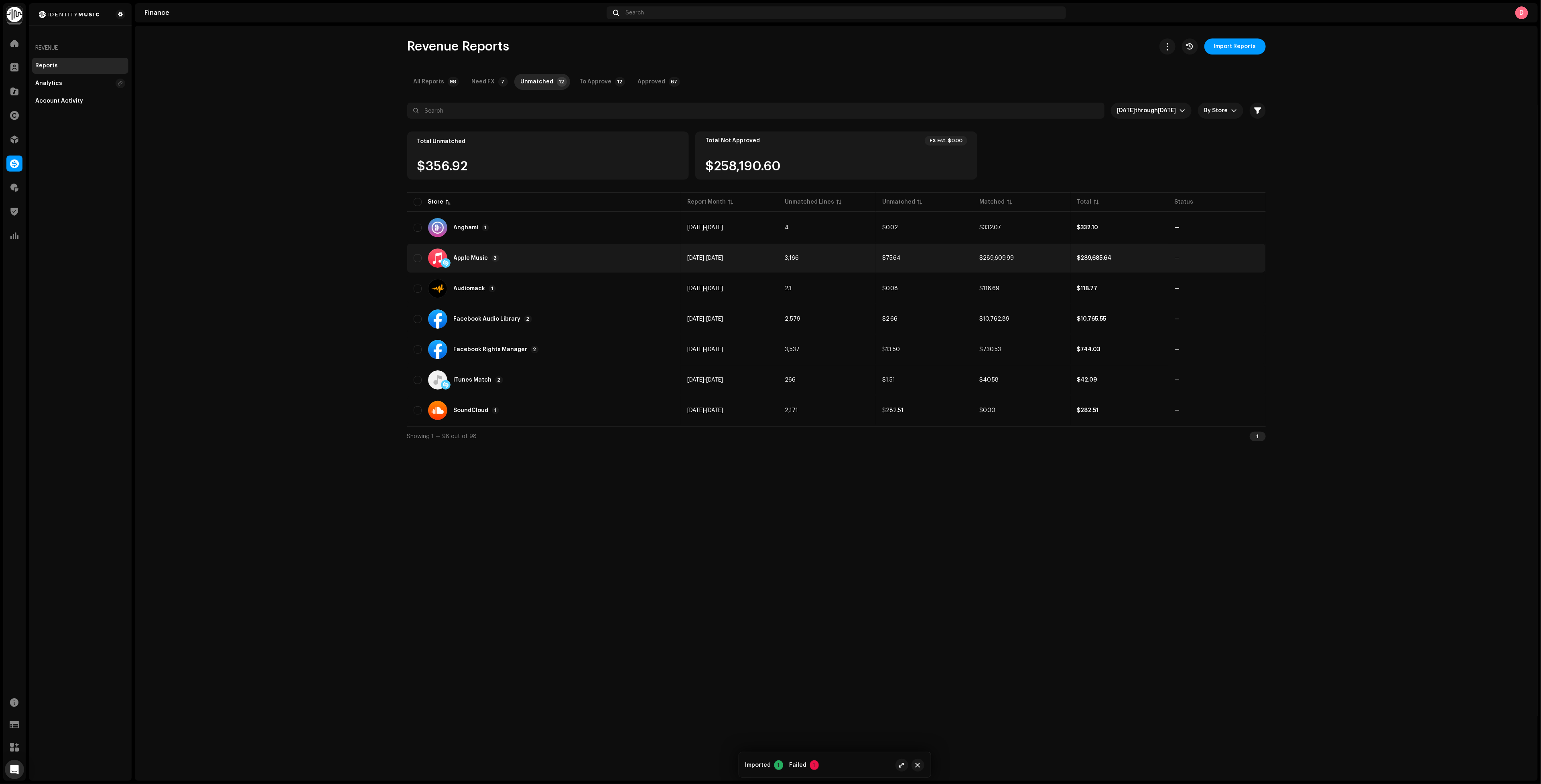
click at [561, 263] on div "Apple Music 3" at bounding box center [544, 258] width 261 height 19
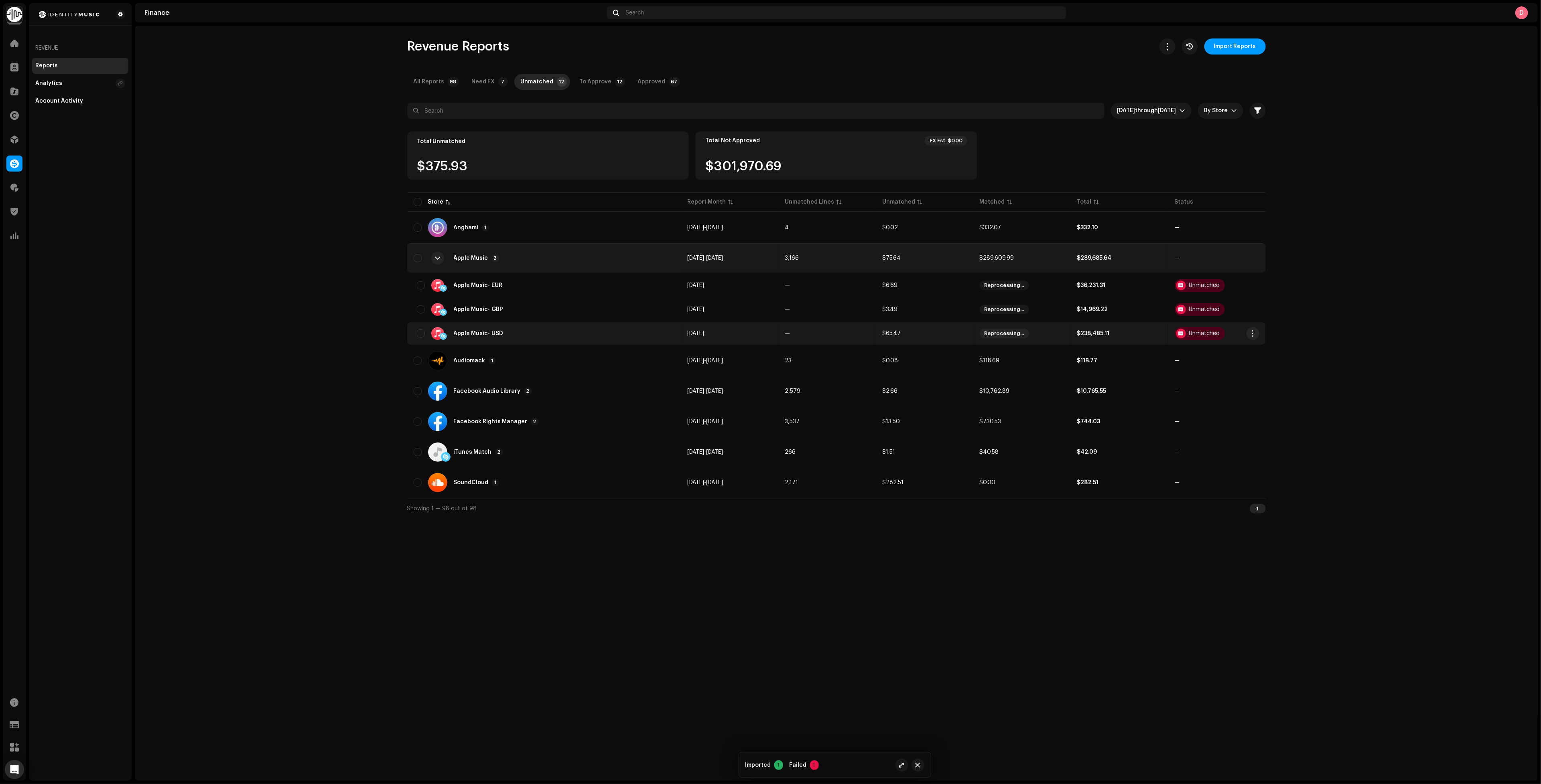
click at [490, 327] on div "Apple Music - USD" at bounding box center [544, 333] width 261 height 13
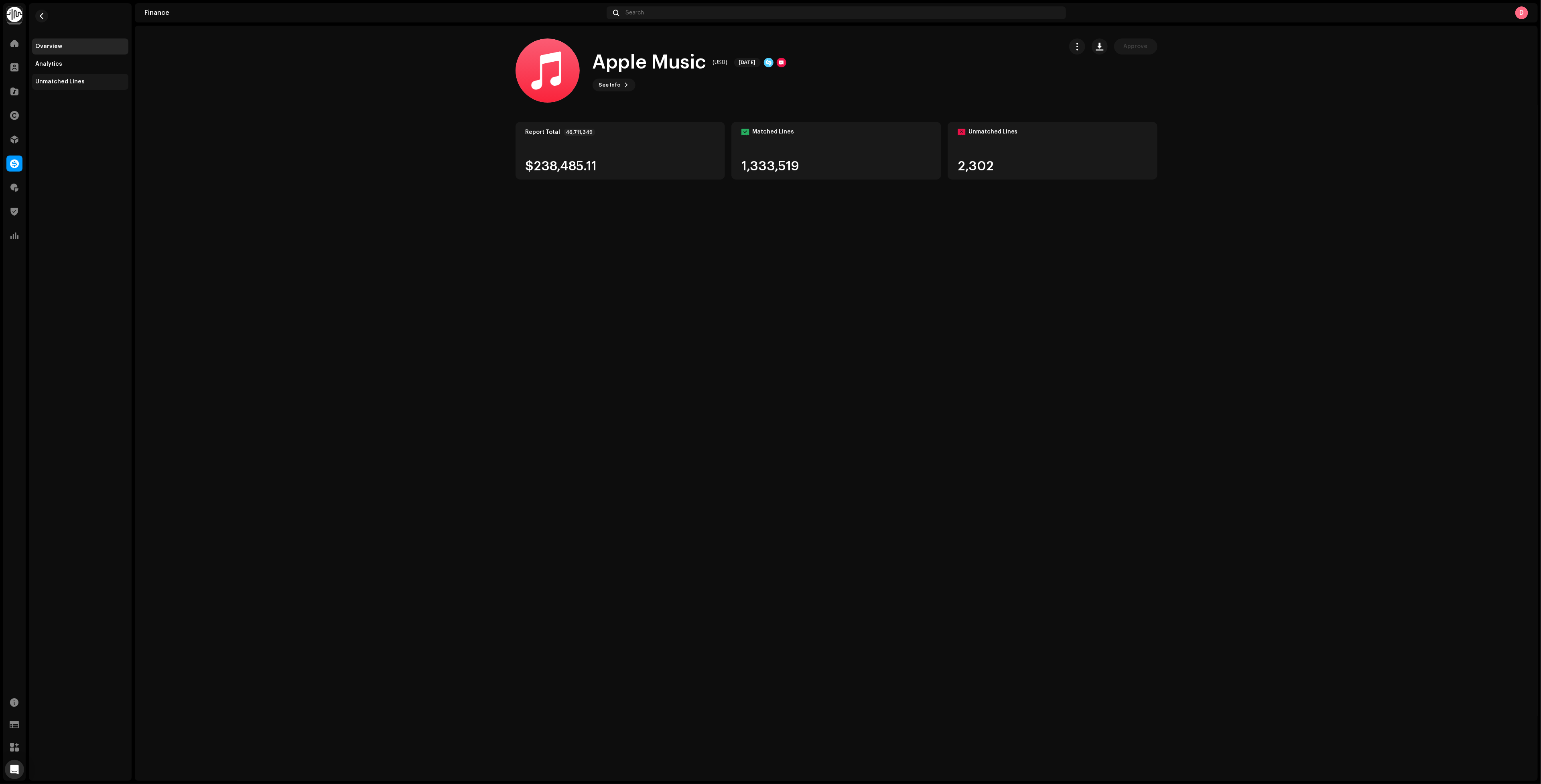
click at [81, 79] on div "Unmatched Lines" at bounding box center [60, 82] width 49 height 7
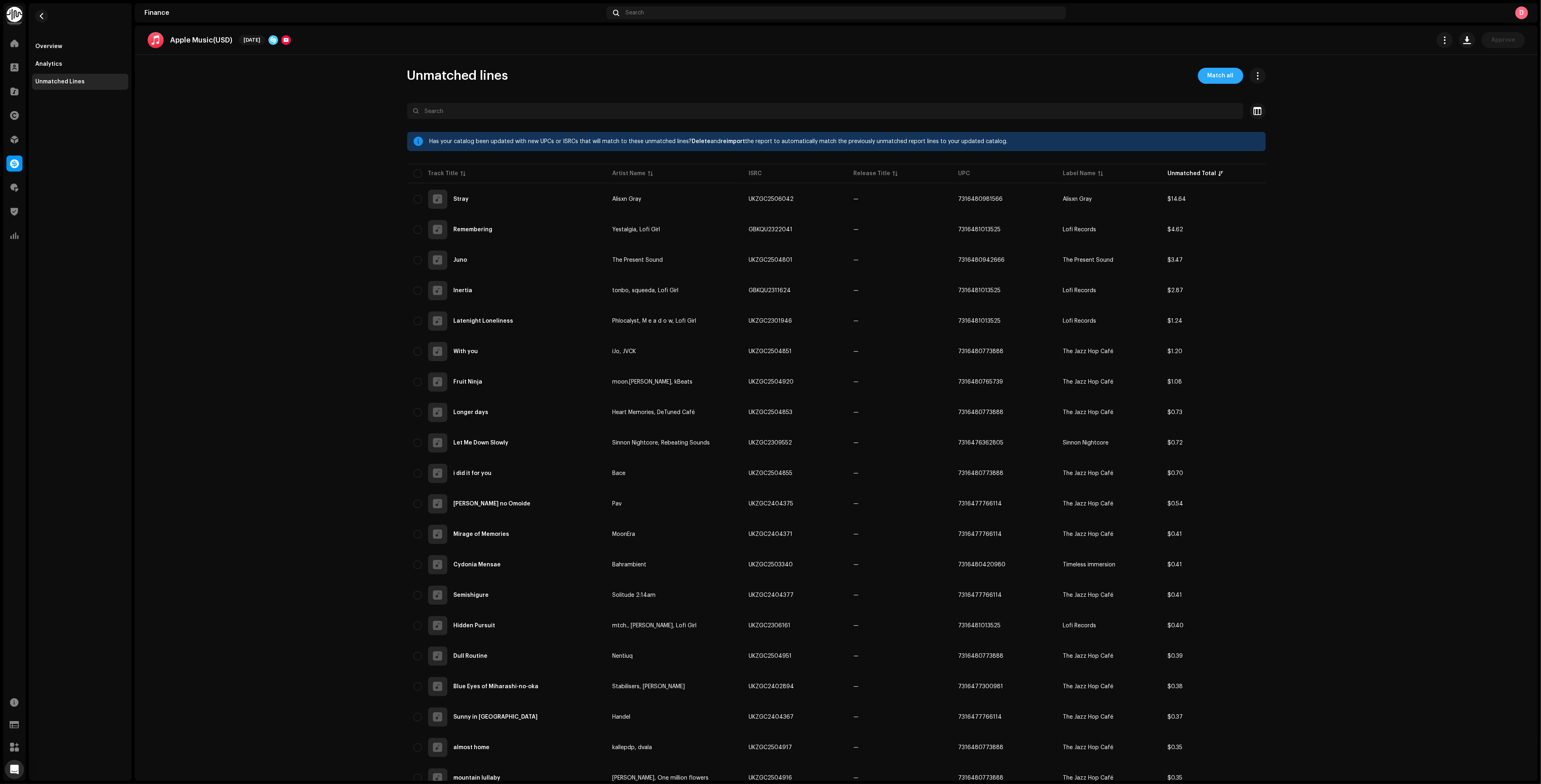
click at [1222, 77] on span "Match all" at bounding box center [1220, 75] width 26 height 16
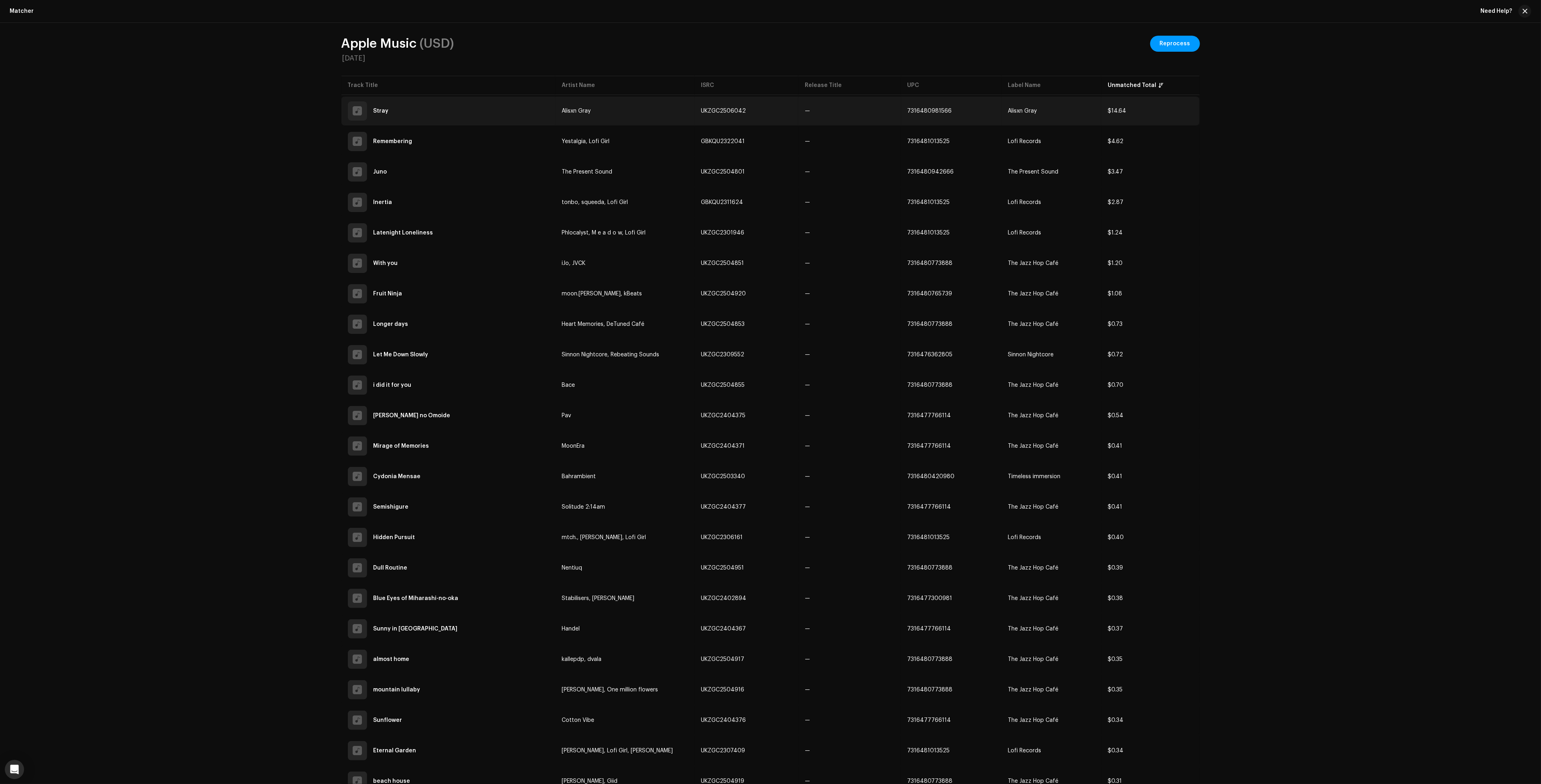
click at [639, 113] on td "Alisxn Gray" at bounding box center [624, 111] width 139 height 29
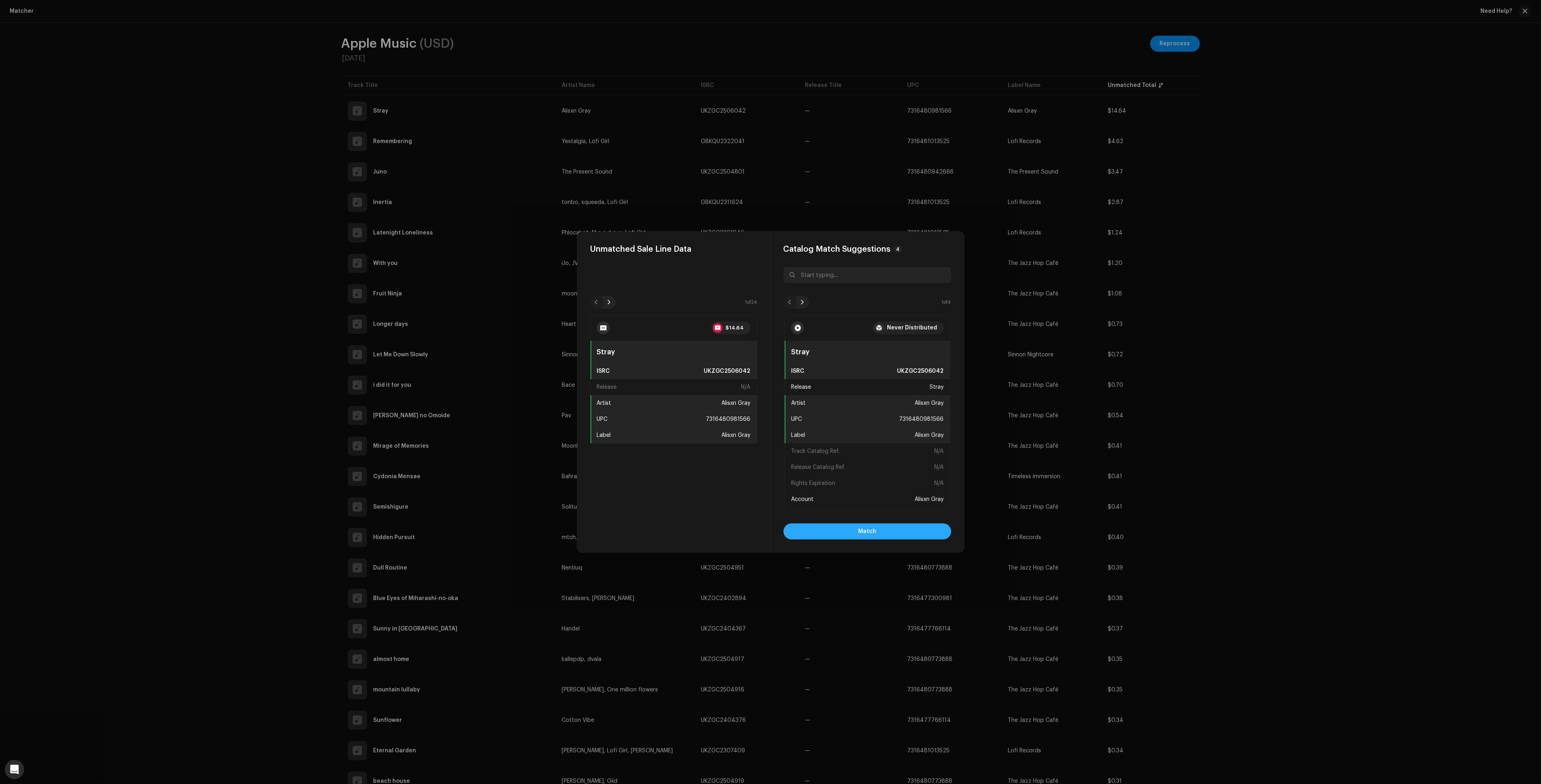
click at [837, 532] on button "Match" at bounding box center [867, 532] width 168 height 16
click at [834, 531] on button "Match" at bounding box center [867, 532] width 168 height 16
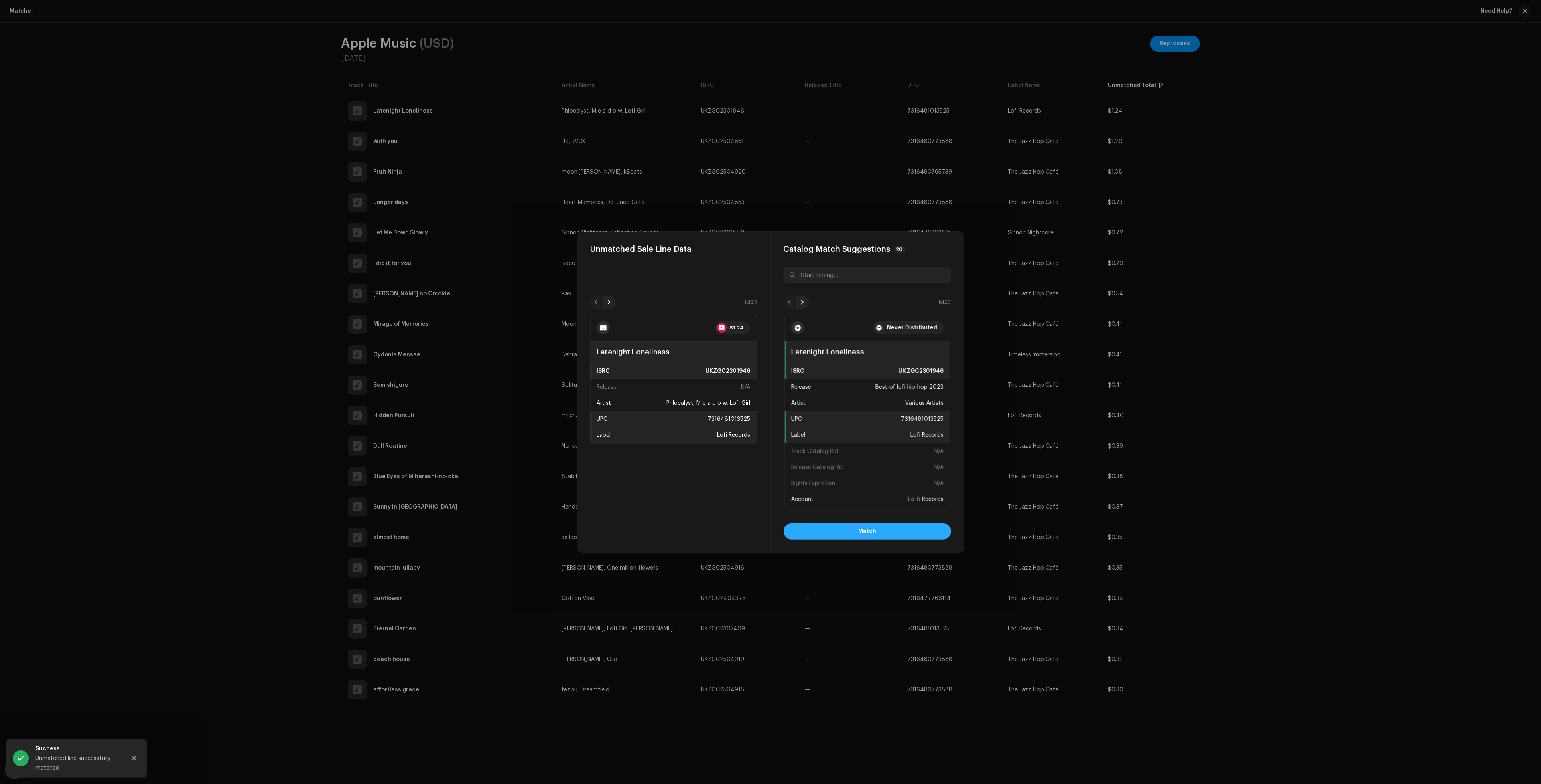
click at [834, 531] on button "Match" at bounding box center [867, 532] width 168 height 16
click at [838, 536] on button "Match" at bounding box center [867, 532] width 168 height 16
click at [846, 539] on button "Match" at bounding box center [867, 532] width 168 height 16
click at [925, 526] on button "Match" at bounding box center [867, 532] width 168 height 16
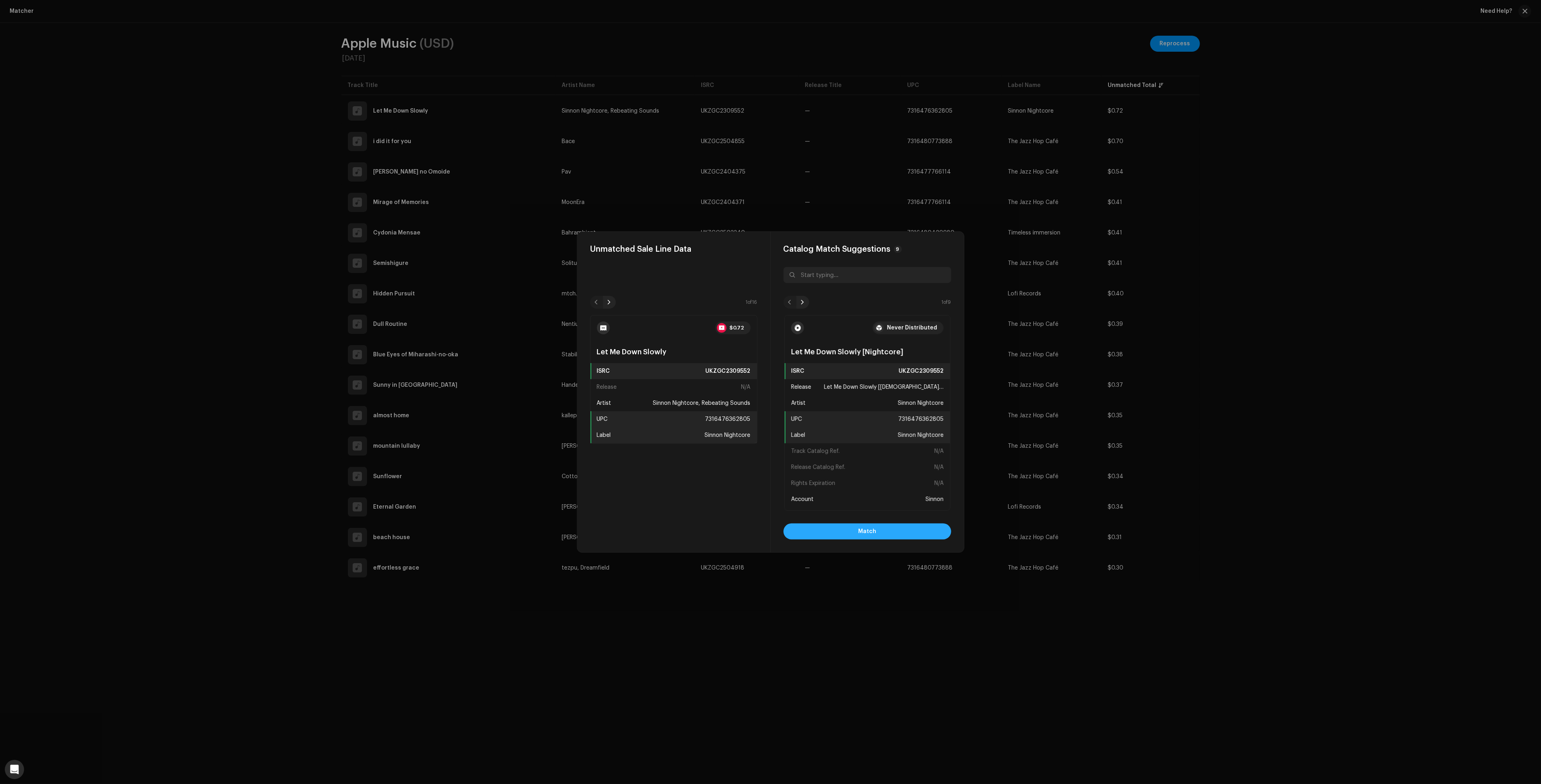
click at [851, 524] on button "Match" at bounding box center [867, 532] width 168 height 16
